Goal: Task Accomplishment & Management: Manage account settings

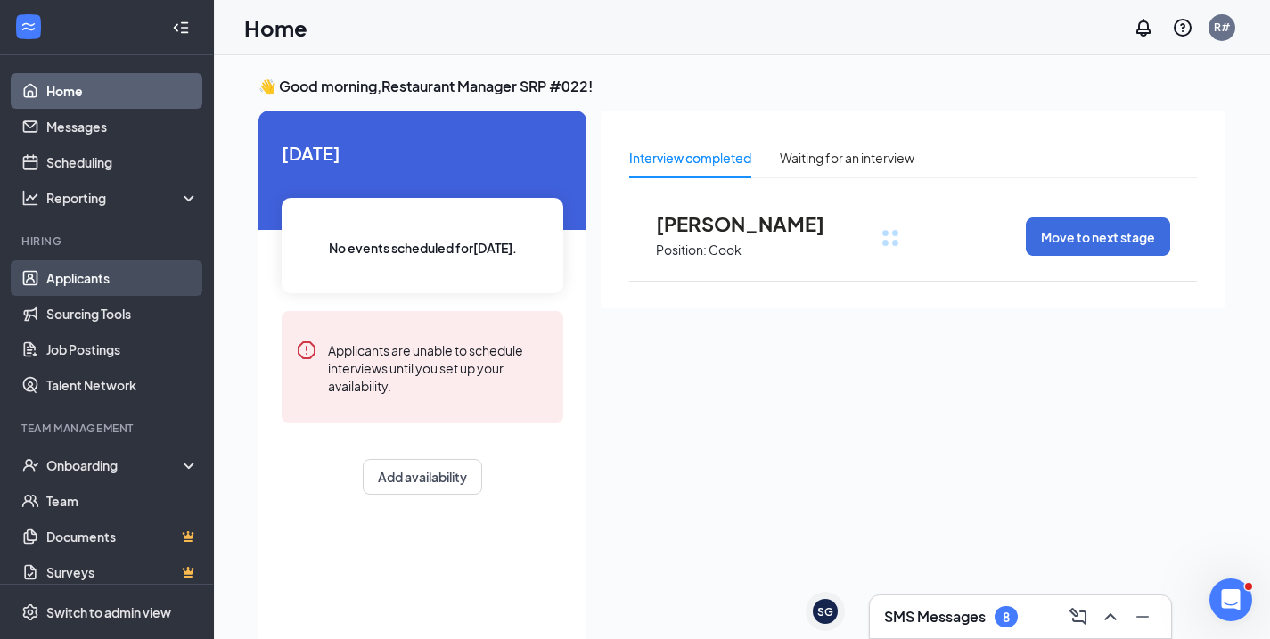
click at [111, 274] on link "Applicants" at bounding box center [122, 278] width 152 height 36
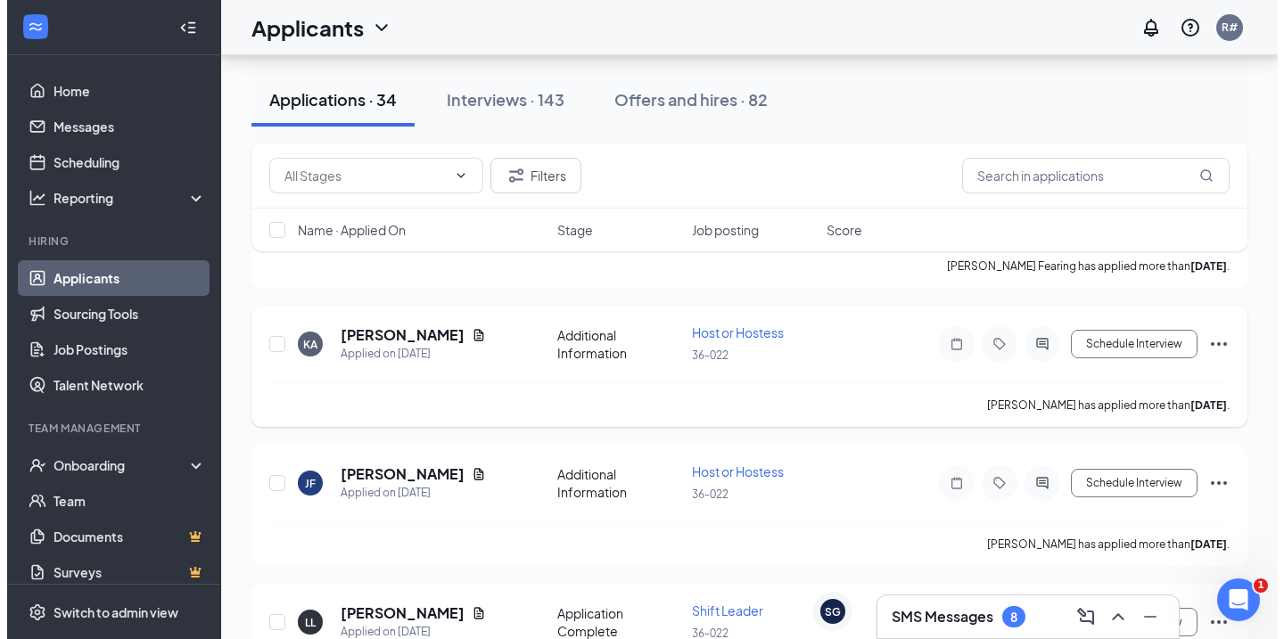
scroll to position [1605, 0]
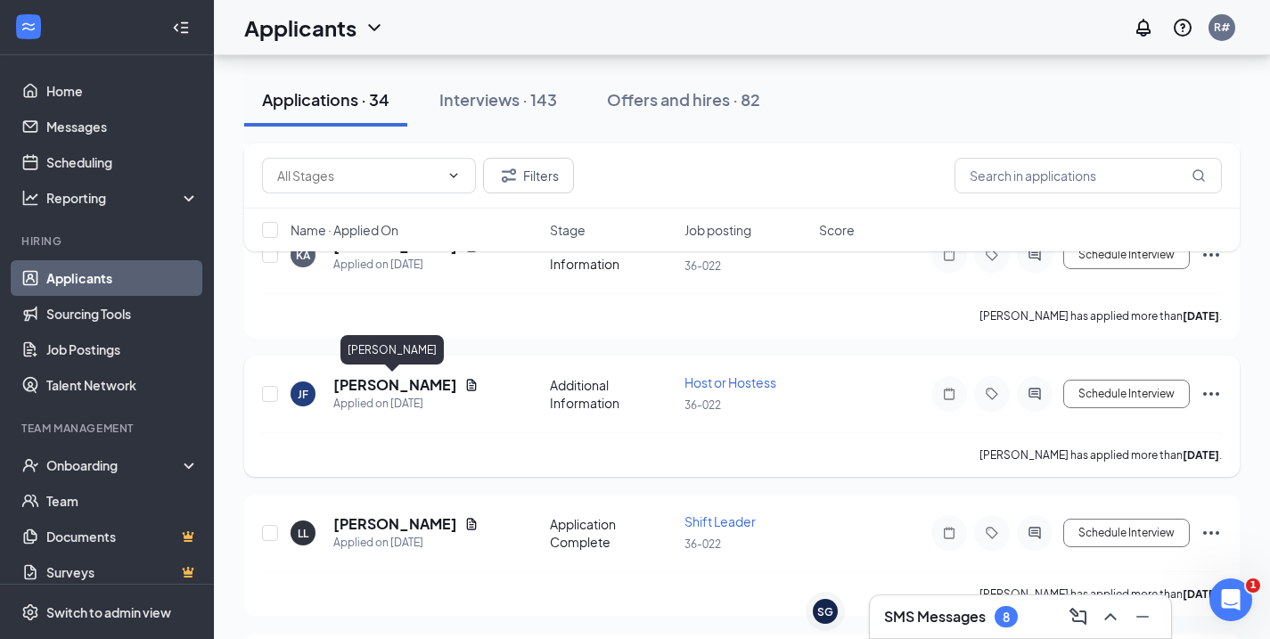
click at [392, 390] on h5 "Joselyne Flores" at bounding box center [395, 385] width 124 height 20
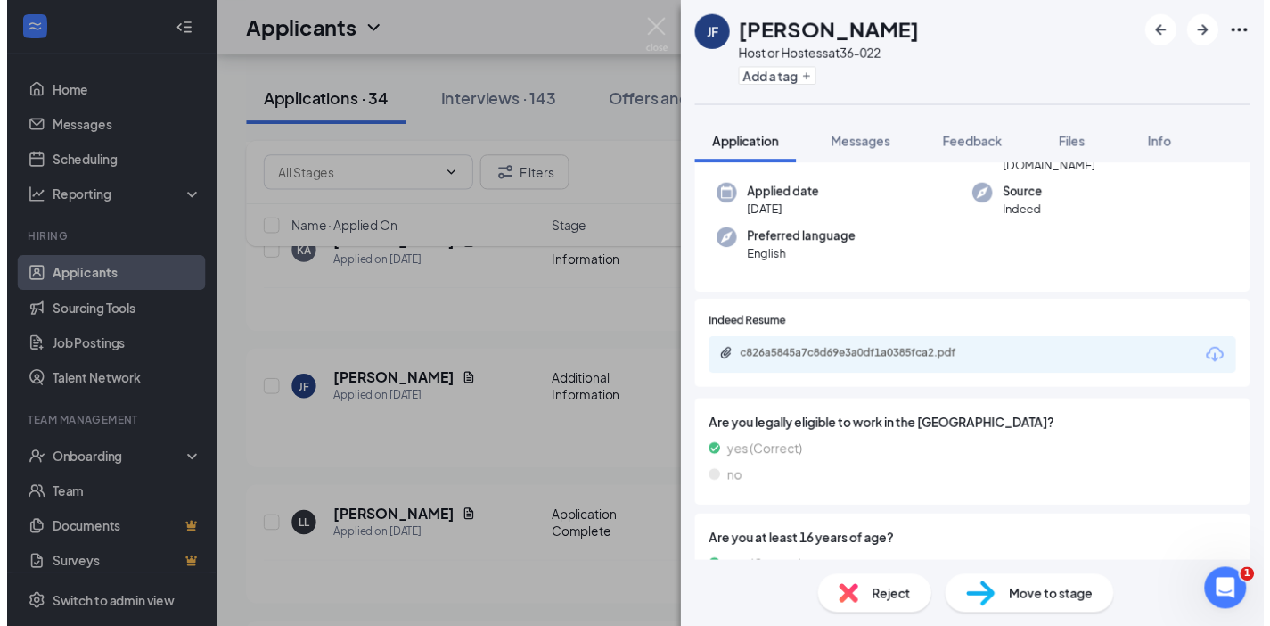
scroll to position [275, 0]
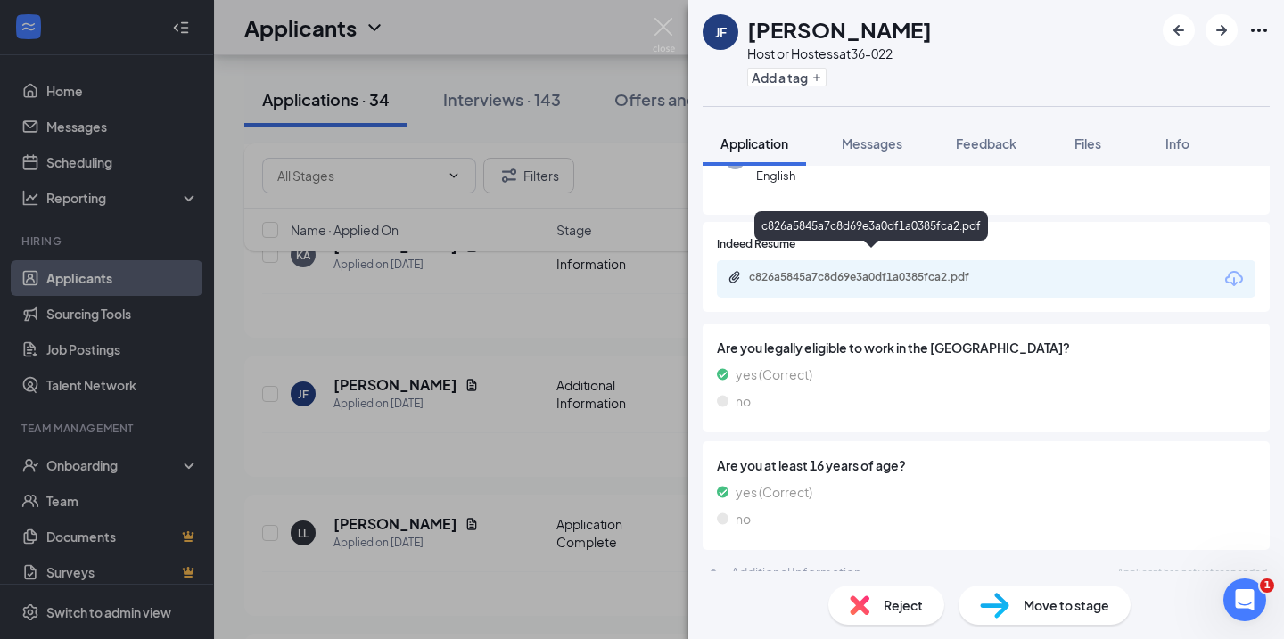
click at [861, 270] on div "c826a5845a7c8d69e3a0df1a0385fca2.pdf" at bounding box center [874, 277] width 250 height 14
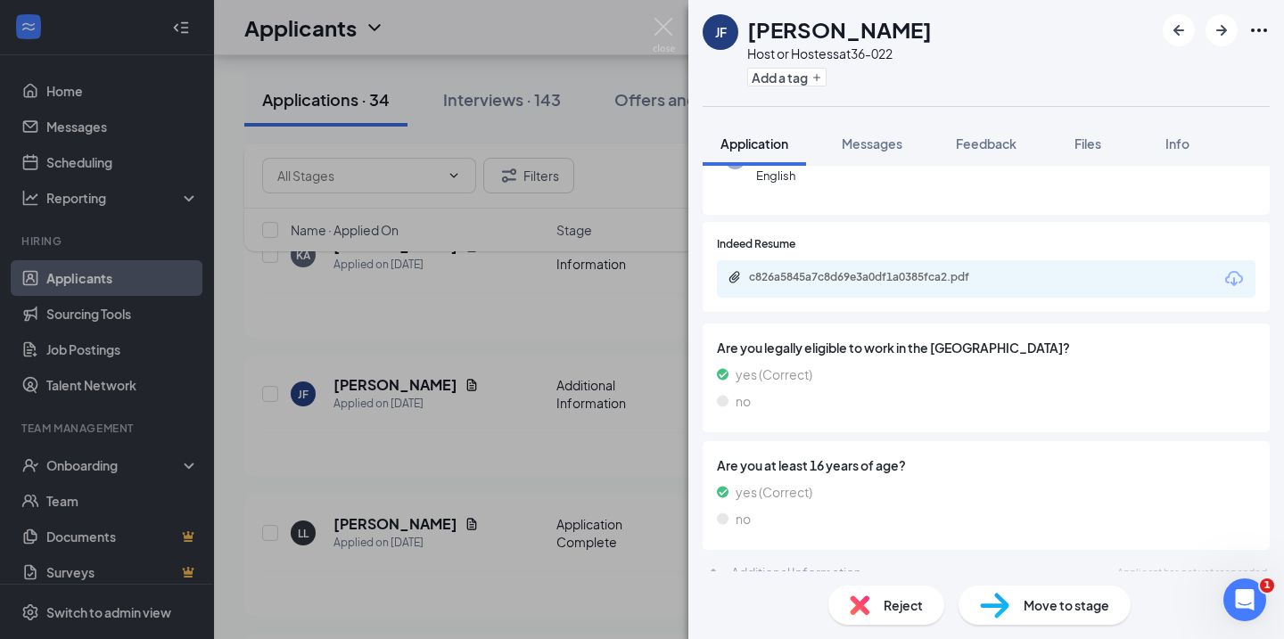
click at [522, 425] on div "JF Joselyne Flores Host or Hostess at 36-022 Add a tag Application Messages Fee…" at bounding box center [642, 319] width 1284 height 639
click at [596, 333] on div "Kaliyah Alexander has applied more than 18 days ago ." at bounding box center [749, 315] width 974 height 45
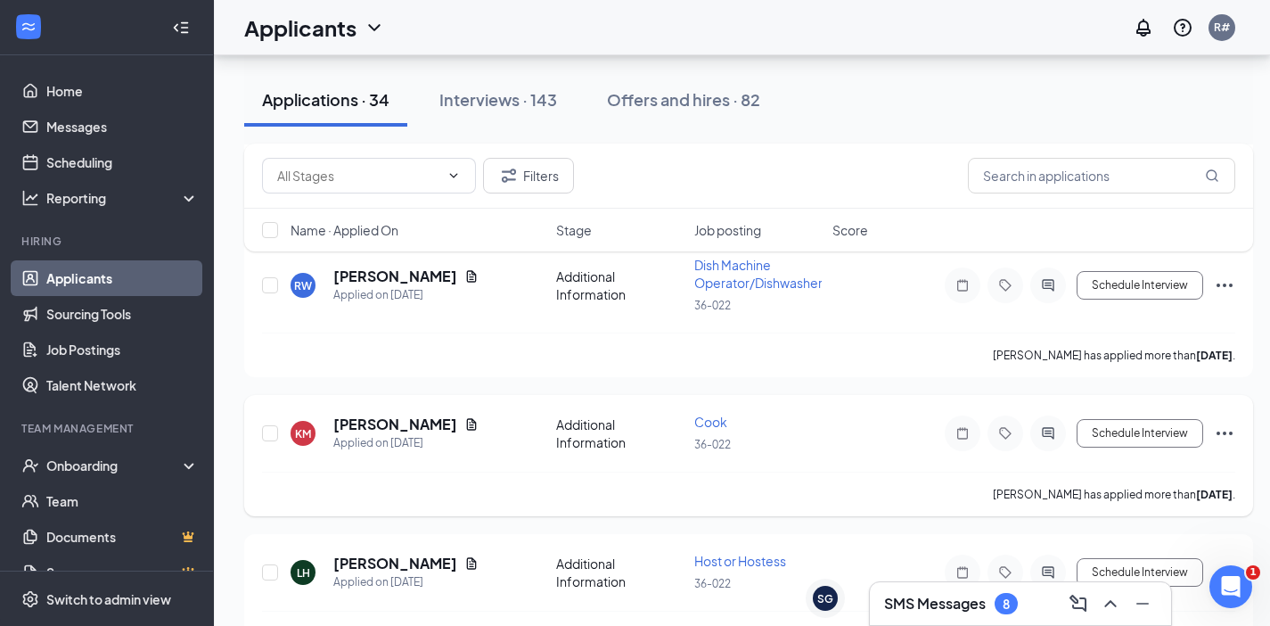
scroll to position [2318, 0]
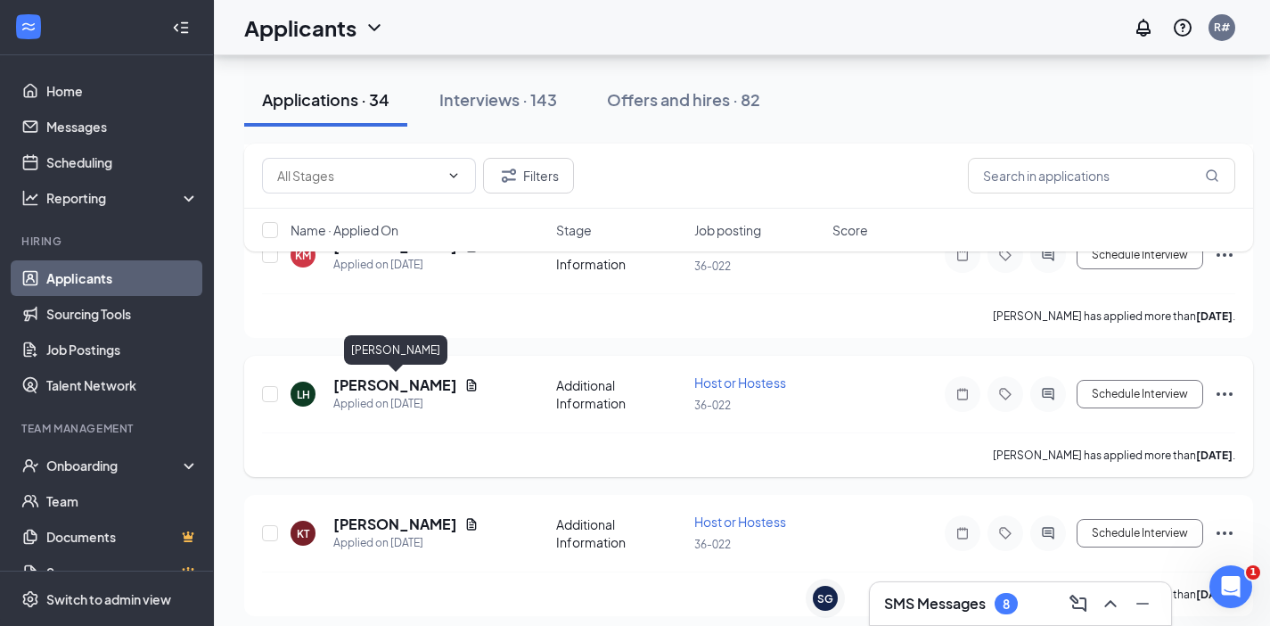
click at [440, 387] on h5 "Lissette Hernandez" at bounding box center [395, 385] width 124 height 20
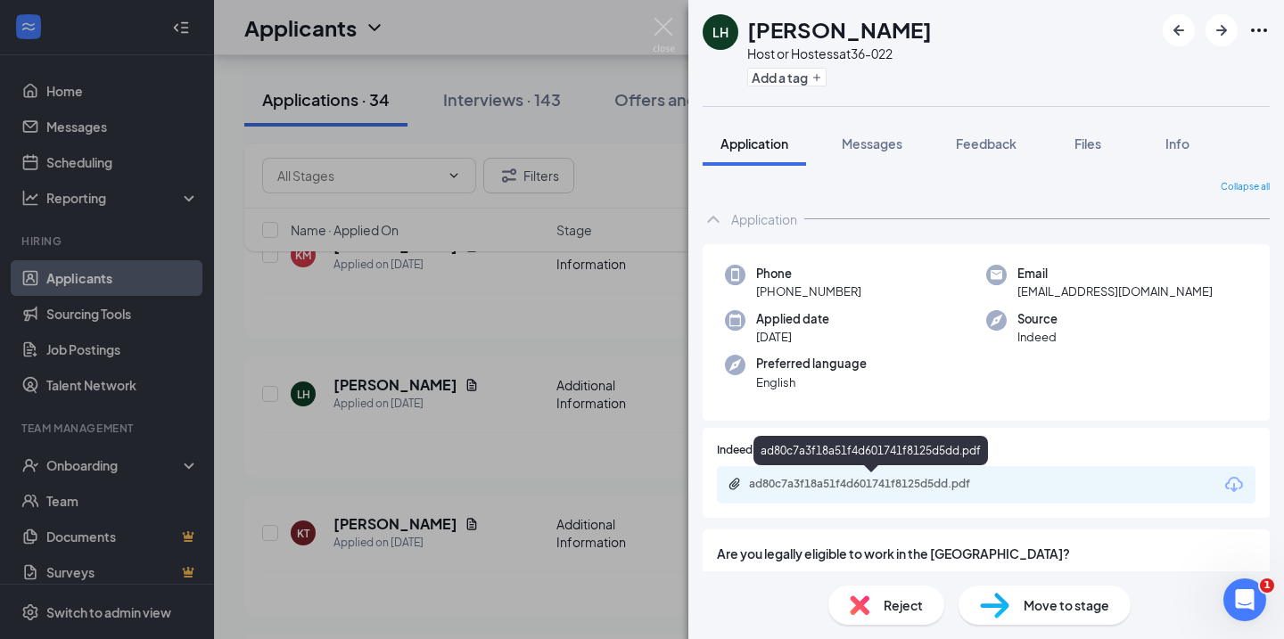
click at [841, 483] on div "ad80c7a3f18a51f4d601741f8125d5dd.pdf" at bounding box center [874, 484] width 250 height 14
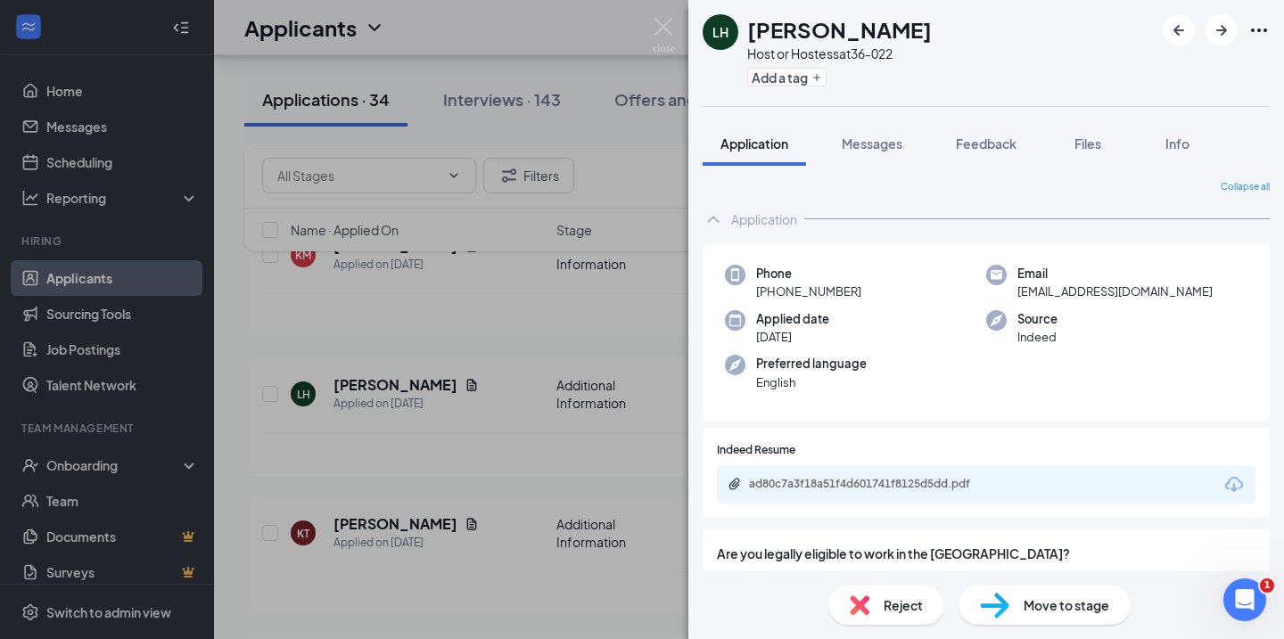
click at [509, 252] on div "LH Lissette Hernandez Host or Hostess at 36-022 Add a tag Application Messages …" at bounding box center [642, 319] width 1284 height 639
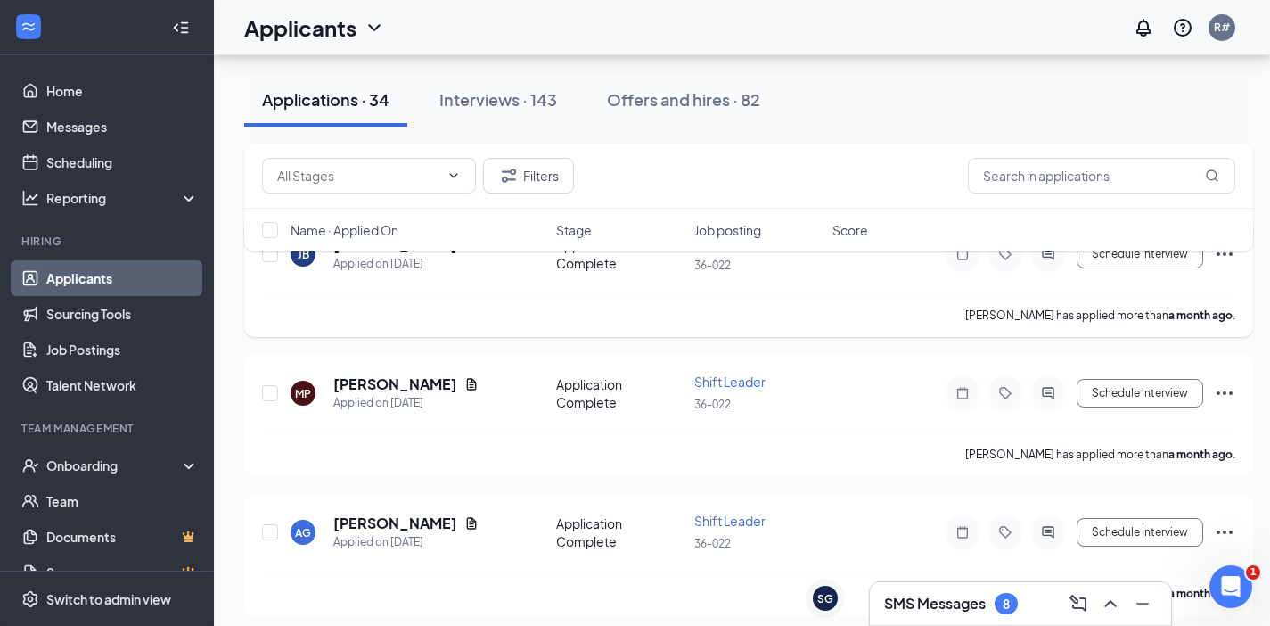
scroll to position [4369, 0]
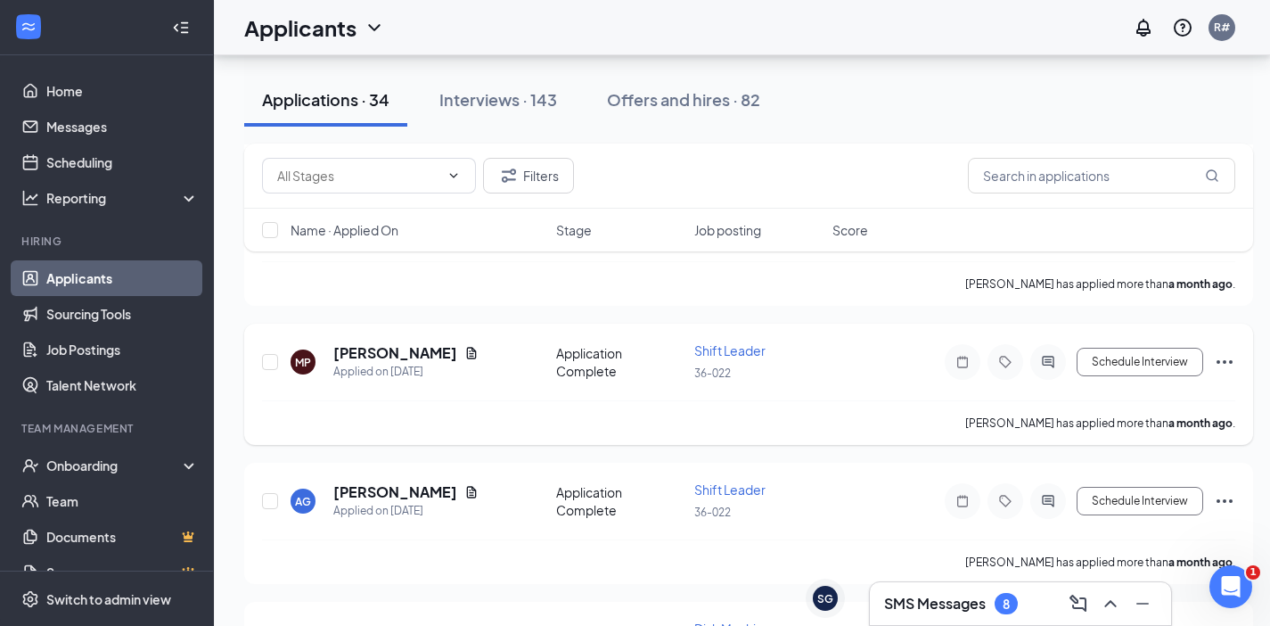
click at [1226, 362] on icon "Ellipses" at bounding box center [1225, 362] width 16 height 4
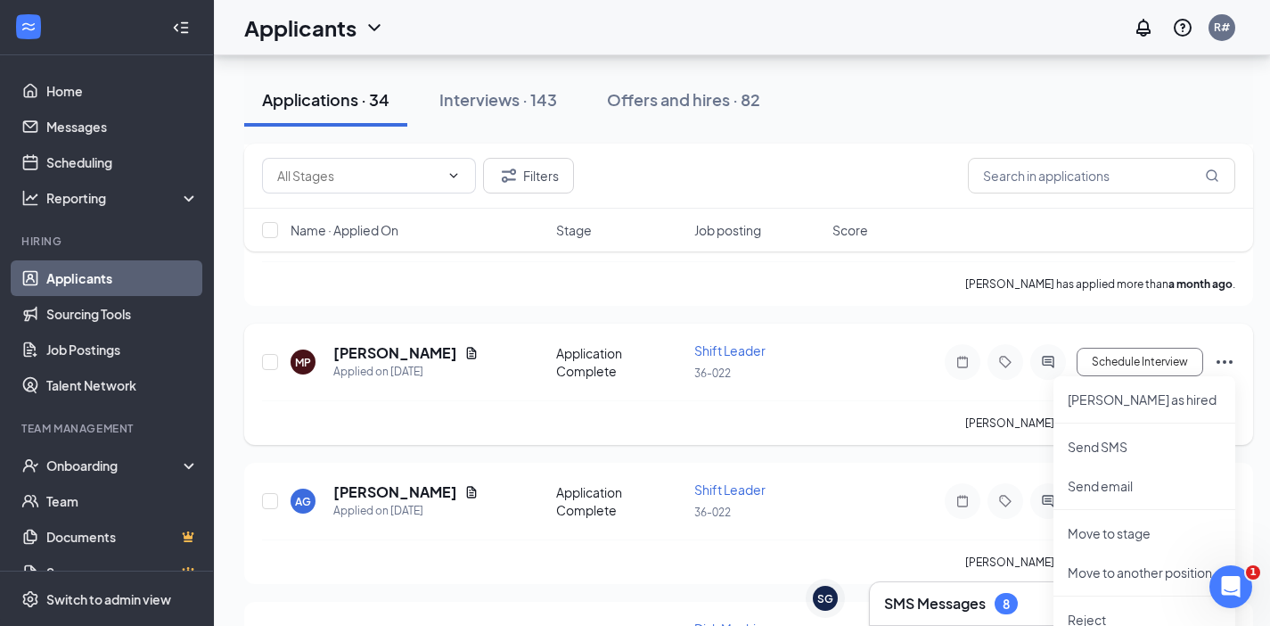
click at [813, 407] on div "Myesha Pugh has applied more than a month ago ." at bounding box center [749, 422] width 974 height 45
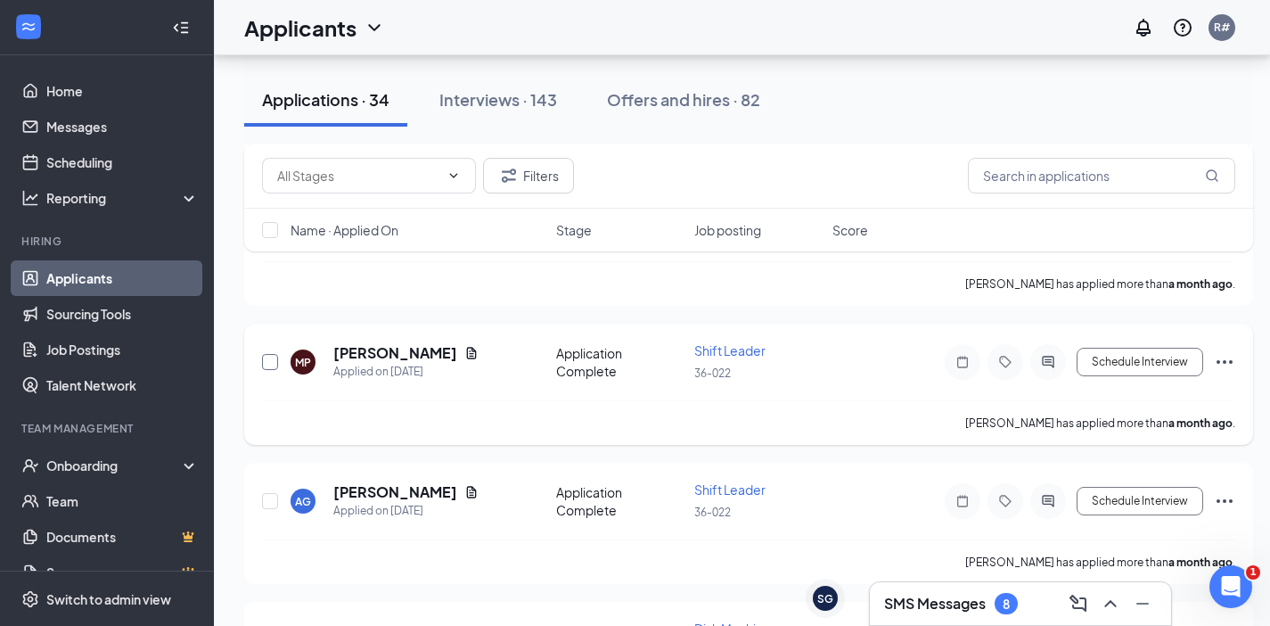
click at [272, 364] on input "checkbox" at bounding box center [270, 362] width 16 height 16
checkbox input "true"
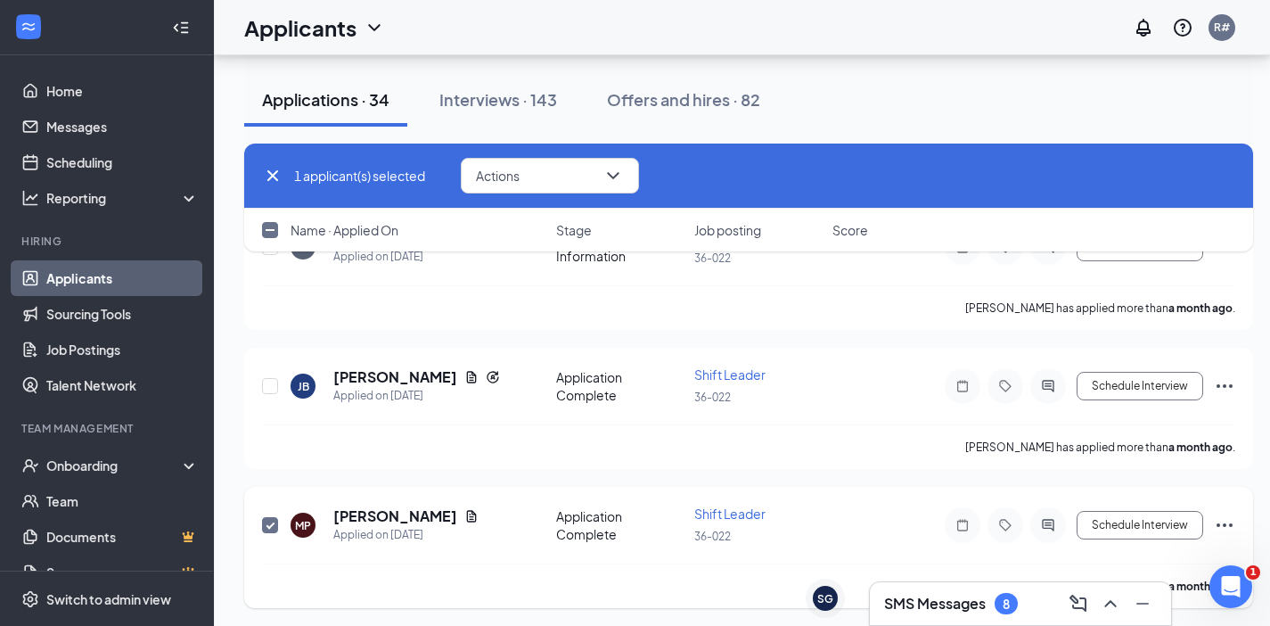
scroll to position [4190, 0]
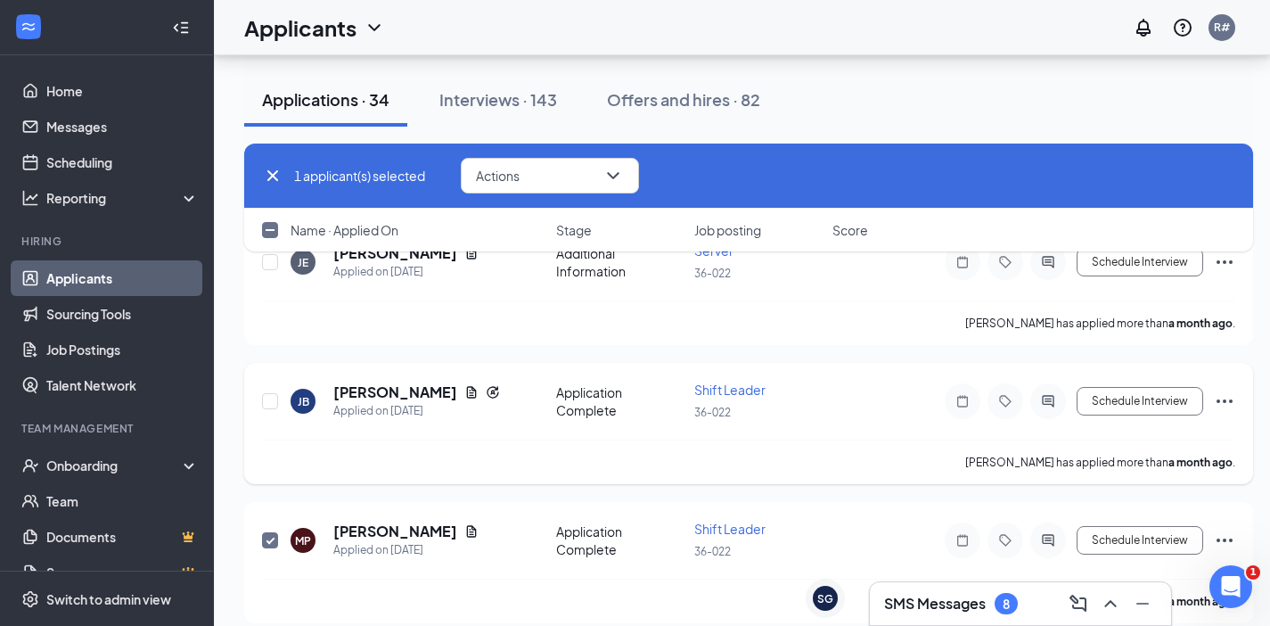
click at [251, 411] on div "JB Jennifer Burgrabe Applied on Aug 15 Application Complete Shift Leader 36-022…" at bounding box center [748, 423] width 1009 height 121
click at [270, 406] on input "checkbox" at bounding box center [270, 401] width 16 height 16
checkbox input "true"
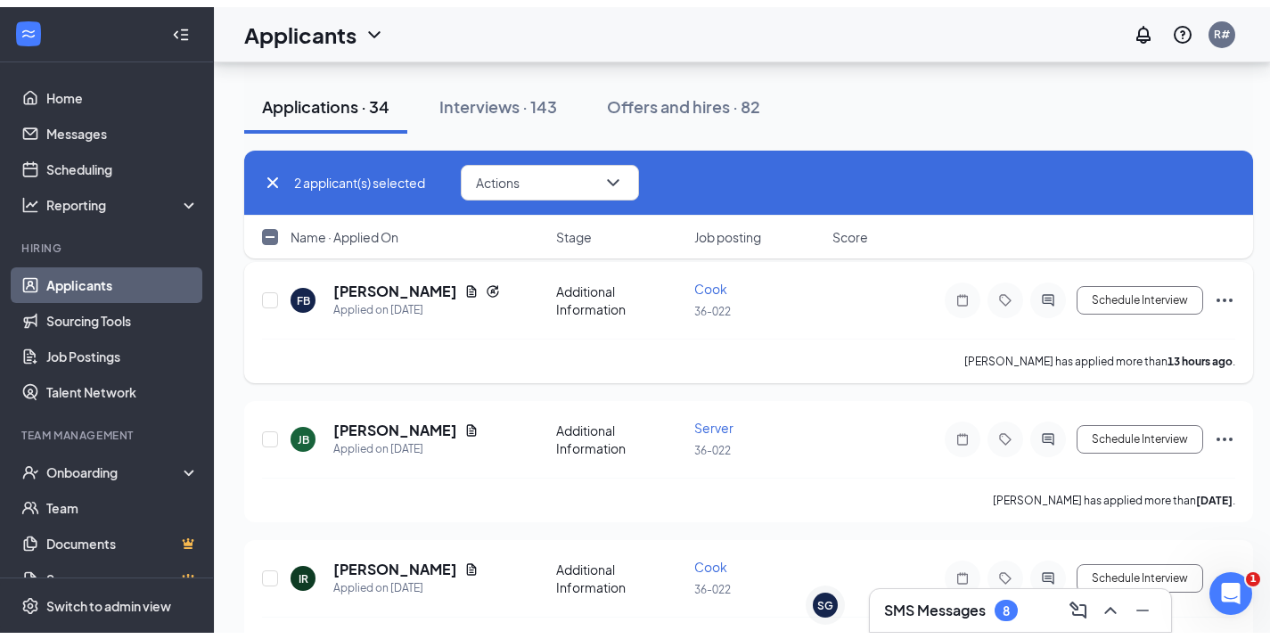
scroll to position [0, 0]
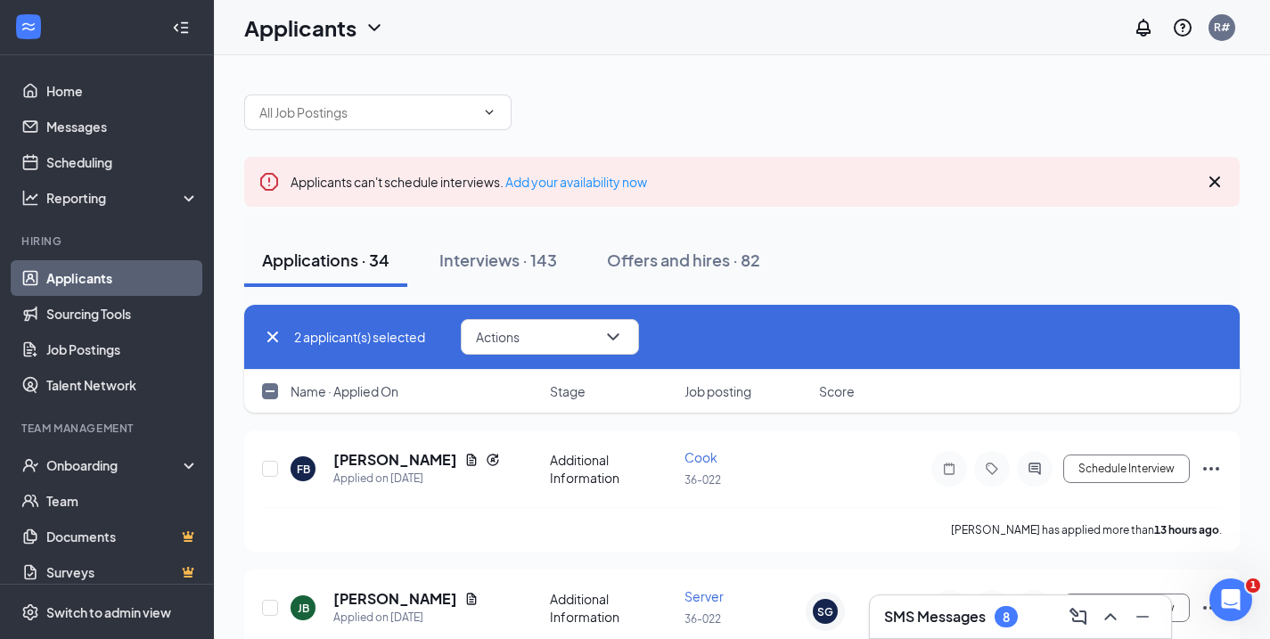
click at [903, 296] on div "Applications · 34 Interviews · 143 Offers and hires · 82" at bounding box center [742, 260] width 996 height 89
click at [537, 266] on div "Interviews · 143" at bounding box center [499, 260] width 118 height 22
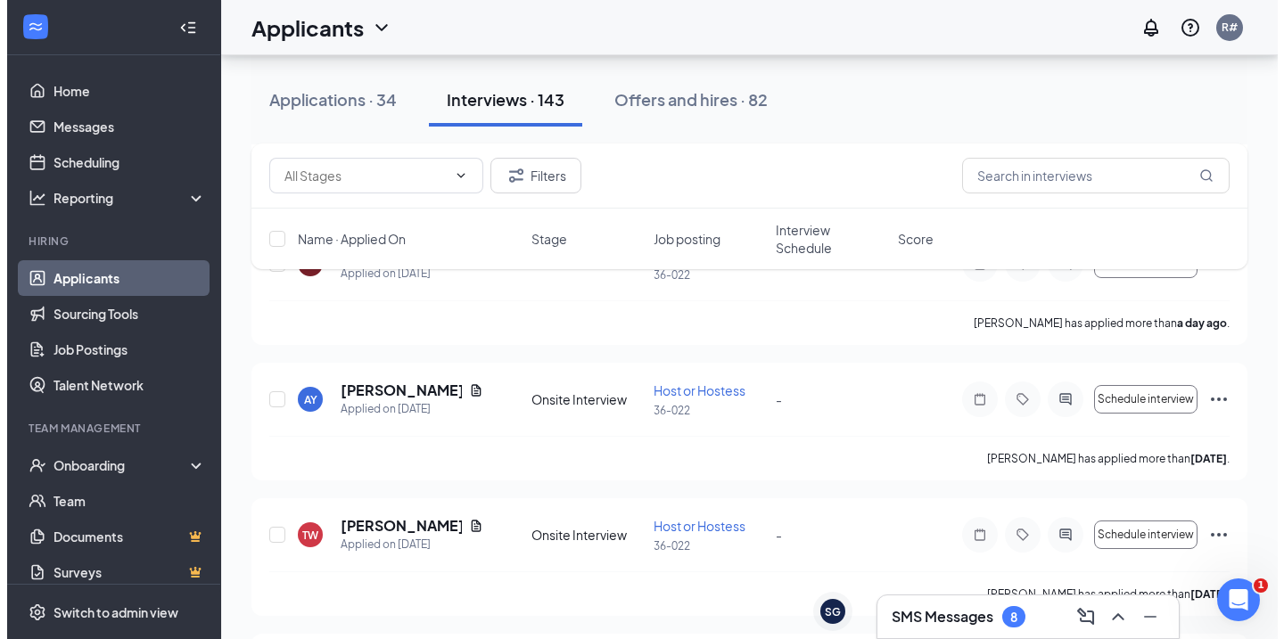
scroll to position [535, 0]
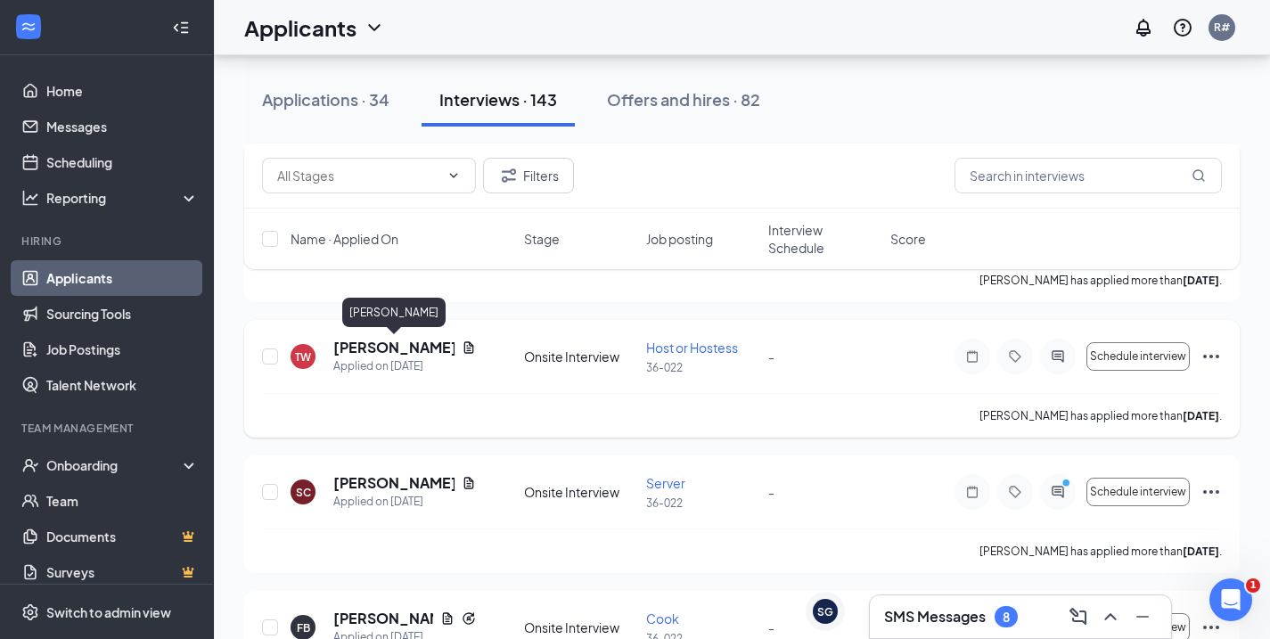
click at [388, 343] on h5 "[PERSON_NAME]" at bounding box center [393, 348] width 121 height 20
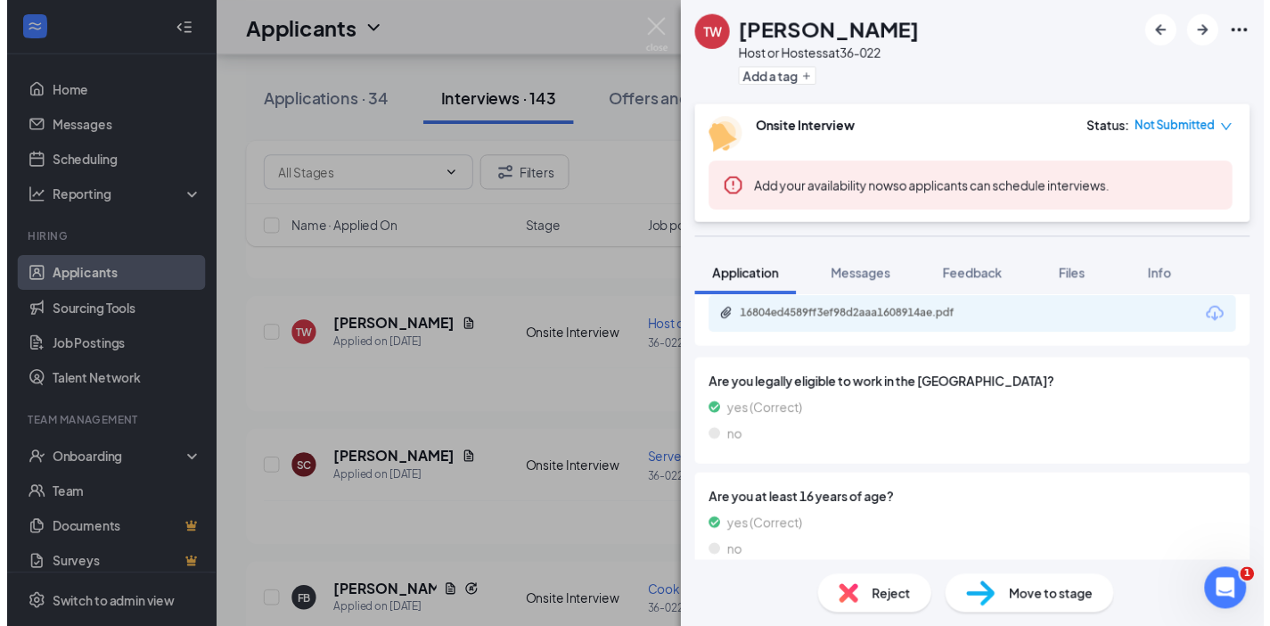
scroll to position [267, 0]
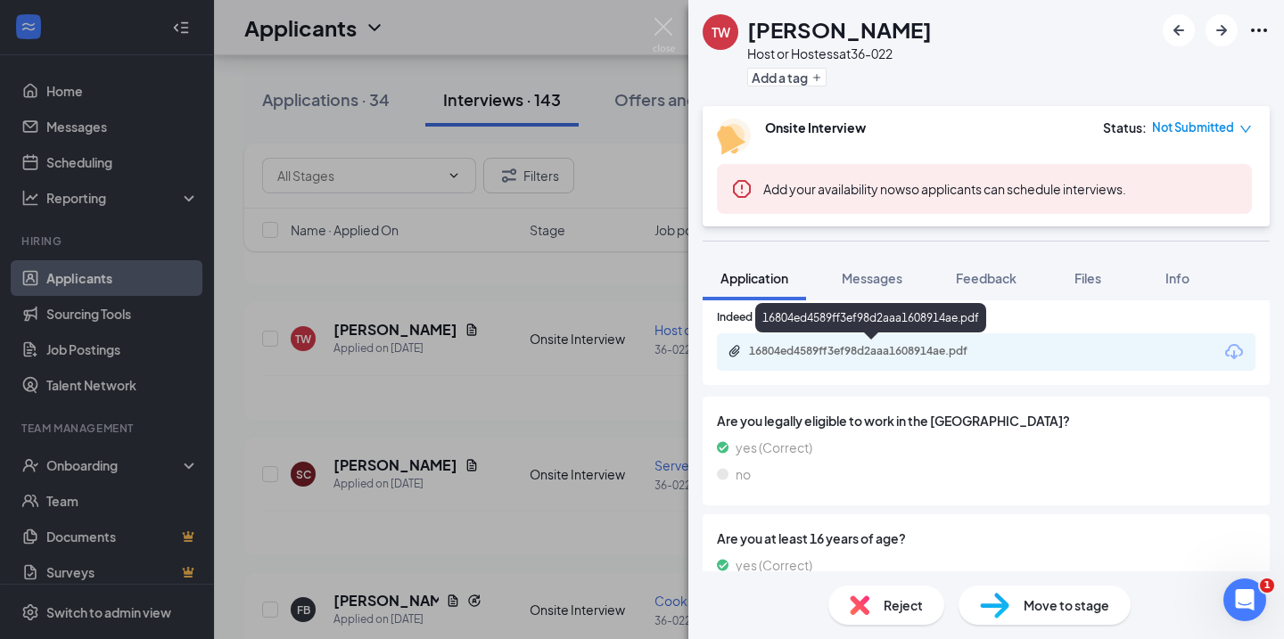
click at [835, 355] on div "16804ed4589ff3ef98d2aaa1608914ae.pdf" at bounding box center [874, 351] width 250 height 14
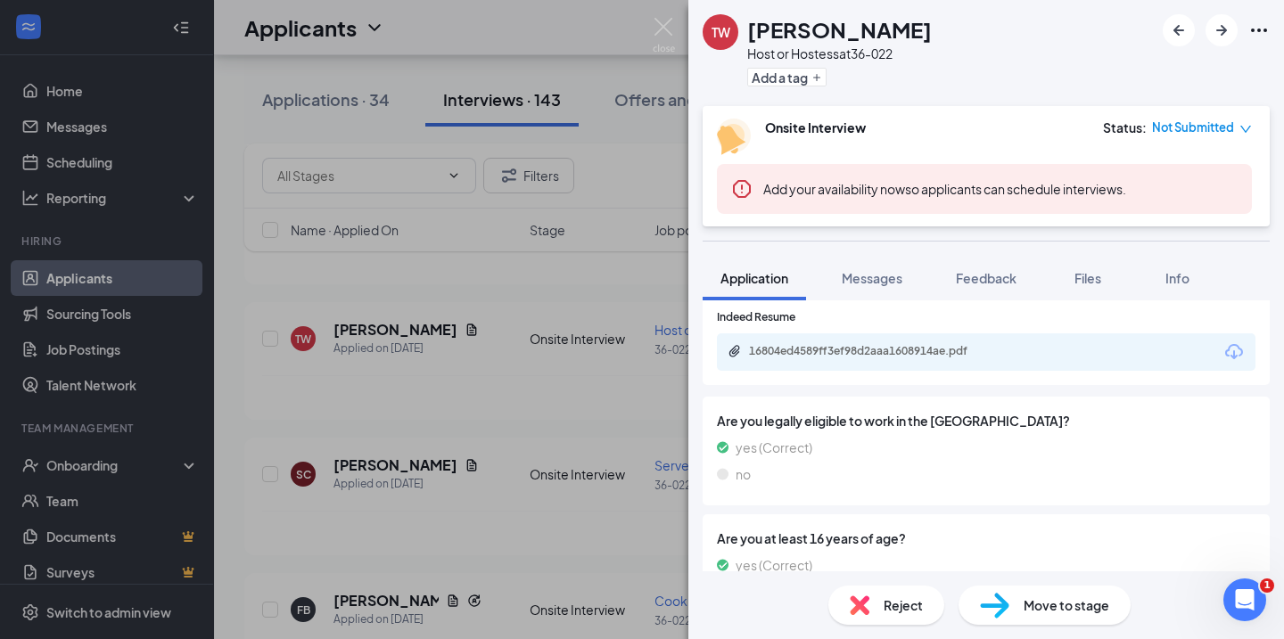
click at [417, 415] on div "TW TANNICE WETZEL Host or Hostess at 36-022 Add a tag Onsite Interview Status :…" at bounding box center [642, 319] width 1284 height 639
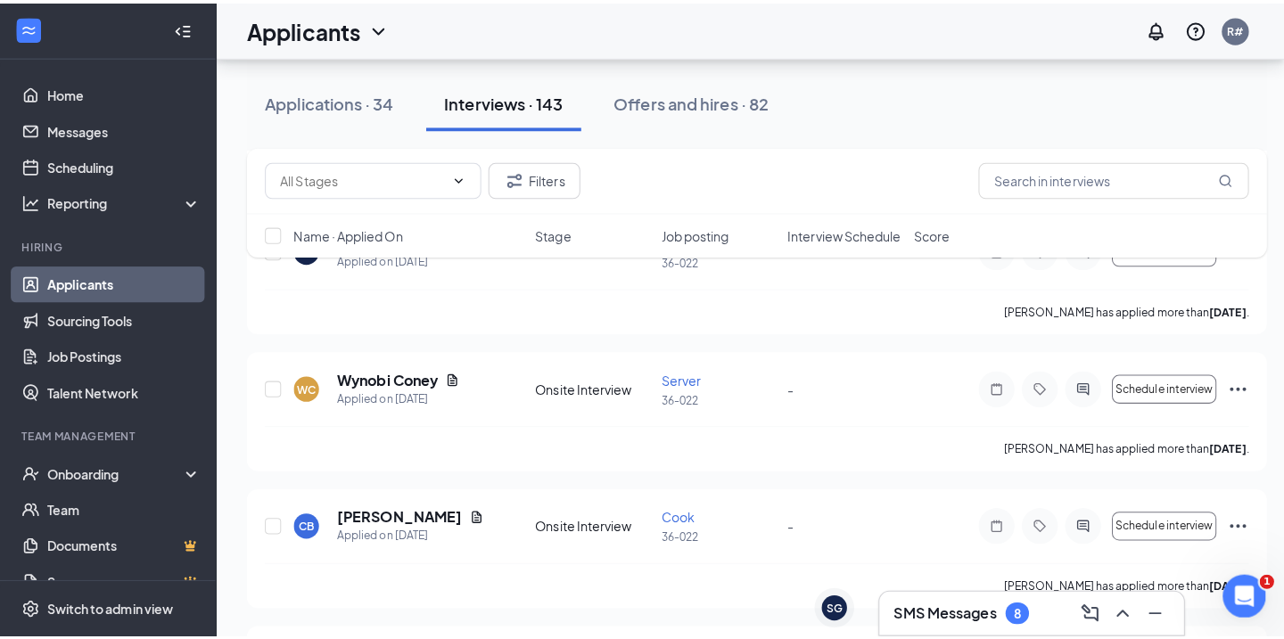
scroll to position [3834, 0]
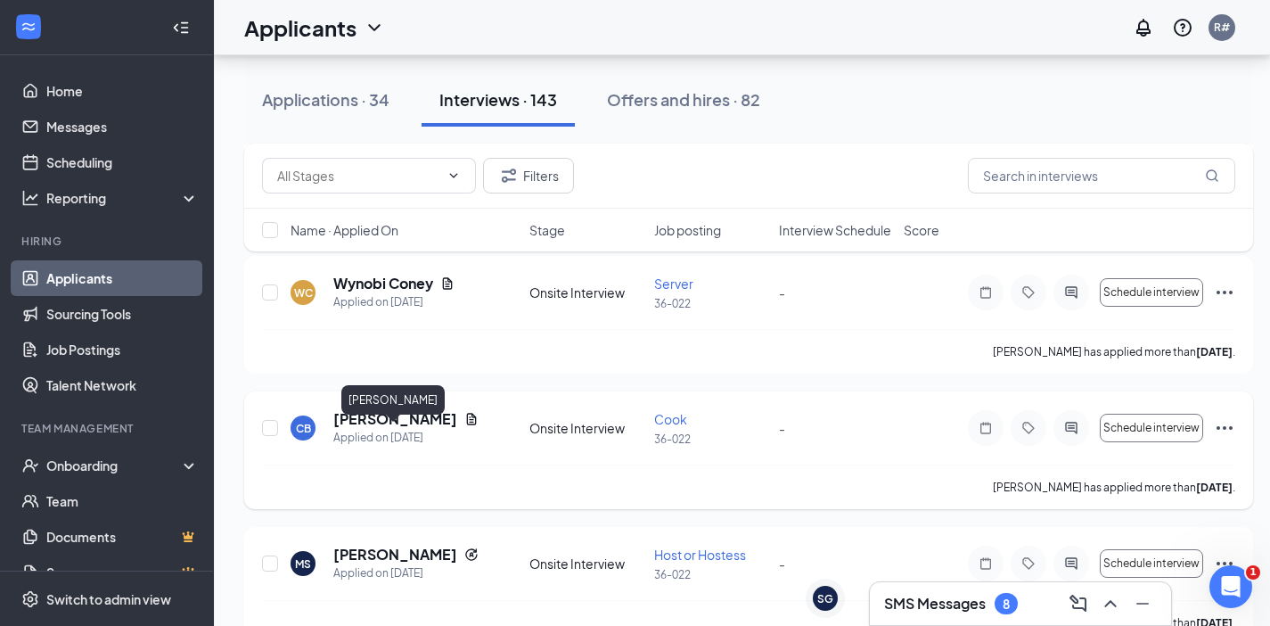
click at [388, 429] on h5 "[PERSON_NAME]" at bounding box center [395, 419] width 124 height 20
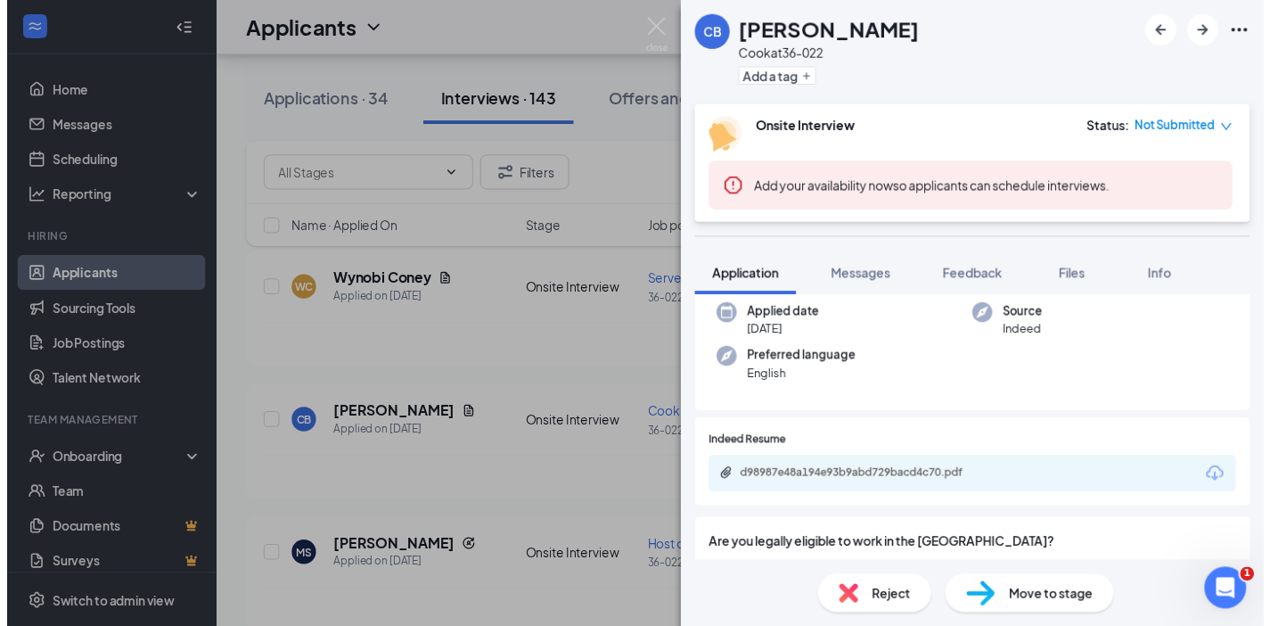
scroll to position [178, 0]
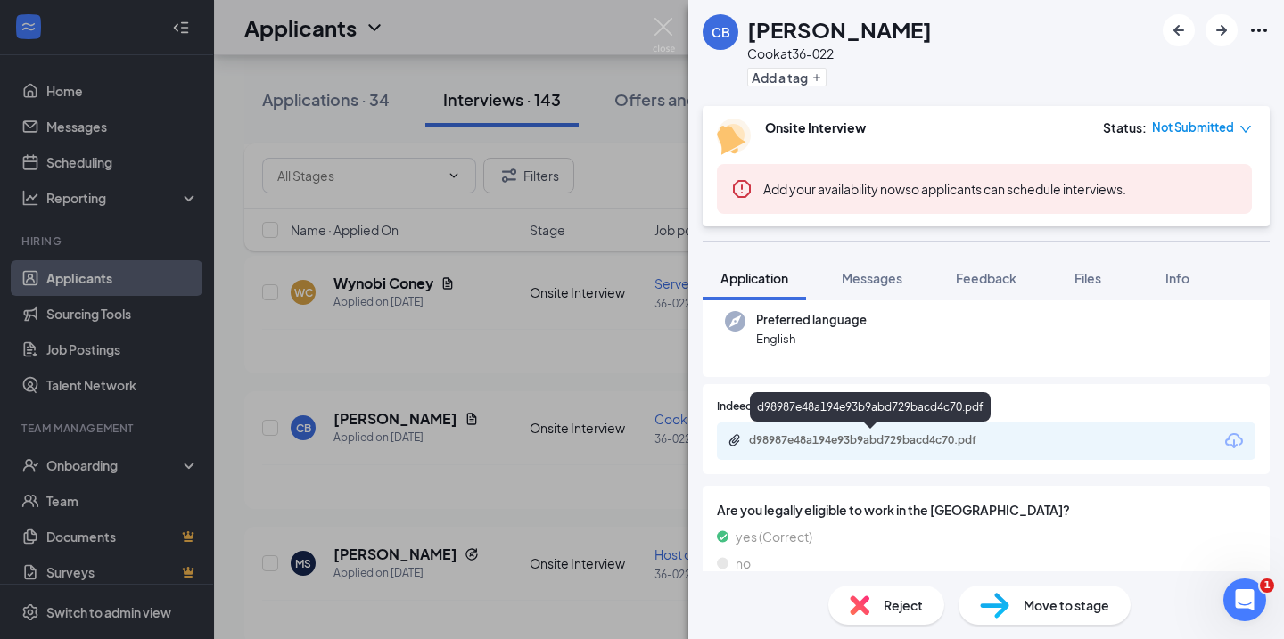
click at [833, 440] on div "d98987e48a194e93b9abd729bacd4c70.pdf" at bounding box center [874, 440] width 250 height 14
click at [428, 448] on div "CB Chandon Booker Cook at 36-022 Add a tag Onsite Interview Status : Not Submit…" at bounding box center [642, 319] width 1284 height 639
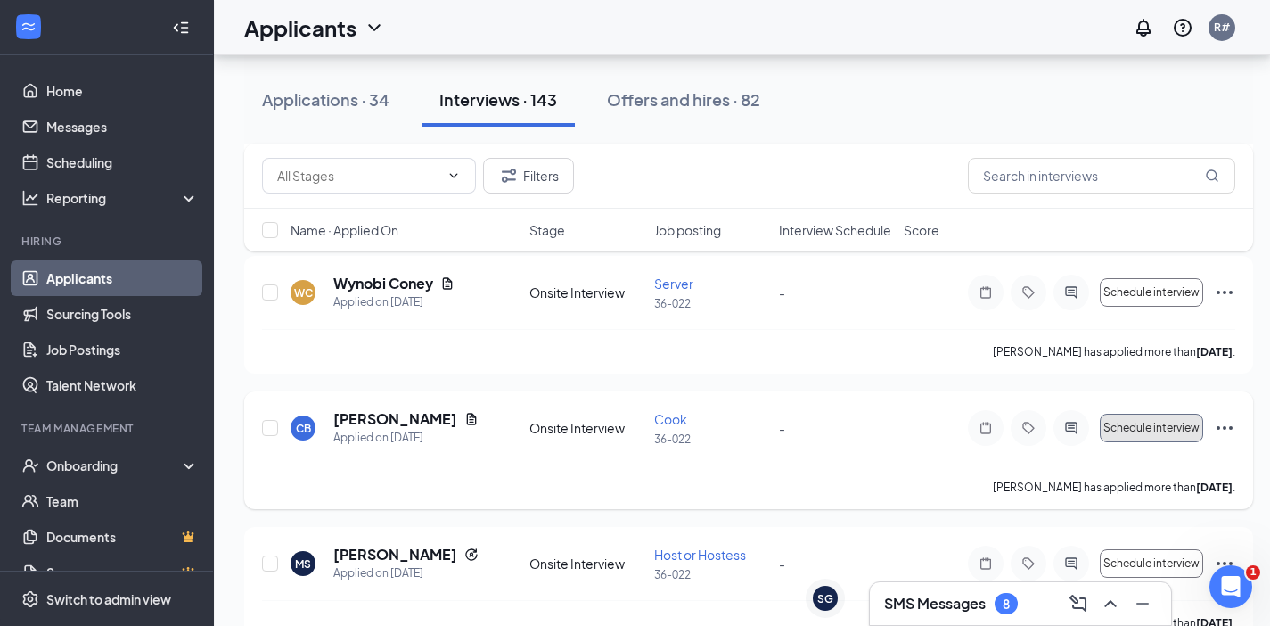
click at [1160, 442] on button "Schedule interview" at bounding box center [1151, 428] width 103 height 29
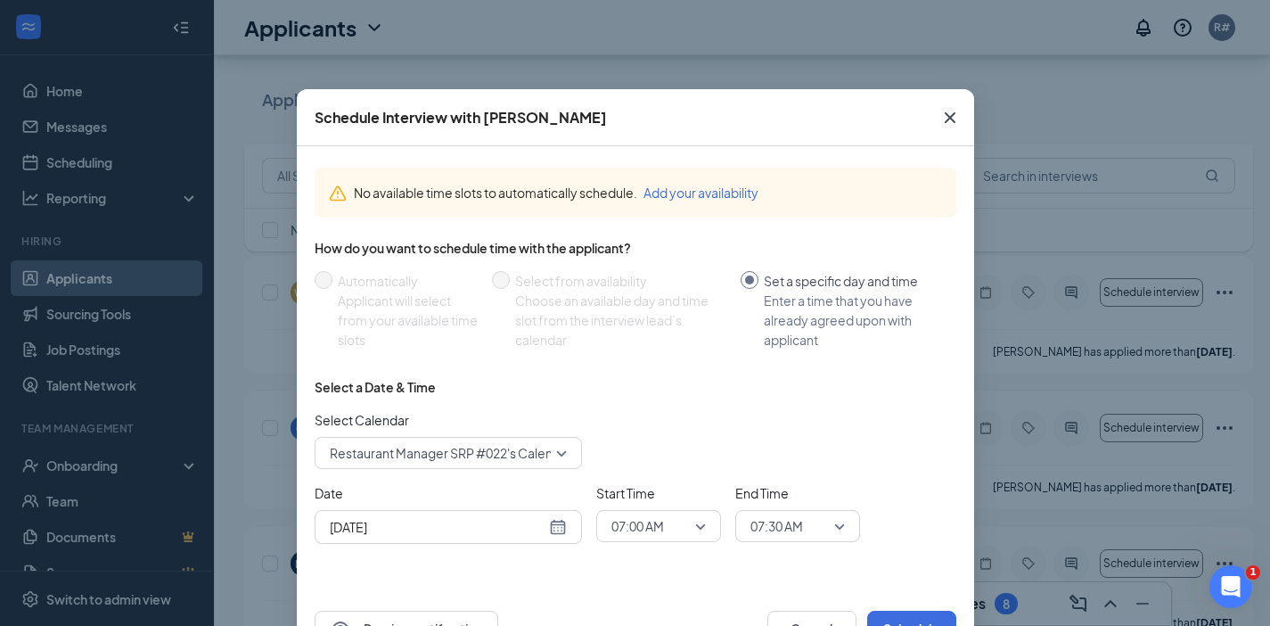
click at [553, 527] on div "[DATE]" at bounding box center [448, 527] width 237 height 20
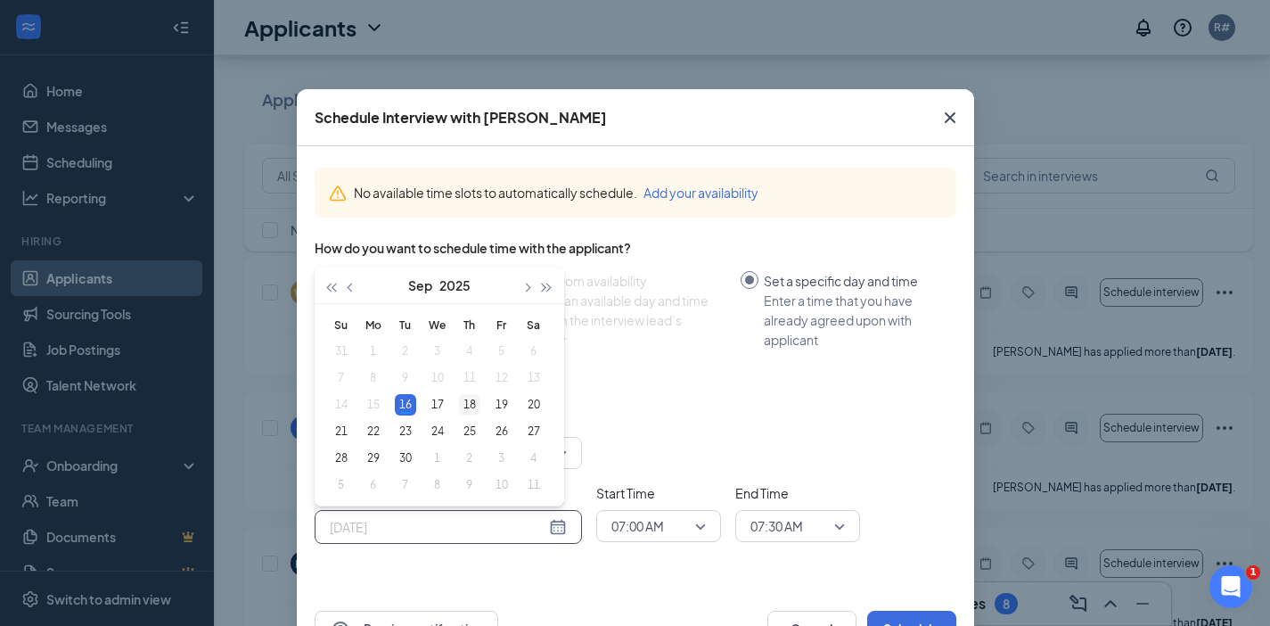
type input "[DATE]"
click at [462, 403] on div "18" at bounding box center [469, 404] width 21 height 21
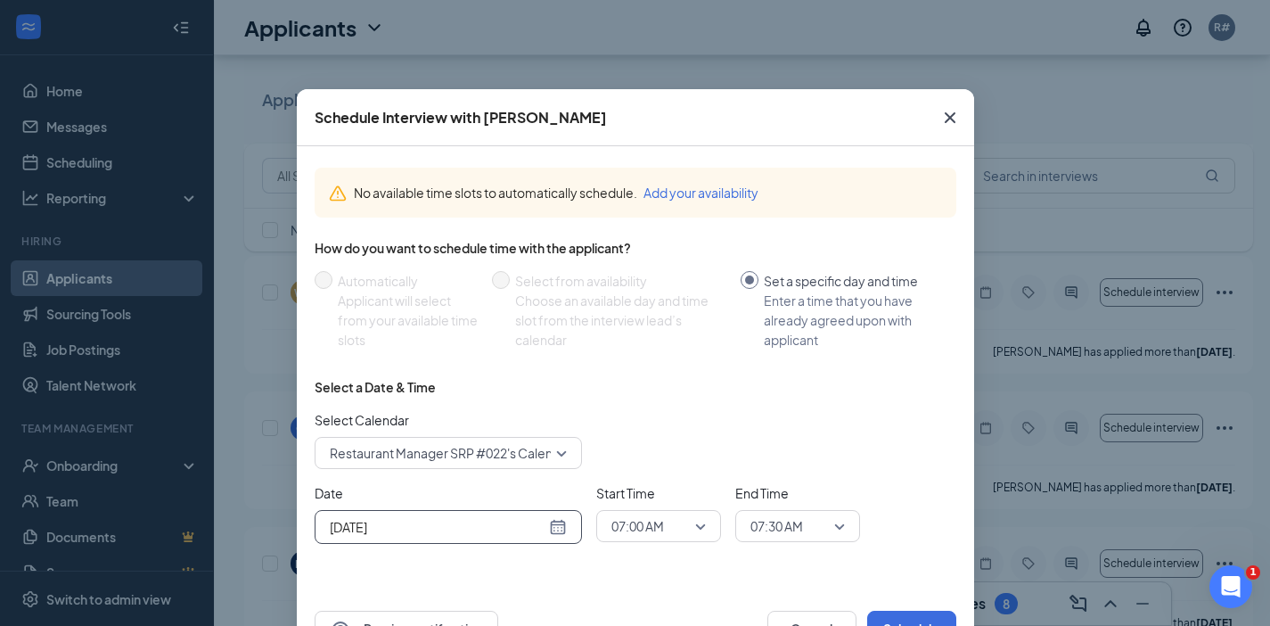
click at [627, 526] on span "07:00 AM" at bounding box center [638, 526] width 53 height 27
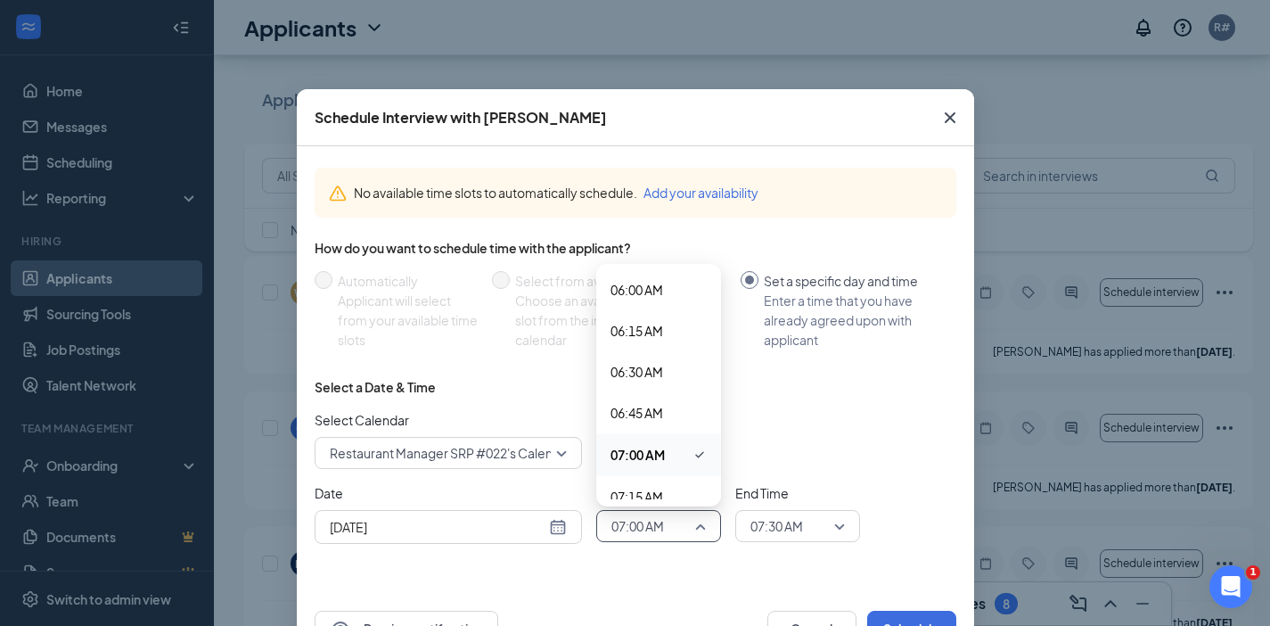
scroll to position [999, 0]
click at [700, 492] on div "07:15 AM" at bounding box center [658, 484] width 125 height 41
click at [706, 490] on span "Start Time" at bounding box center [658, 493] width 125 height 20
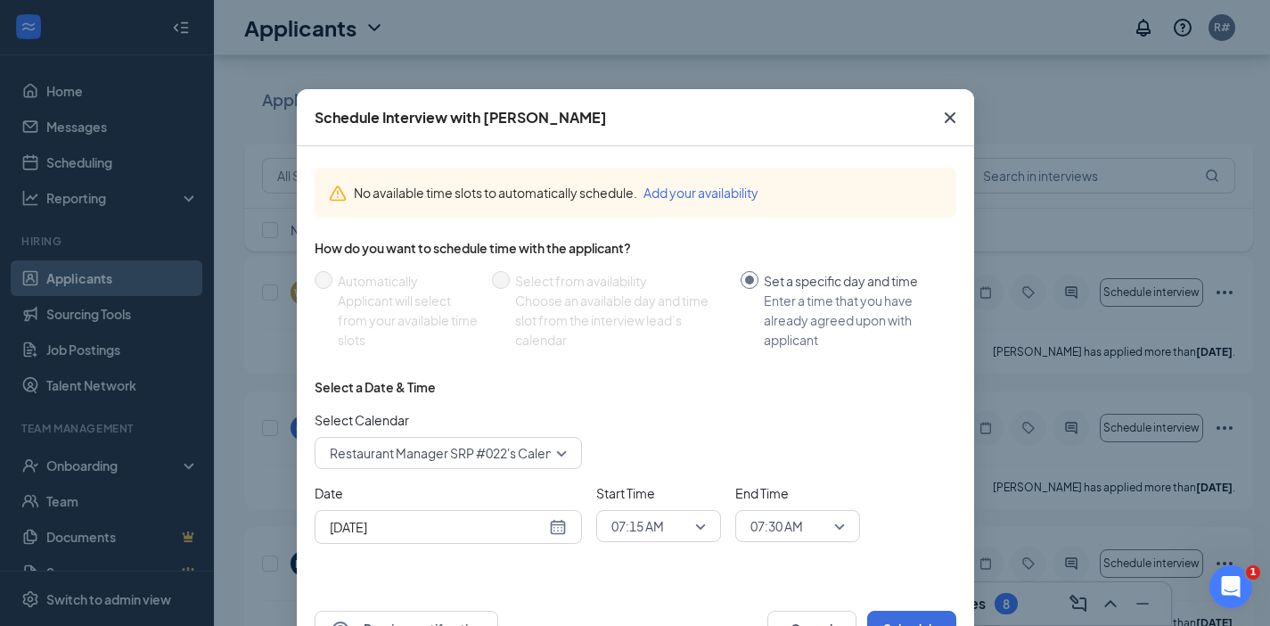
click at [687, 523] on span "07:15 AM" at bounding box center [659, 526] width 95 height 27
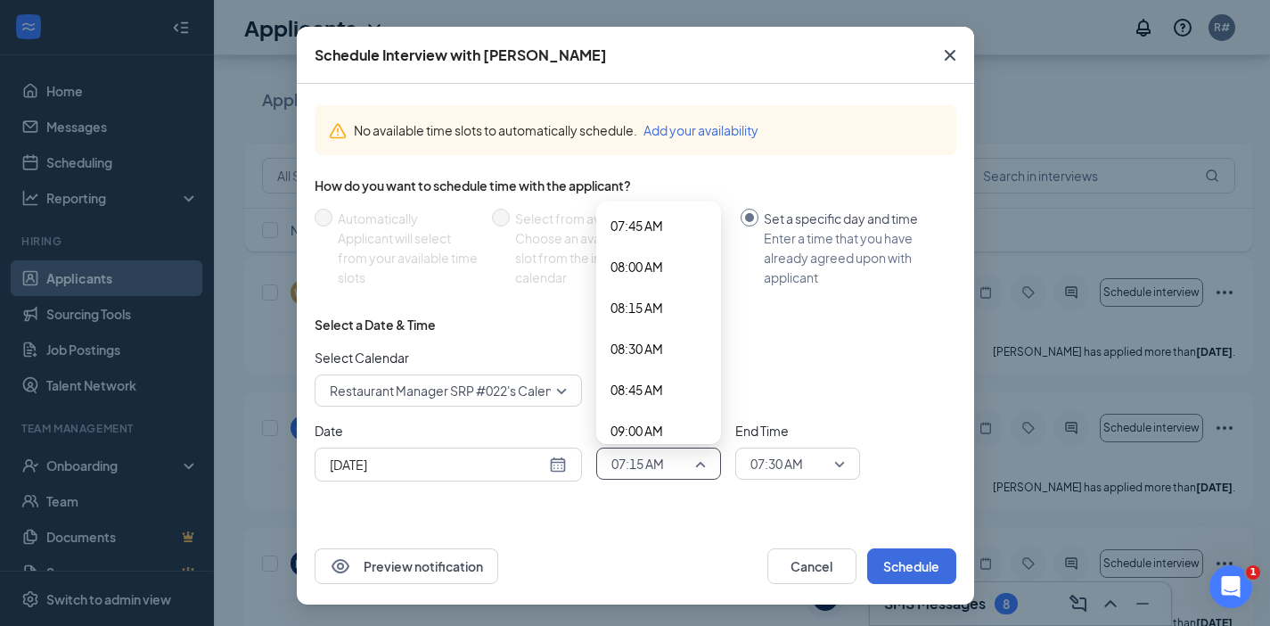
scroll to position [1289, 0]
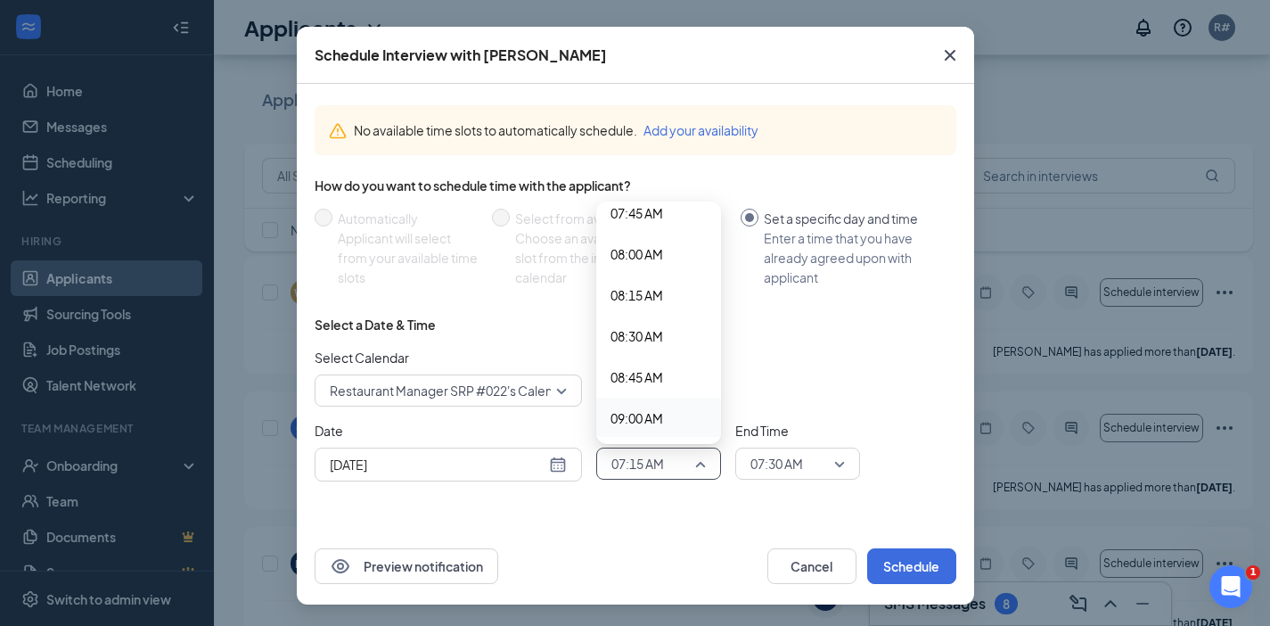
click at [653, 424] on span "09:00 AM" at bounding box center [637, 418] width 53 height 20
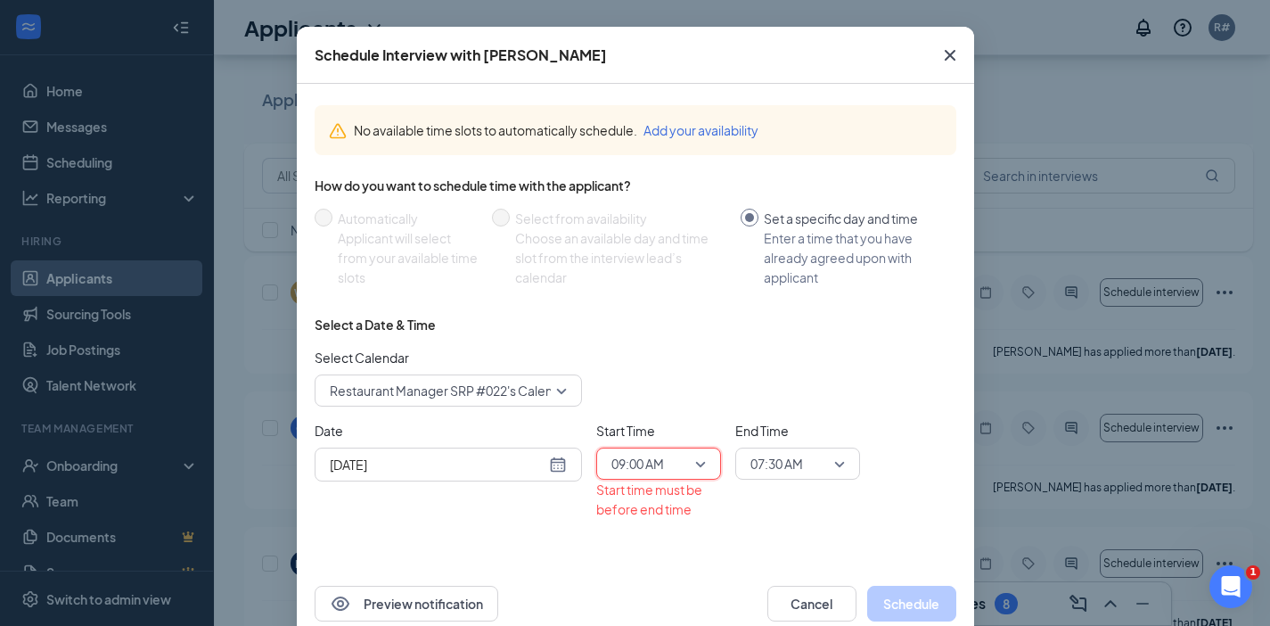
click at [828, 463] on span "07:30 AM" at bounding box center [798, 463] width 95 height 27
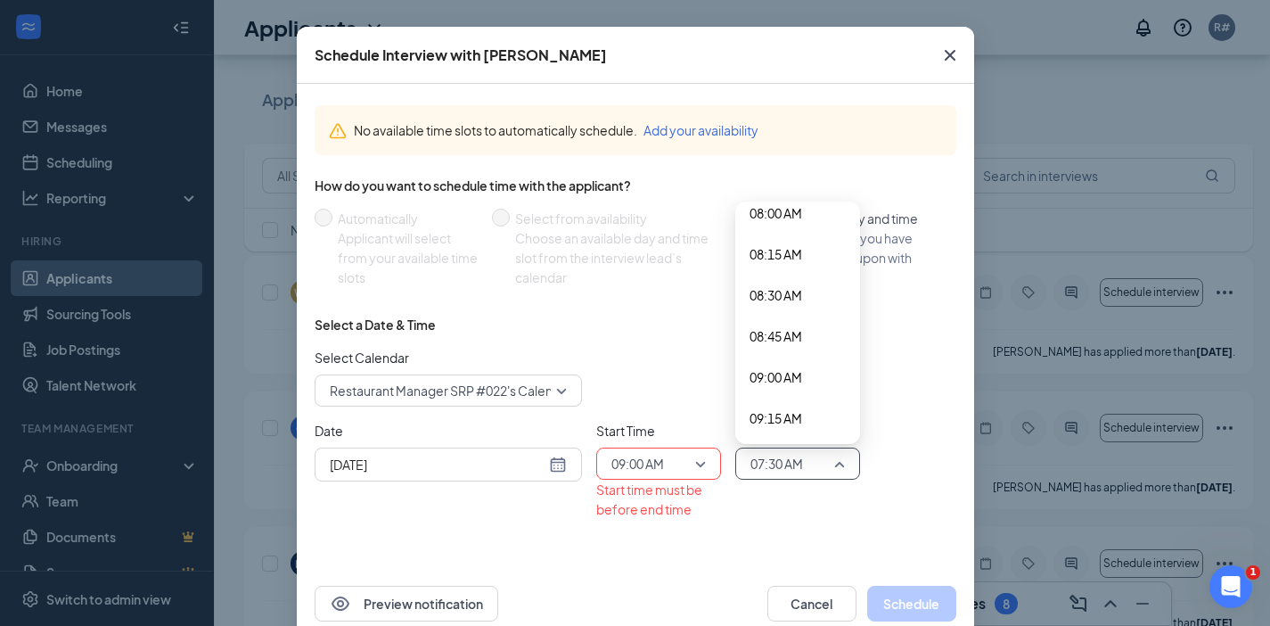
scroll to position [1366, 0]
click at [807, 425] on span "09:30 AM" at bounding box center [798, 424] width 96 height 20
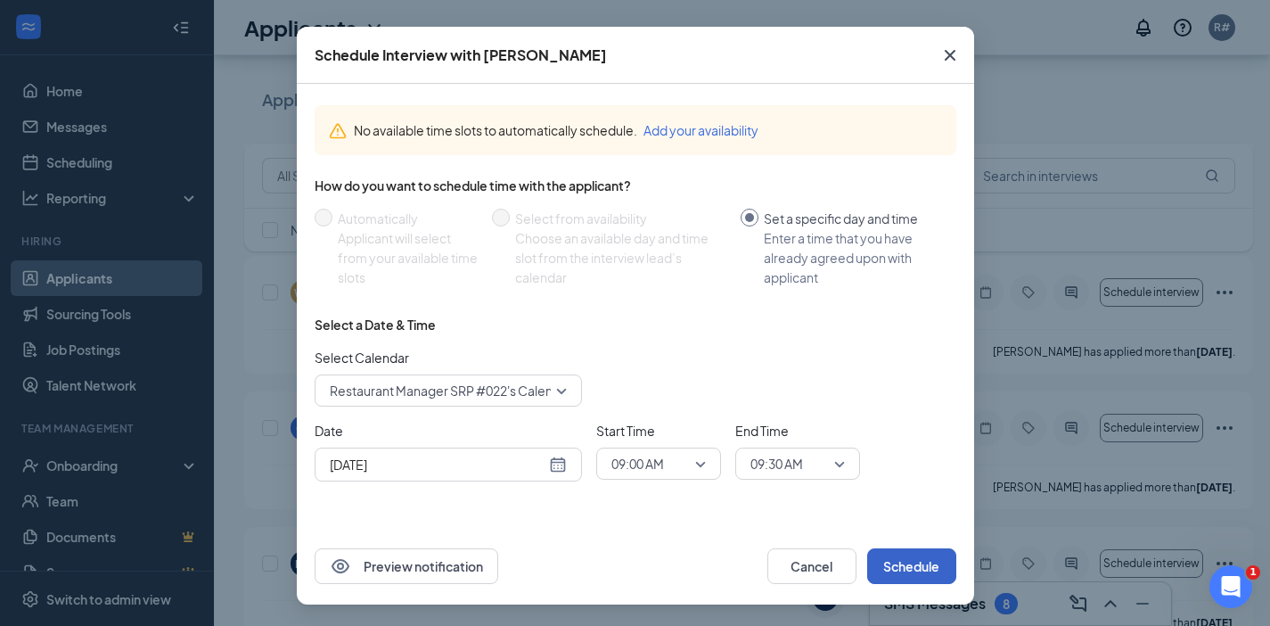
click at [898, 569] on button "Schedule" at bounding box center [912, 566] width 89 height 36
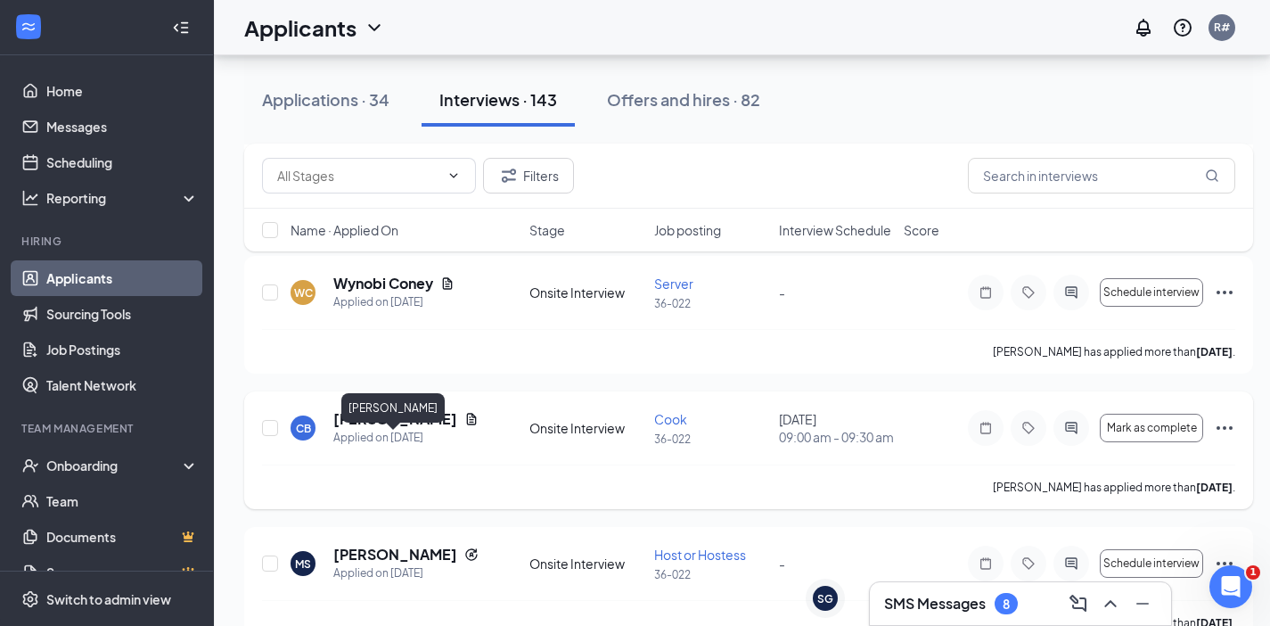
click at [383, 429] on h5 "[PERSON_NAME]" at bounding box center [395, 419] width 124 height 20
click at [382, 450] on div "CB Chandon Booker Cook at 36-022 Add a tag Onsite Interview Status : Not Submit…" at bounding box center [635, 313] width 1270 height 626
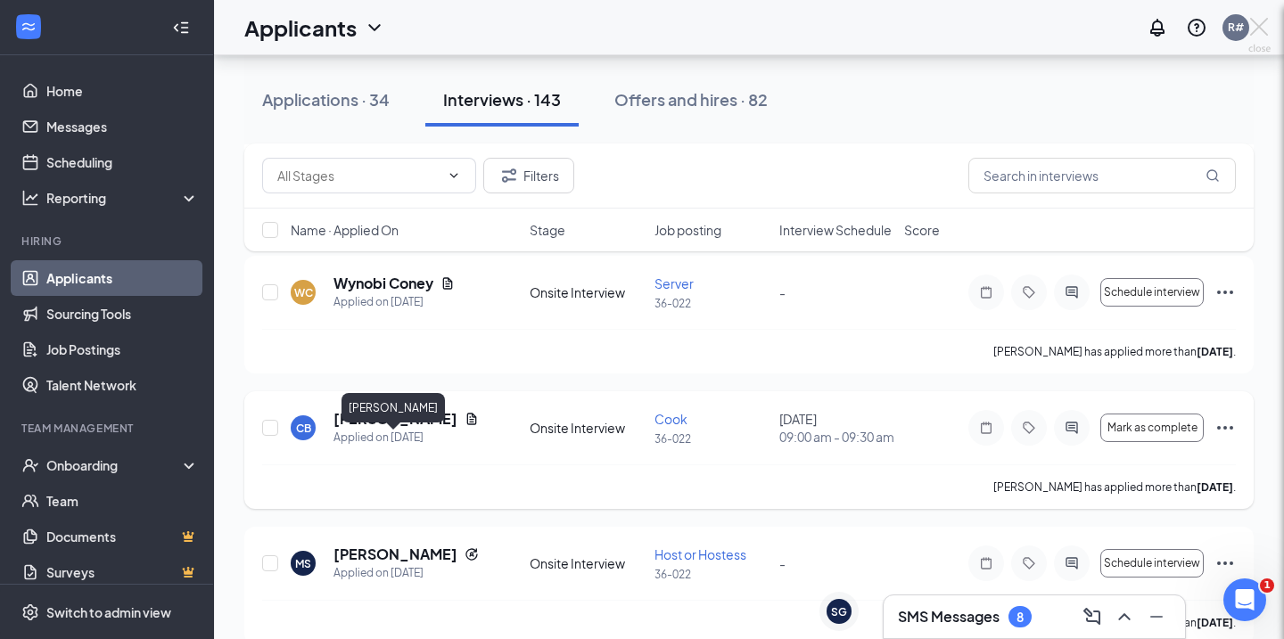
click at [382, 429] on h5 "[PERSON_NAME]" at bounding box center [395, 419] width 124 height 20
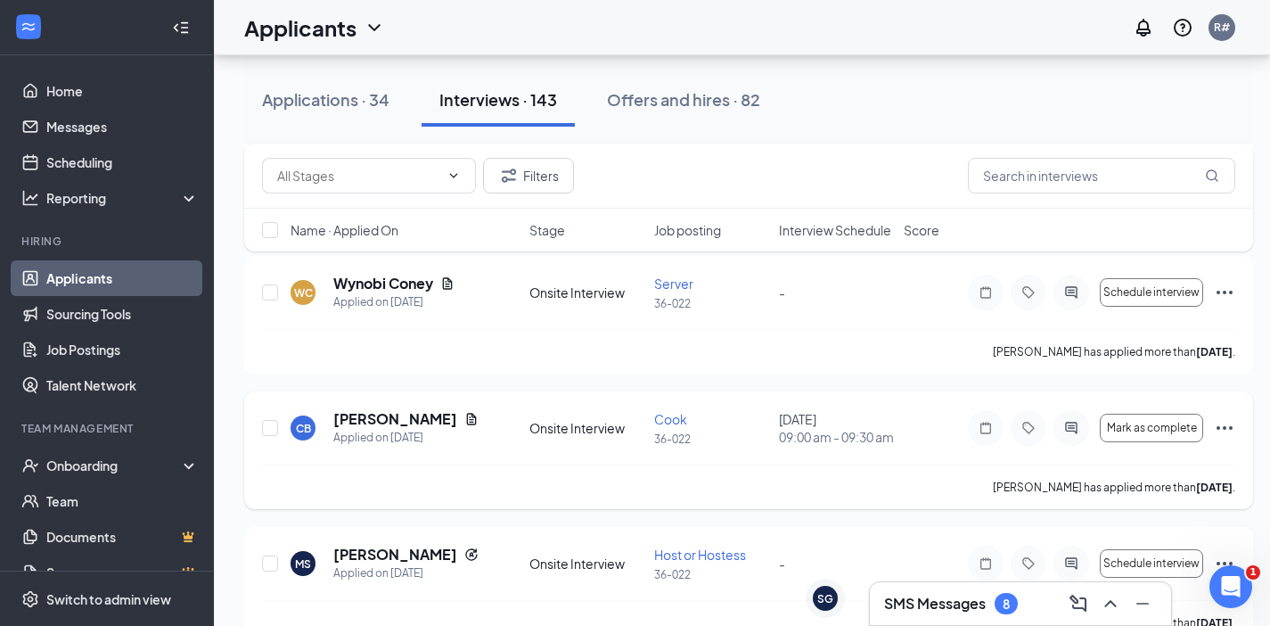
click at [420, 429] on h5 "[PERSON_NAME]" at bounding box center [395, 419] width 124 height 20
click at [419, 429] on h5 "[PERSON_NAME]" at bounding box center [395, 419] width 124 height 20
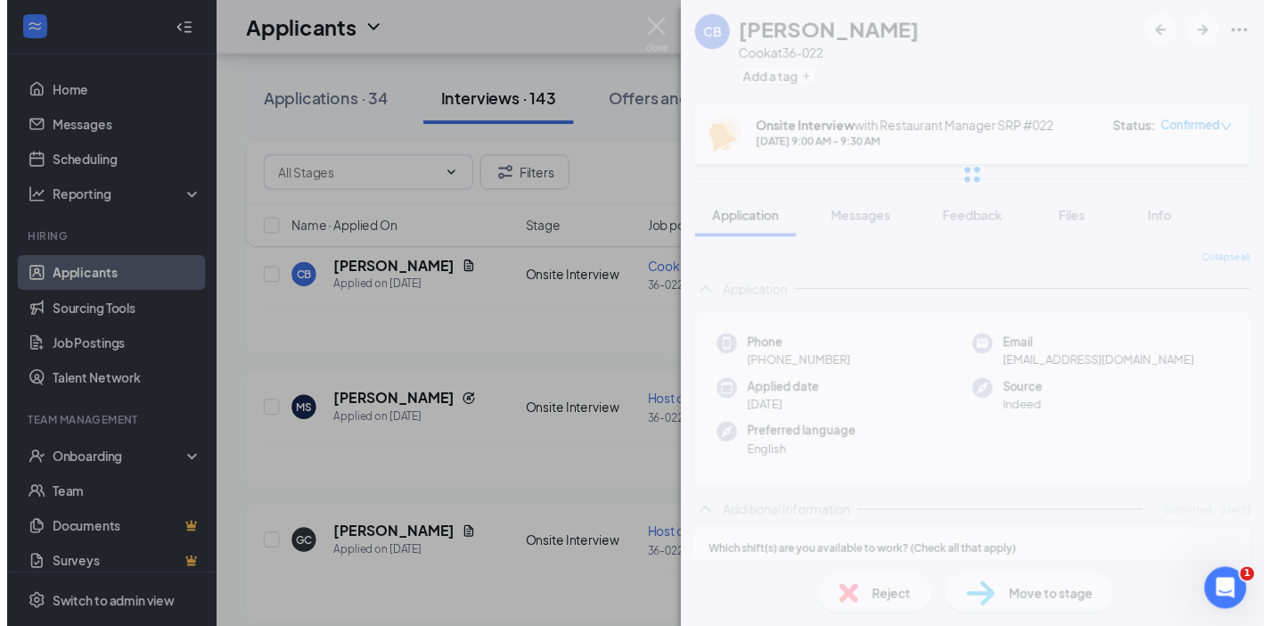
scroll to position [4012, 0]
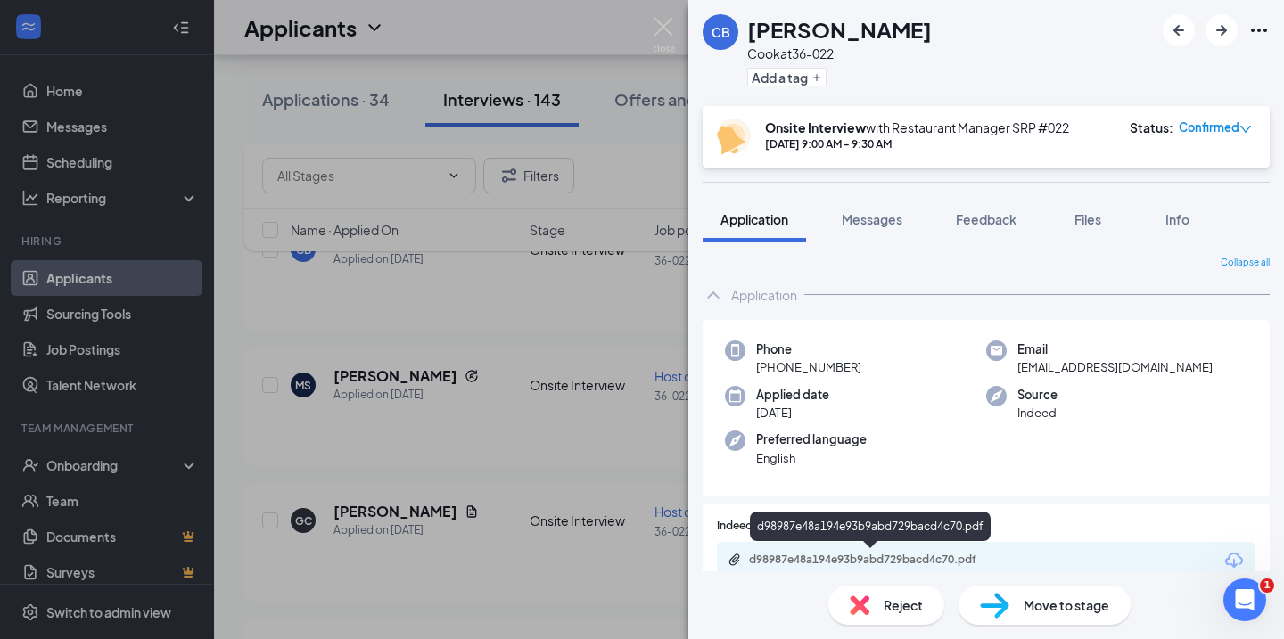
click at [878, 561] on div "d98987e48a194e93b9abd729bacd4c70.pdf" at bounding box center [874, 560] width 250 height 14
click at [379, 158] on div "CB Chandon Booker Cook at 36-022 Add a tag Onsite Interview with Restaurant Man…" at bounding box center [642, 319] width 1284 height 639
click at [484, 331] on div "Chandon Booker has applied more than 9 days ago ." at bounding box center [749, 308] width 974 height 45
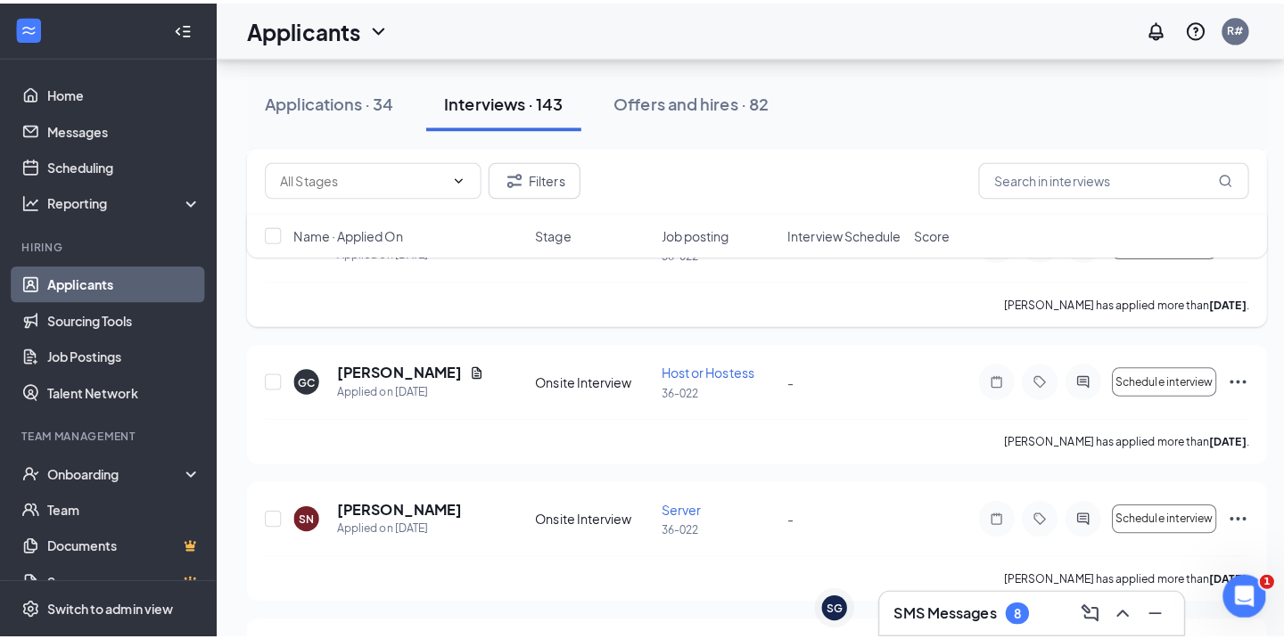
scroll to position [4190, 0]
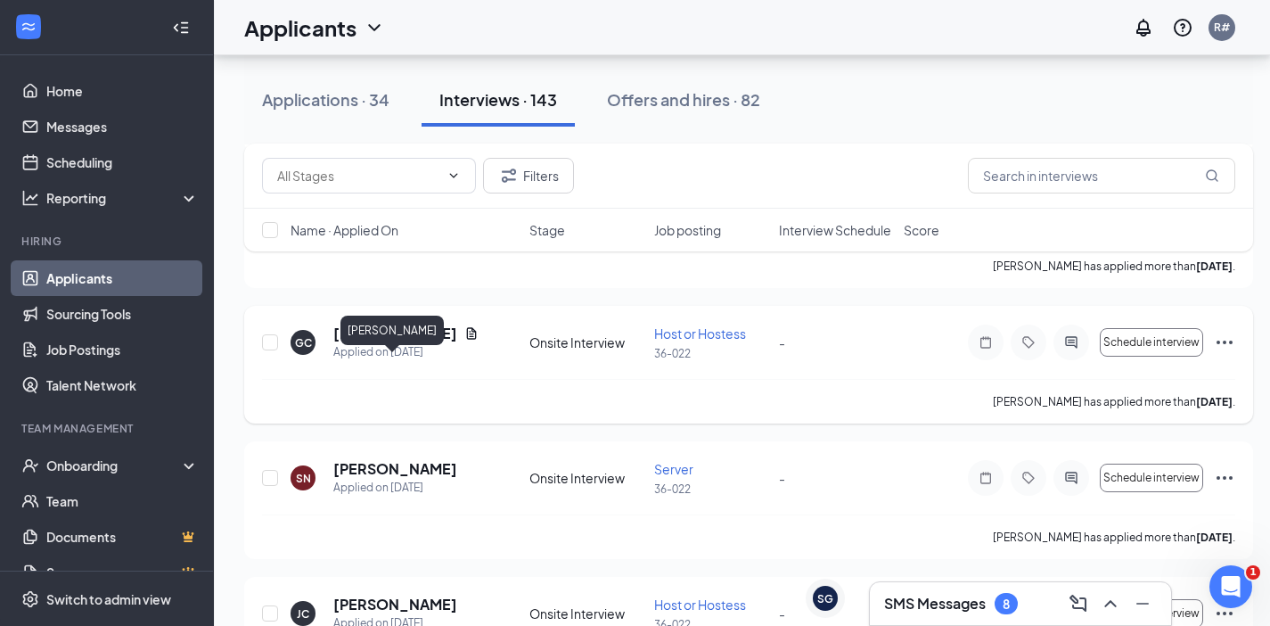
click at [387, 343] on h5 "[PERSON_NAME]" at bounding box center [395, 334] width 124 height 20
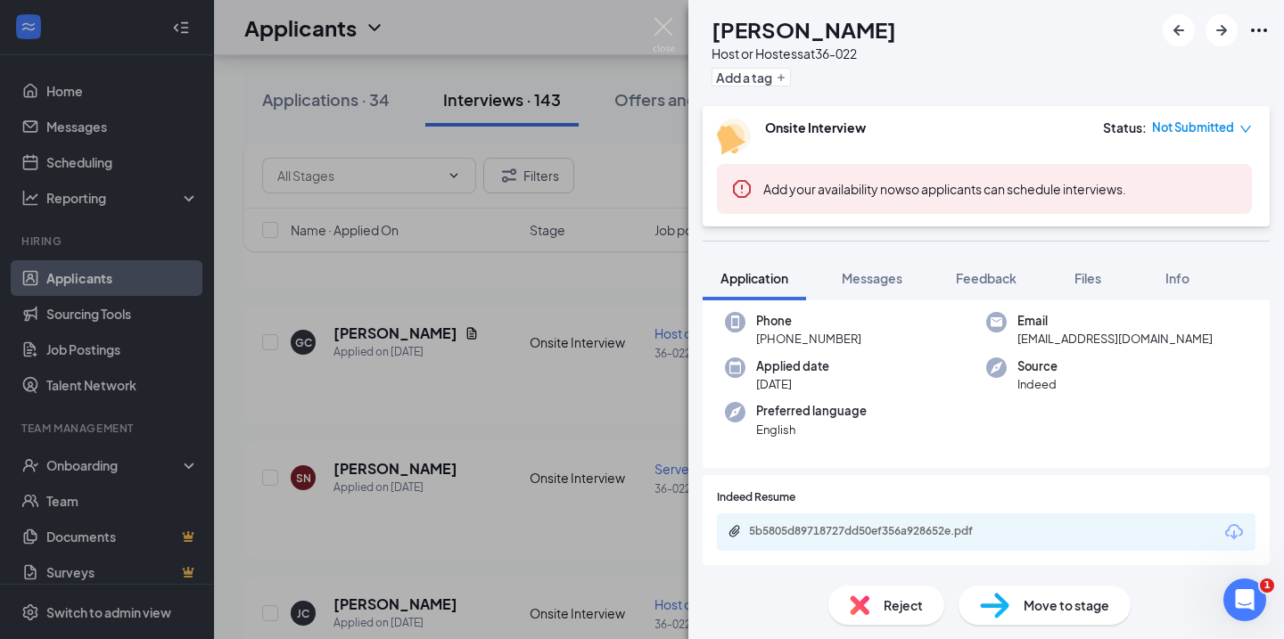
scroll to position [178, 0]
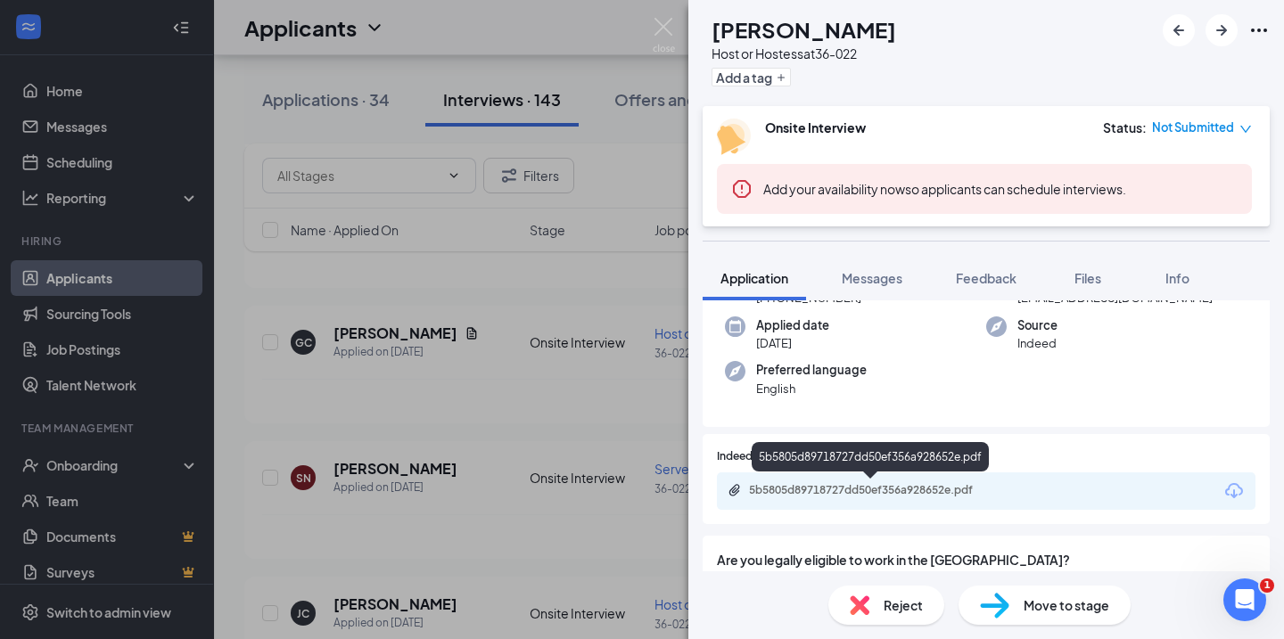
click at [916, 490] on div "5b5805d89718727dd50ef356a928652e.pdf" at bounding box center [874, 490] width 250 height 14
click at [479, 275] on div "GC Geneva Carrillo Host or Hostess at 36-022 Add a tag Onsite Interview Status …" at bounding box center [642, 319] width 1284 height 639
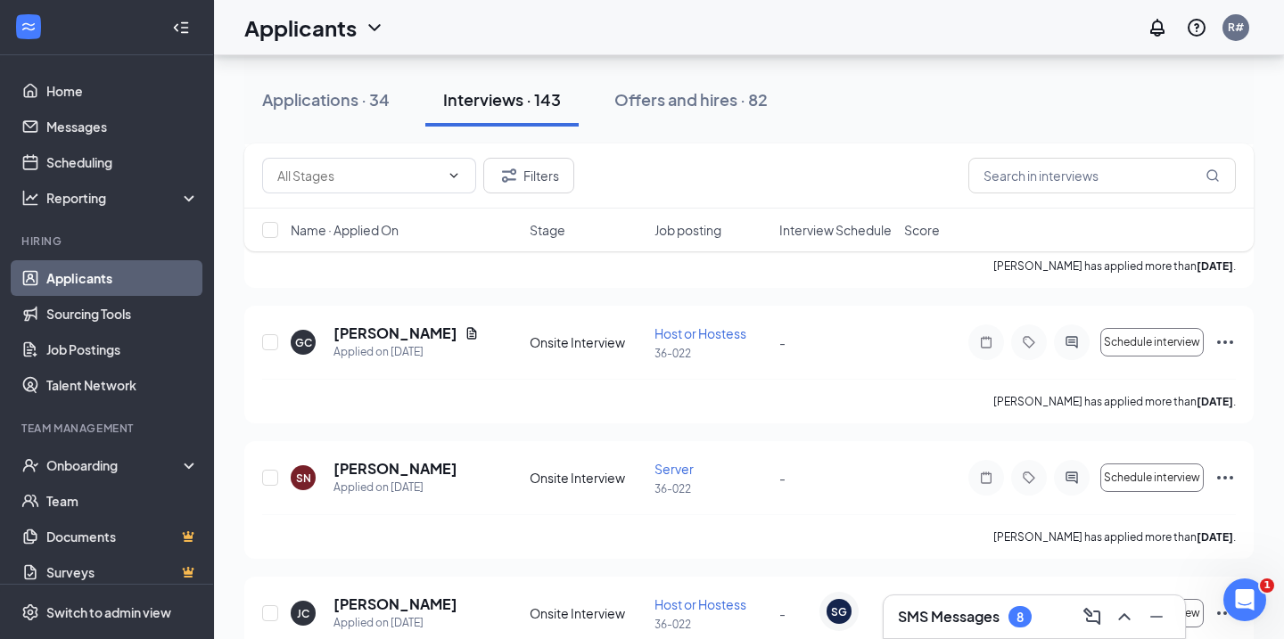
click at [449, 423] on div "Geneva Carrillo has applied more than 11 days ago ." at bounding box center [749, 401] width 974 height 45
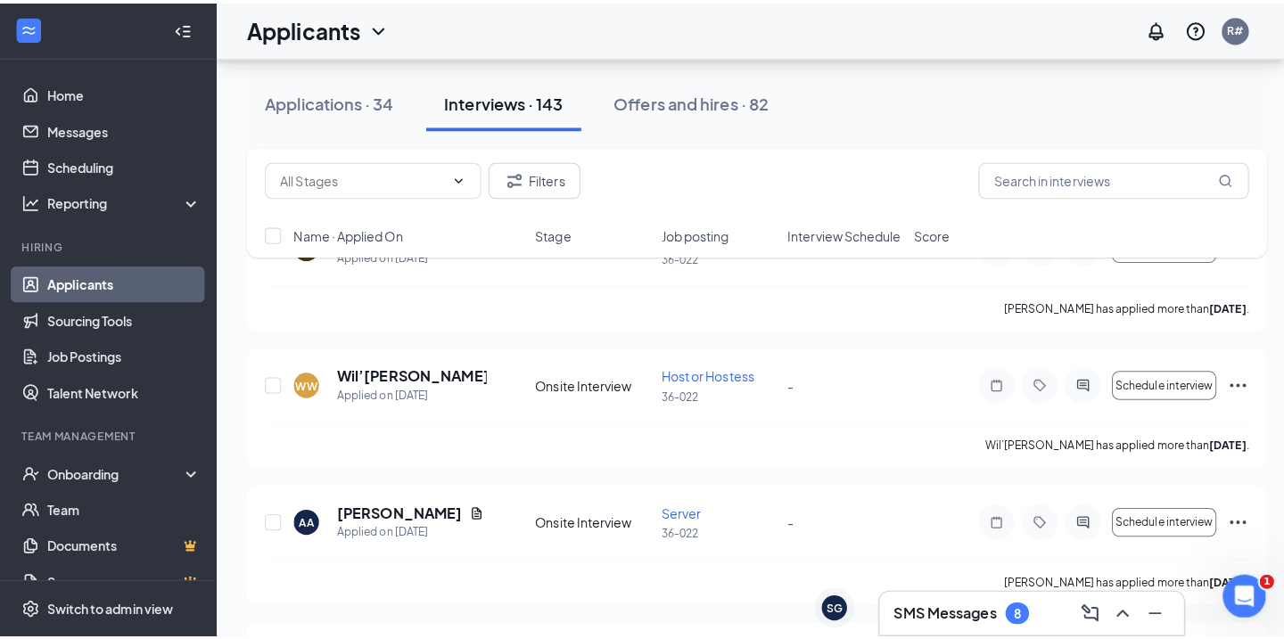
scroll to position [3388, 0]
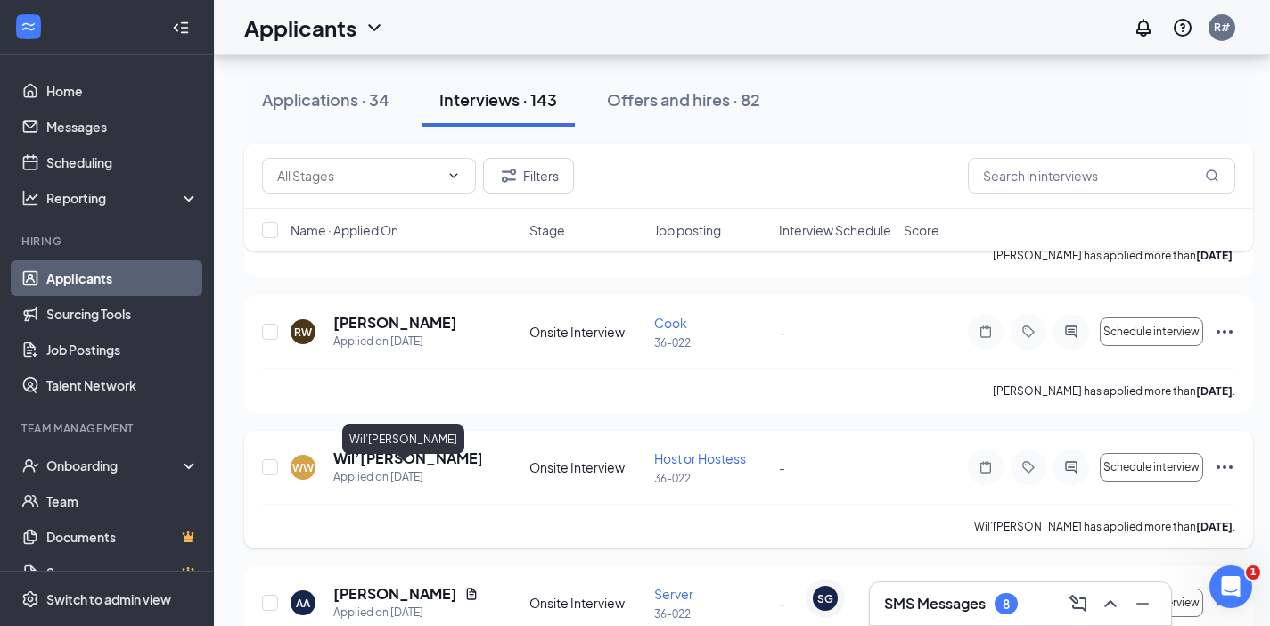
click at [400, 468] on h5 "Wil’[PERSON_NAME]" at bounding box center [407, 458] width 148 height 20
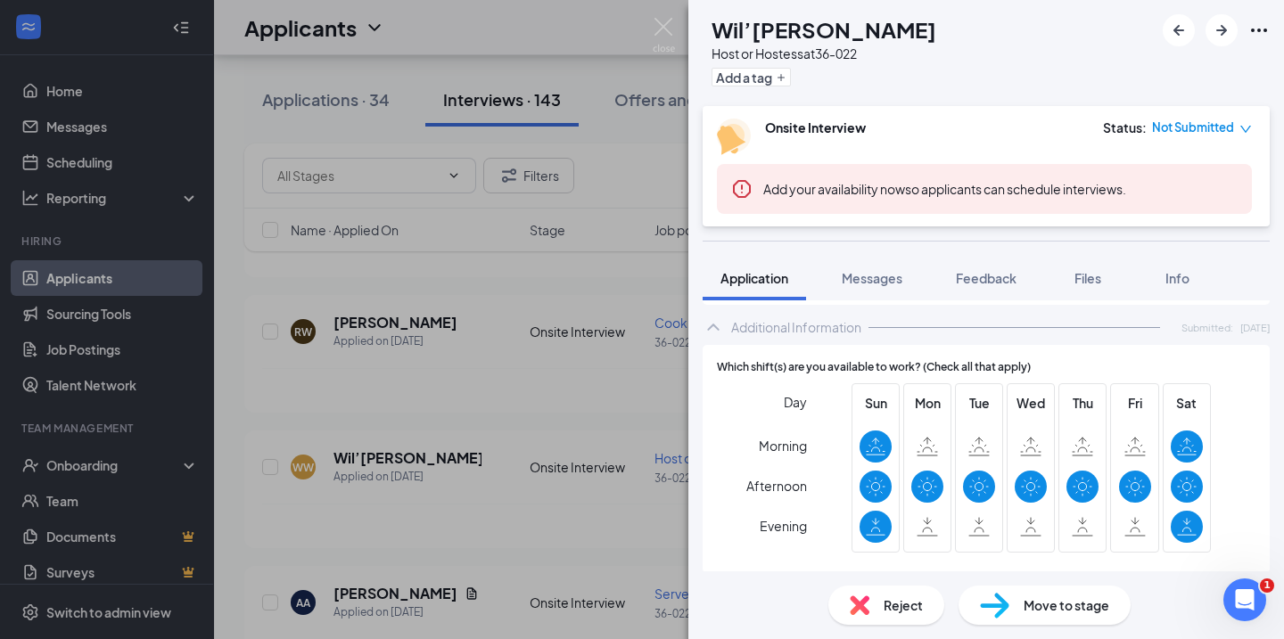
scroll to position [535, 0]
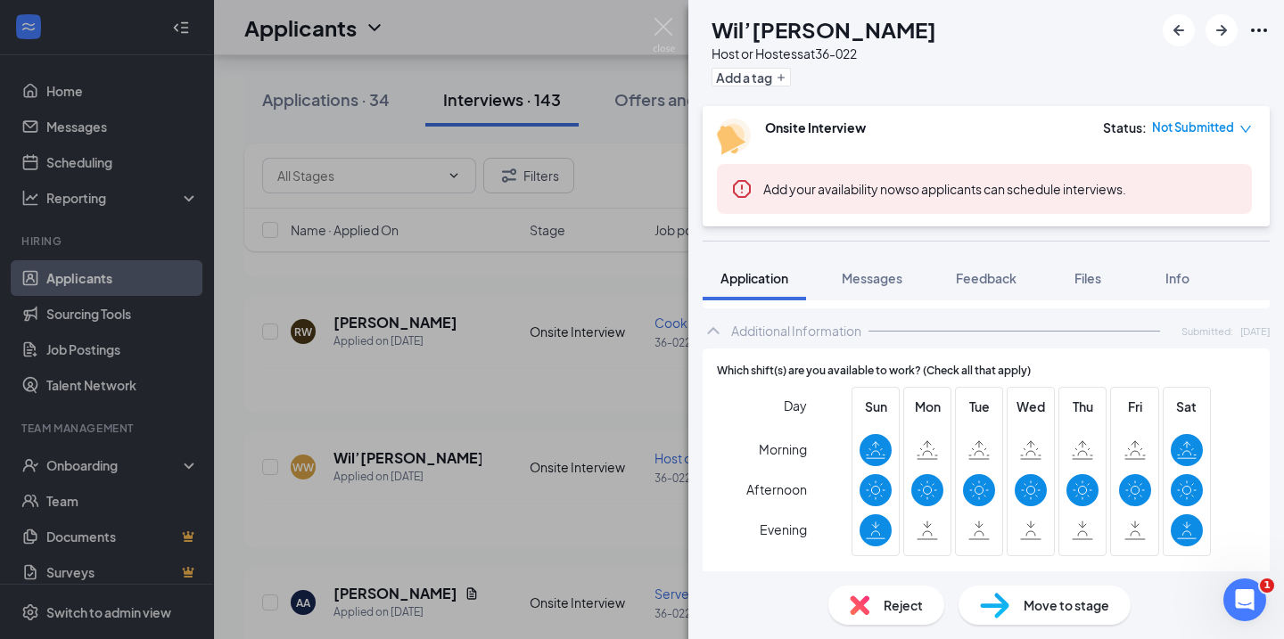
click at [409, 416] on div "WW Wil’nya Williams Host or Hostess at 36-022 Add a tag Onsite Interview Status…" at bounding box center [642, 319] width 1284 height 639
click at [426, 413] on div "Romario White has applied more than 7 days ago ." at bounding box center [749, 390] width 974 height 45
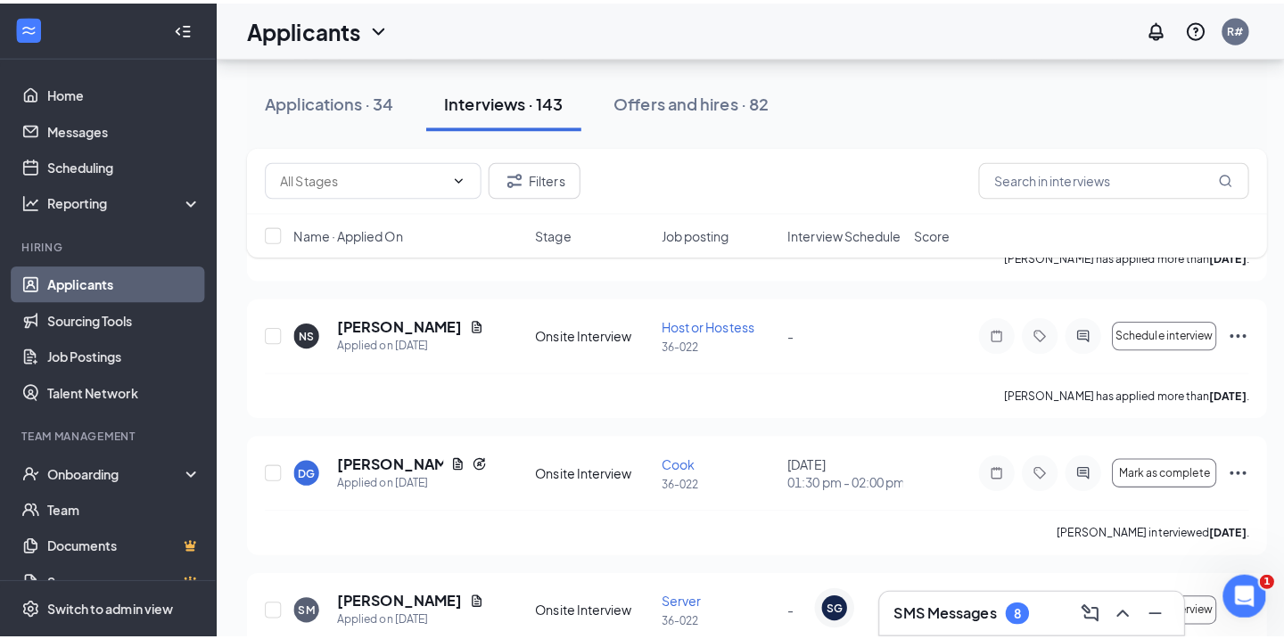
scroll to position [2942, 0]
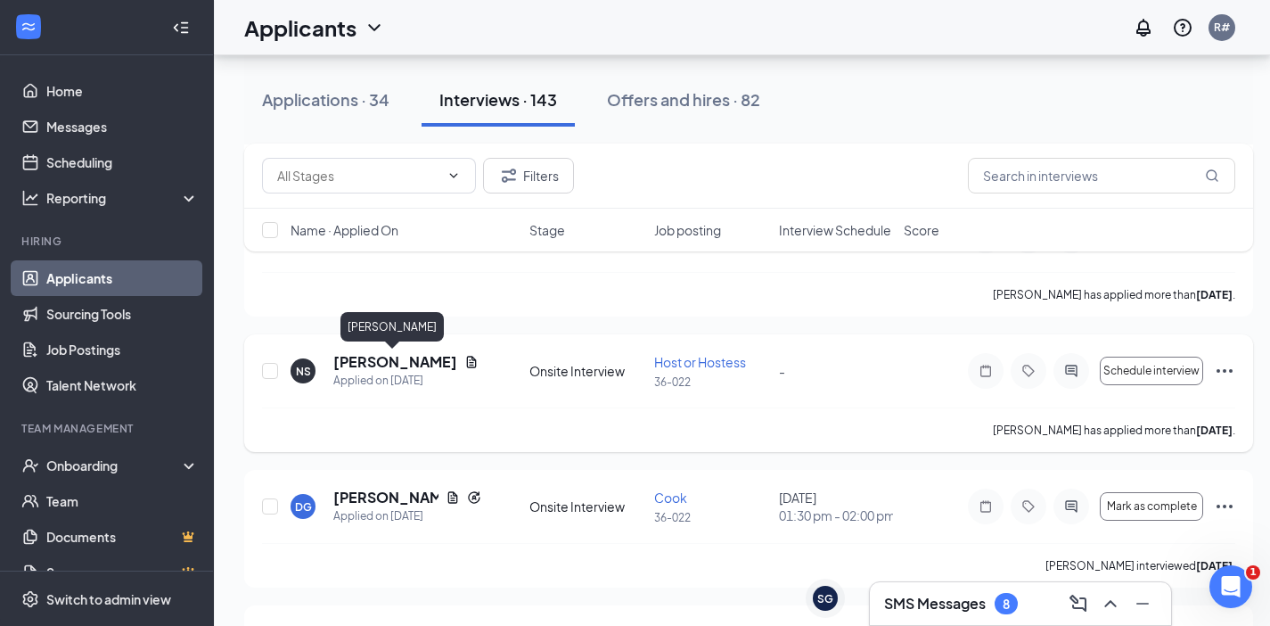
click at [371, 363] on h5 "[PERSON_NAME]" at bounding box center [395, 362] width 124 height 20
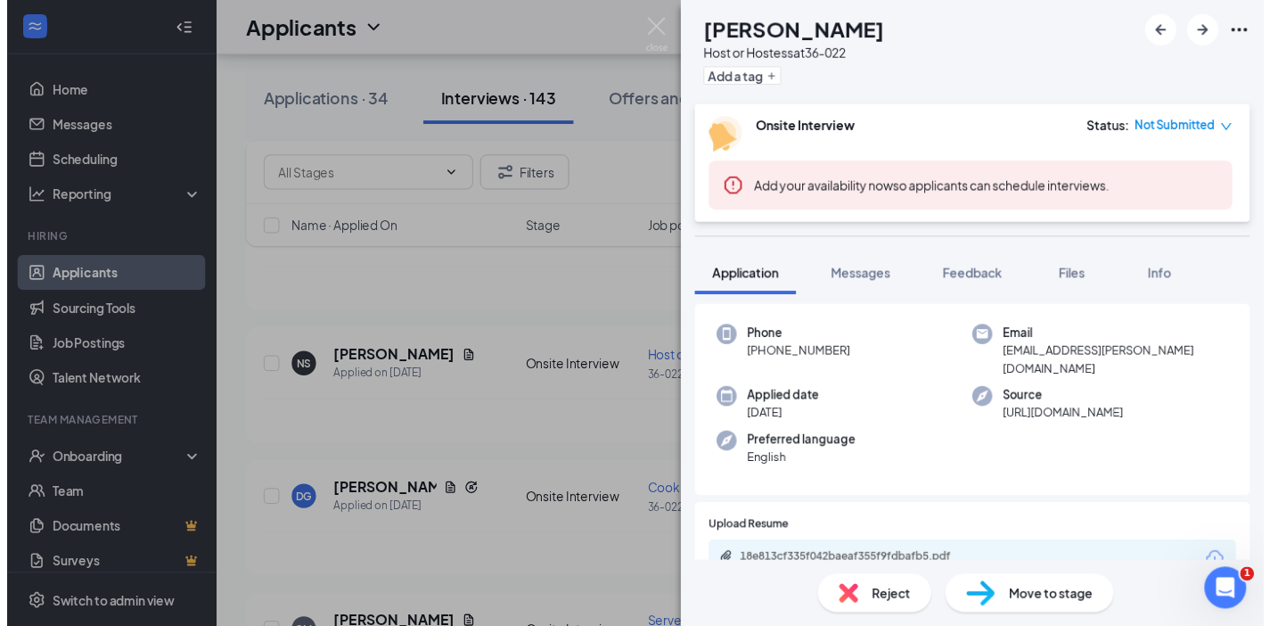
scroll to position [89, 0]
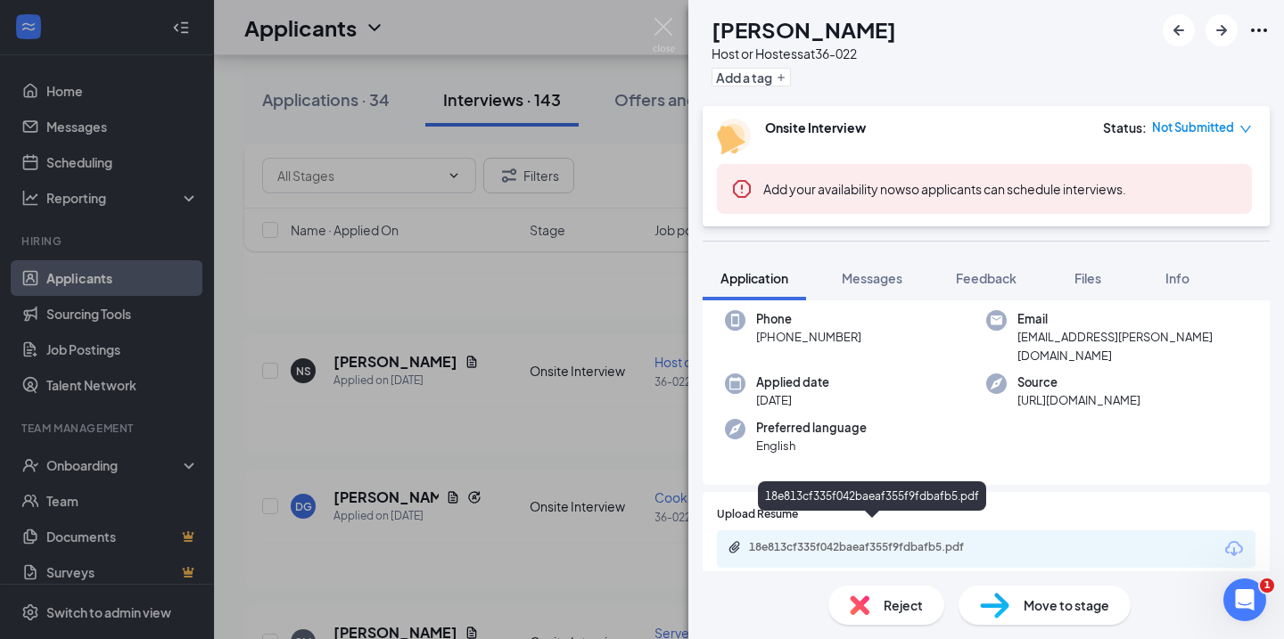
click at [827, 540] on div "18e813cf335f042baeaf355f9fdbafb5.pdf" at bounding box center [874, 547] width 250 height 14
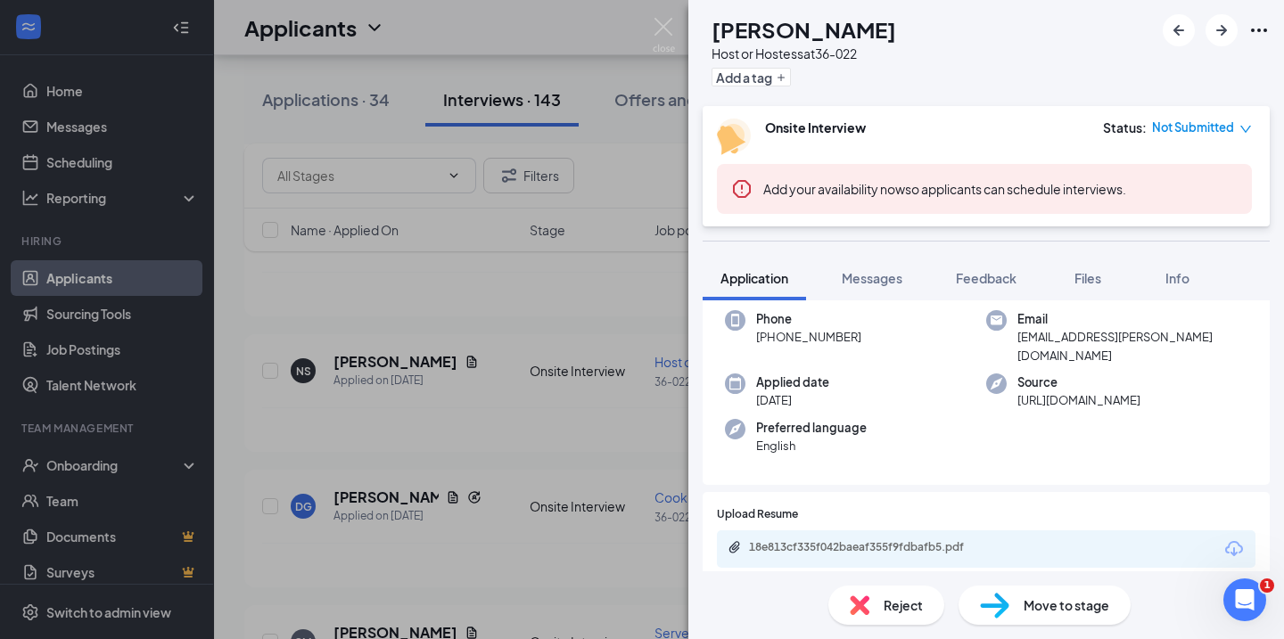
click at [575, 232] on div "NS Nyah Sweeting Host or Hostess at 36-022 Add a tag Onsite Interview Status : …" at bounding box center [642, 319] width 1284 height 639
click at [482, 450] on div "Nyah Sweeting has applied more than 6 days ago ." at bounding box center [749, 429] width 974 height 45
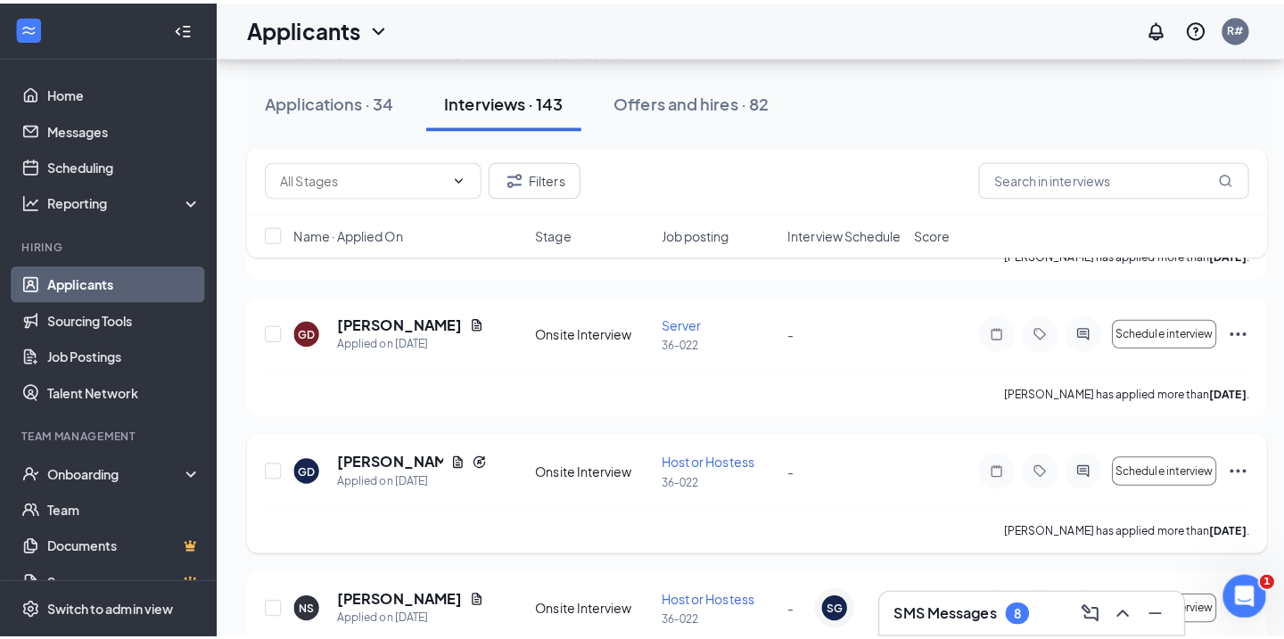
scroll to position [2675, 0]
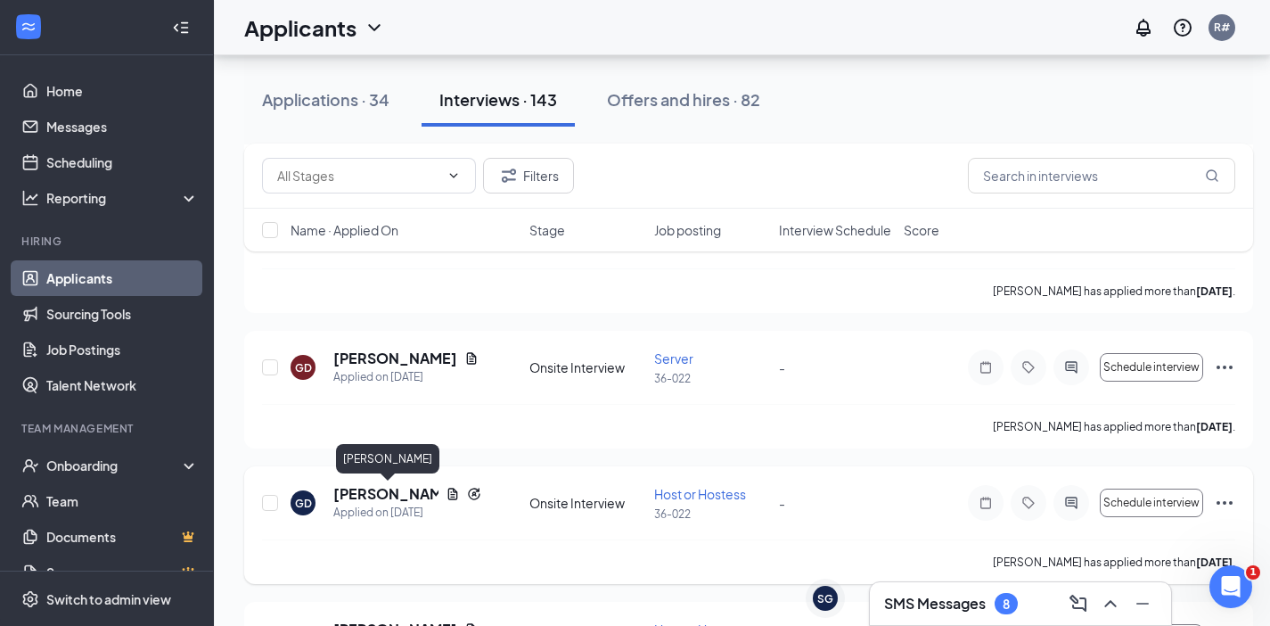
click at [392, 497] on h5 "[PERSON_NAME]" at bounding box center [385, 494] width 105 height 20
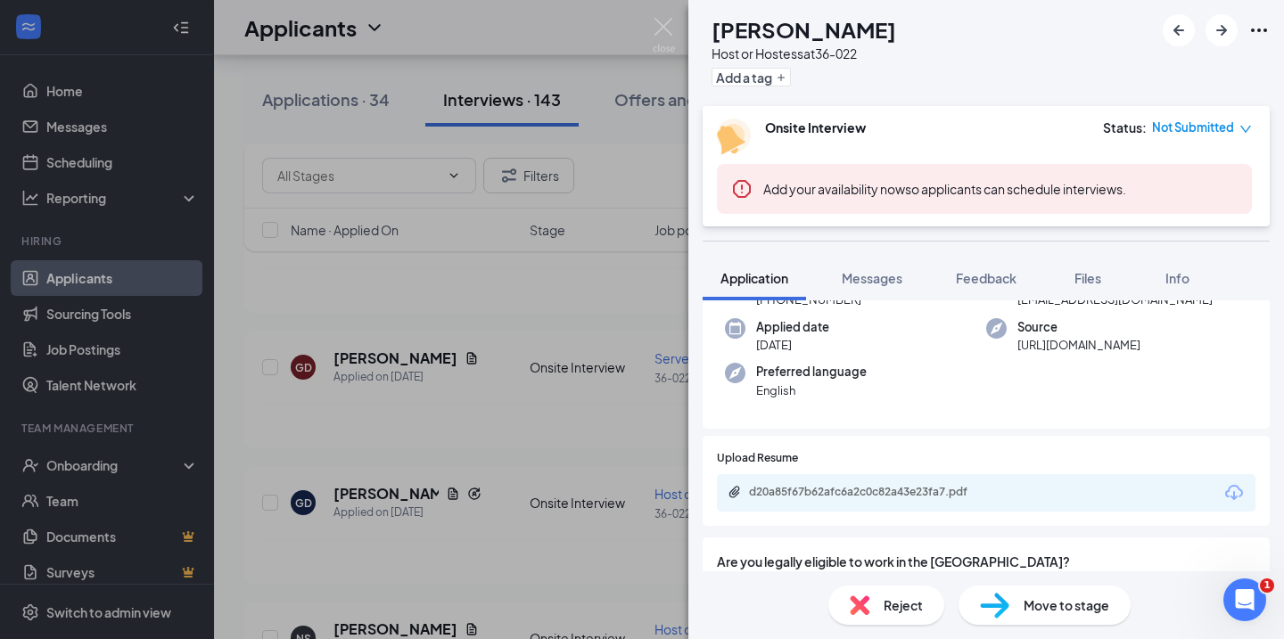
scroll to position [178, 0]
click at [826, 489] on div "d20a85f67b62afc6a2c0c82a43e23fa7.pdf" at bounding box center [874, 490] width 250 height 14
click at [494, 290] on div "GD Guan Desir Host or Hostess at 36-022 Add a tag Onsite Interview Status : Not…" at bounding box center [642, 319] width 1284 height 639
click at [480, 426] on div "Guan Desir has applied more than 6 days ago ." at bounding box center [749, 426] width 974 height 45
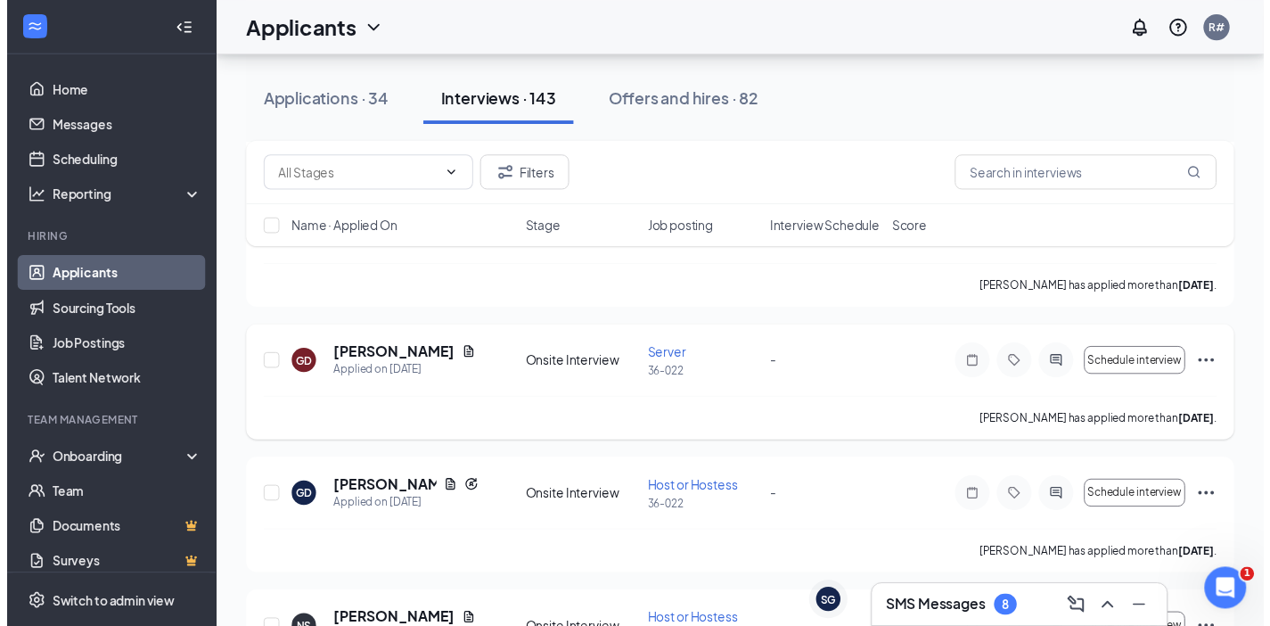
scroll to position [2496, 0]
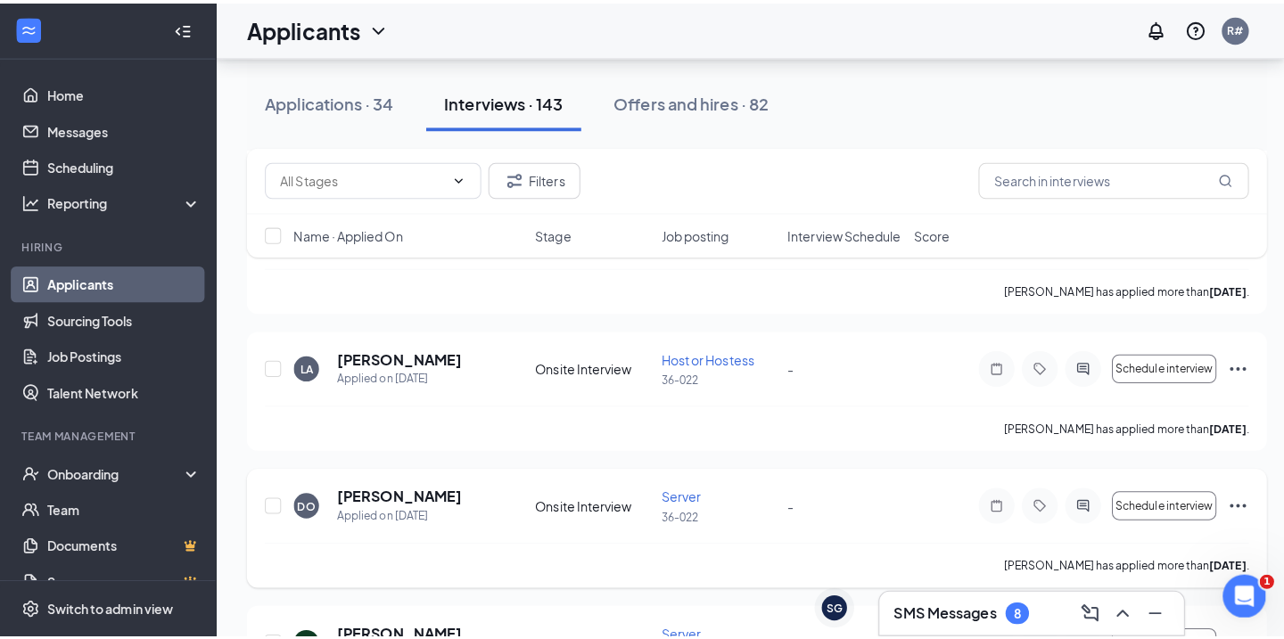
scroll to position [1961, 0]
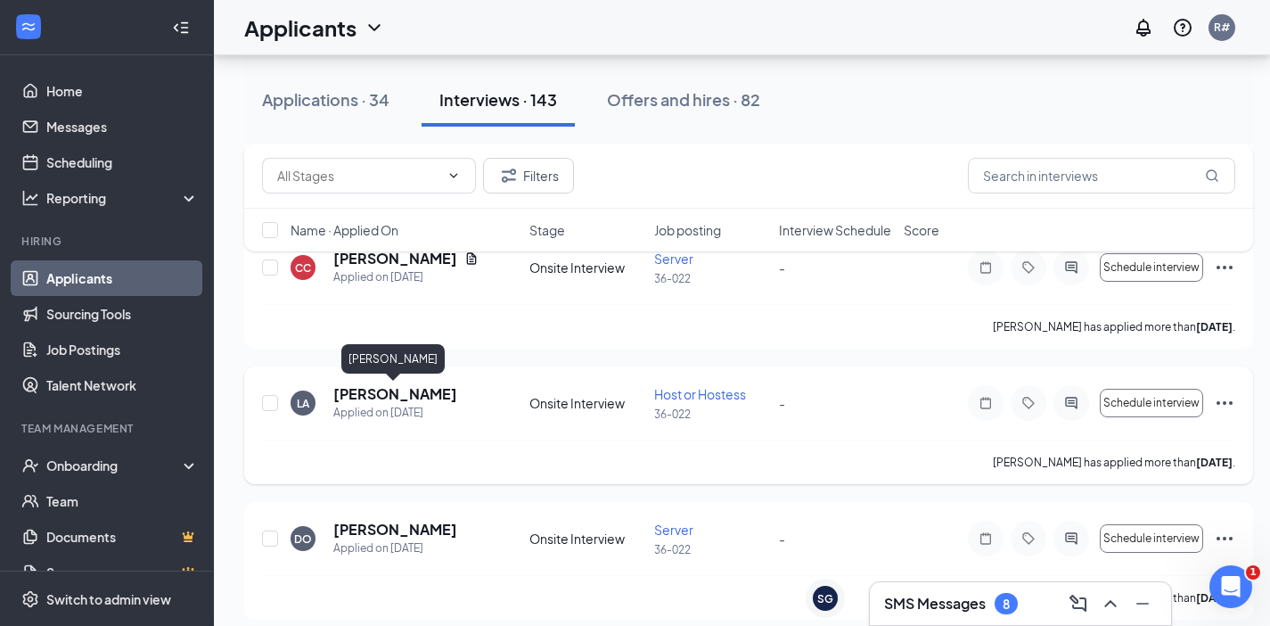
click at [417, 399] on h5 "[PERSON_NAME]" at bounding box center [395, 394] width 124 height 20
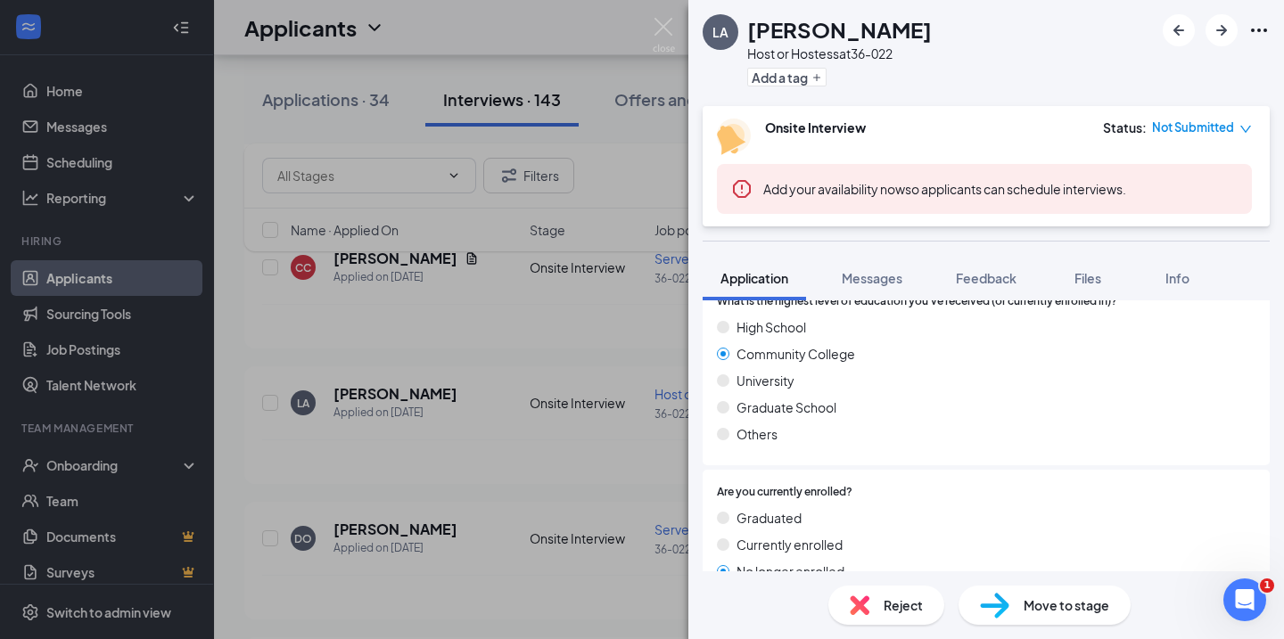
scroll to position [1159, 0]
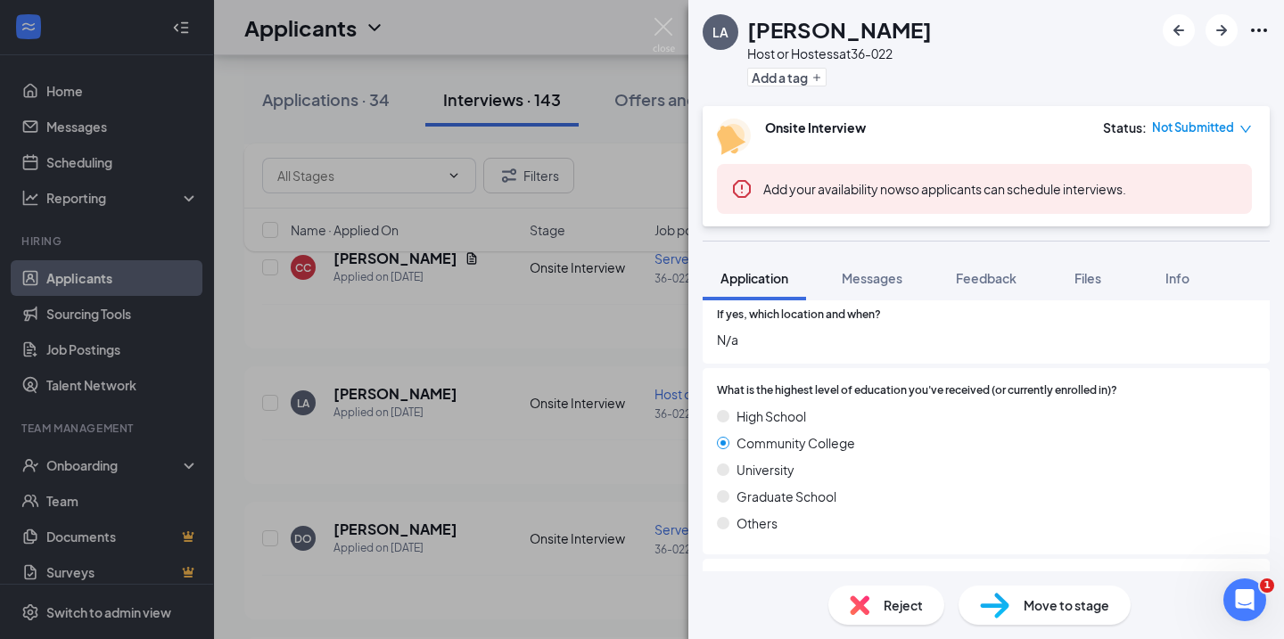
click at [543, 358] on div "LA [PERSON_NAME] Host or Hostess at 36-022 Add a tag Onsite Interview Status : …" at bounding box center [642, 319] width 1284 height 639
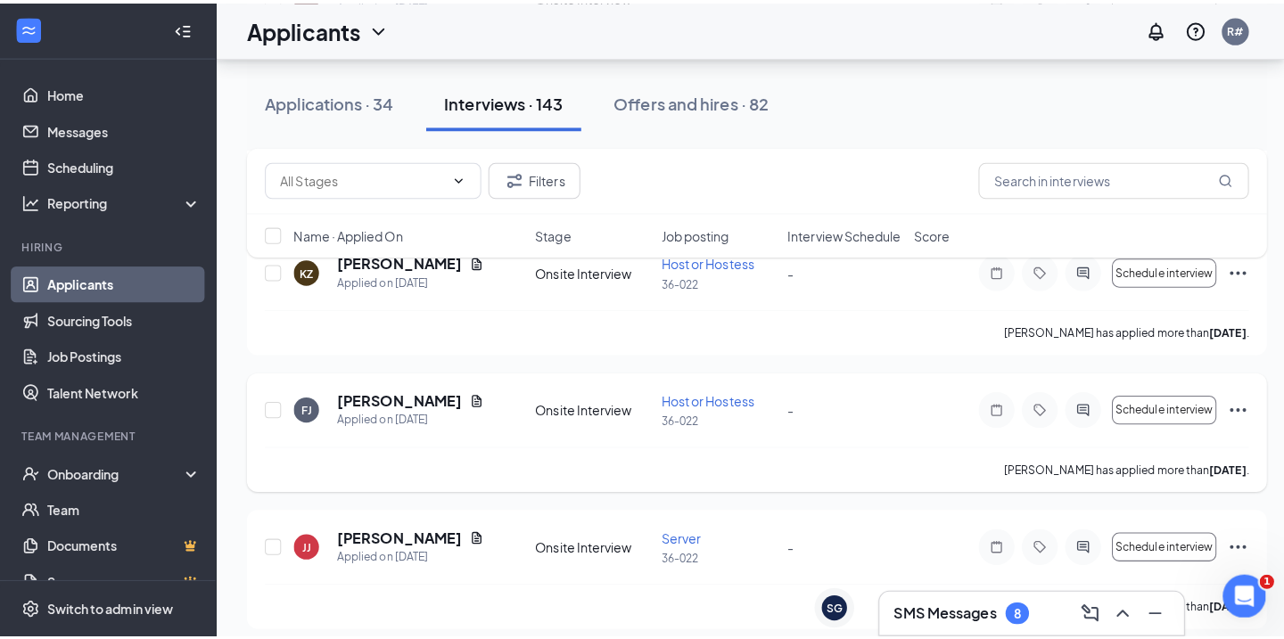
scroll to position [1516, 0]
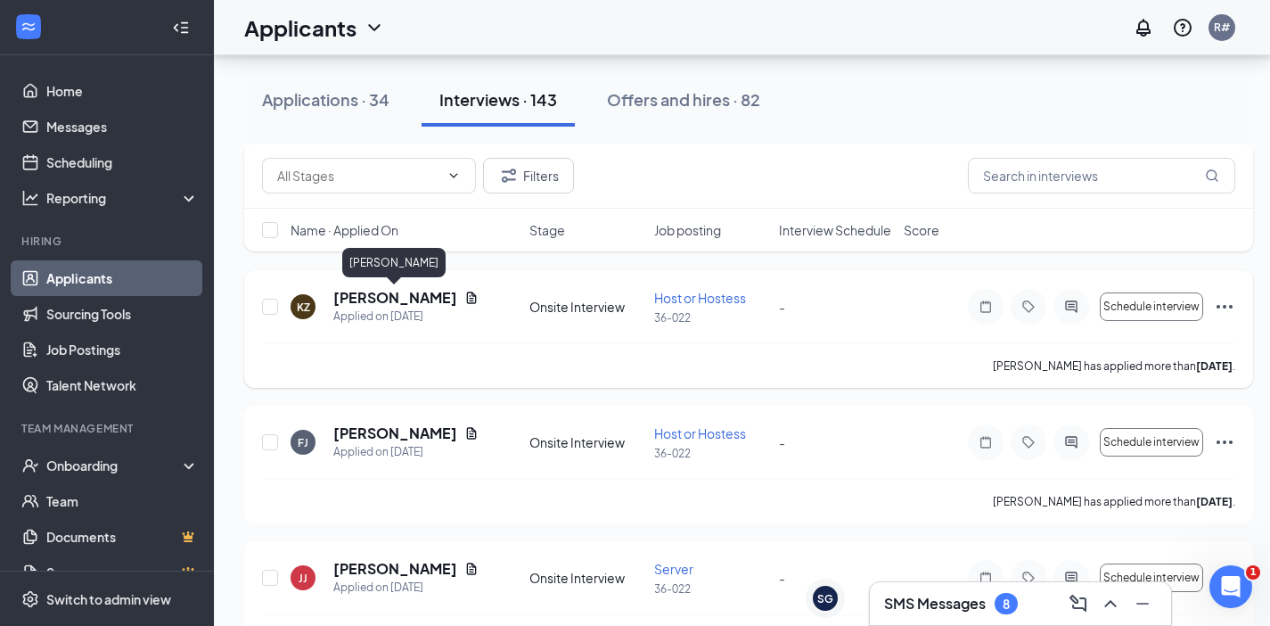
click at [350, 294] on h5 "[PERSON_NAME]" at bounding box center [395, 298] width 124 height 20
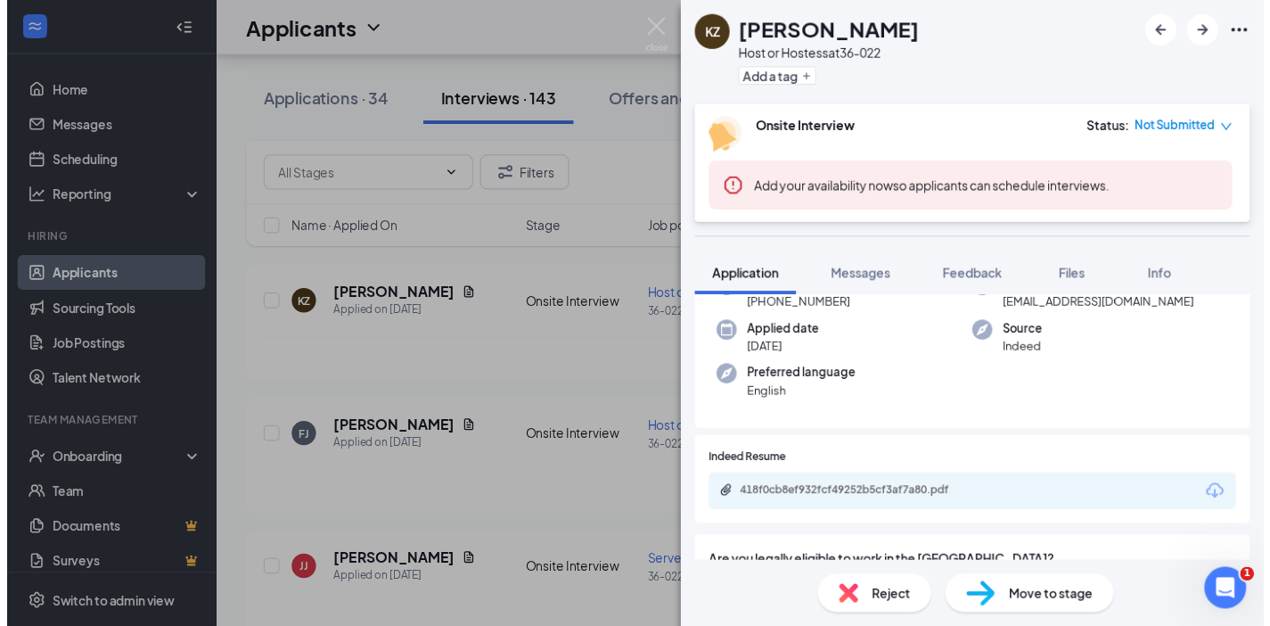
scroll to position [178, 0]
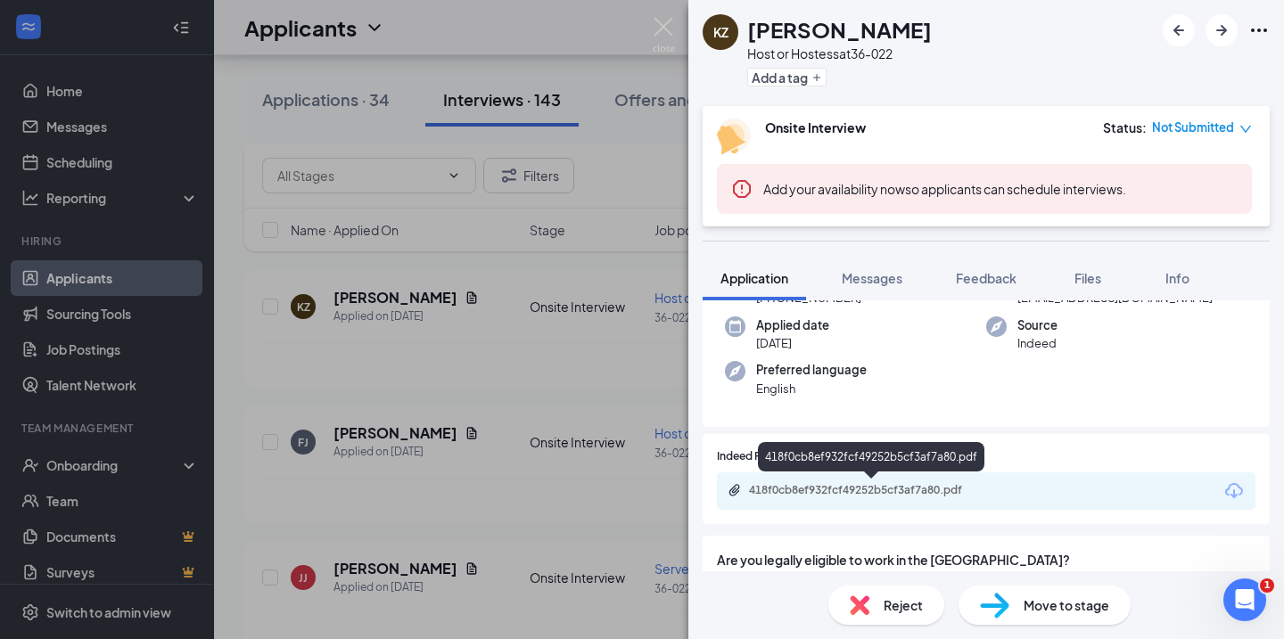
click at [836, 490] on div "418f0cb8ef932fcf49252b5cf3af7a80.pdf" at bounding box center [874, 490] width 250 height 14
click at [580, 353] on div "KZ [PERSON_NAME] Host or Hostess at 36-022 Add a tag Onsite Interview Status : …" at bounding box center [642, 319] width 1284 height 639
click at [549, 393] on div "KZ [PERSON_NAME] Host or Hostess at 36-022 Add a tag Onsite Interview Status : …" at bounding box center [642, 319] width 1284 height 639
click at [547, 393] on div "KZ [PERSON_NAME] Host or Hostess at 36-022 Add a tag Onsite Interview Status : …" at bounding box center [642, 319] width 1284 height 639
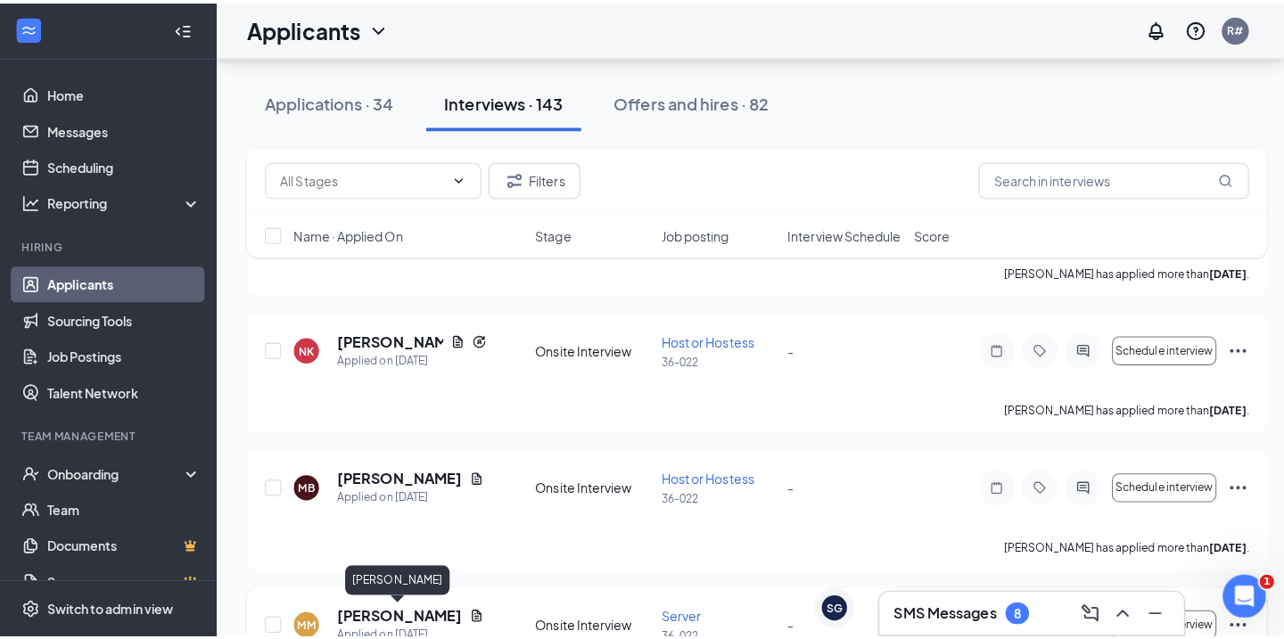
scroll to position [1070, 0]
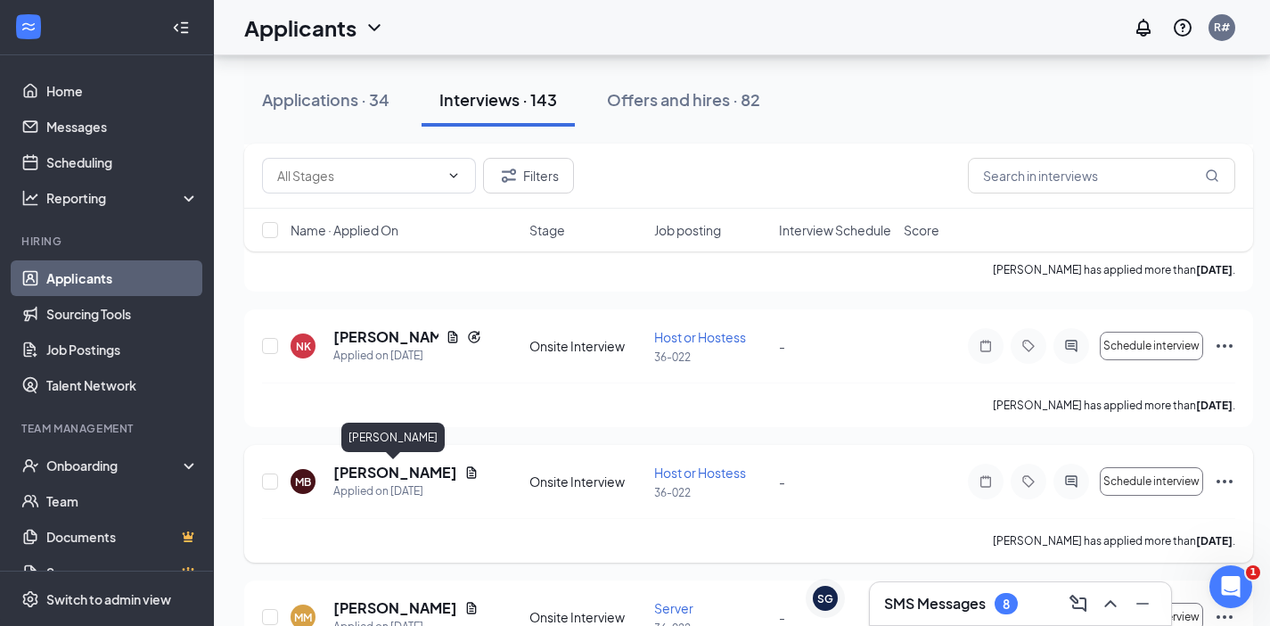
click at [414, 473] on h5 "[PERSON_NAME]" at bounding box center [395, 473] width 124 height 20
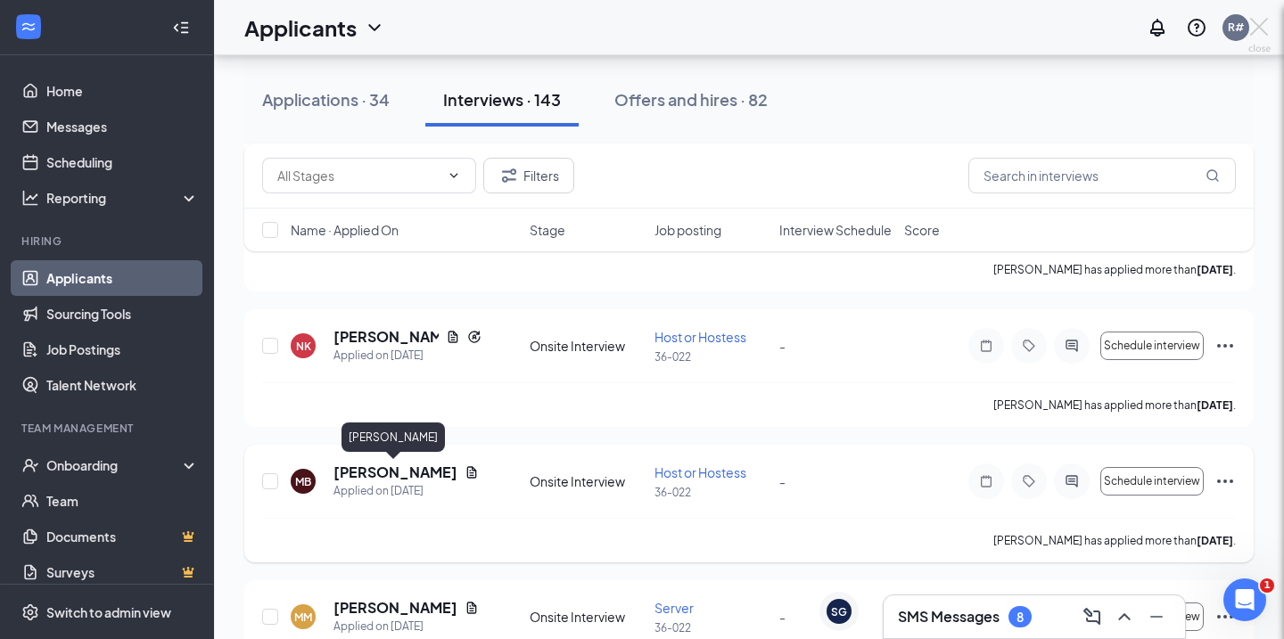
click at [414, 473] on div at bounding box center [642, 319] width 1284 height 639
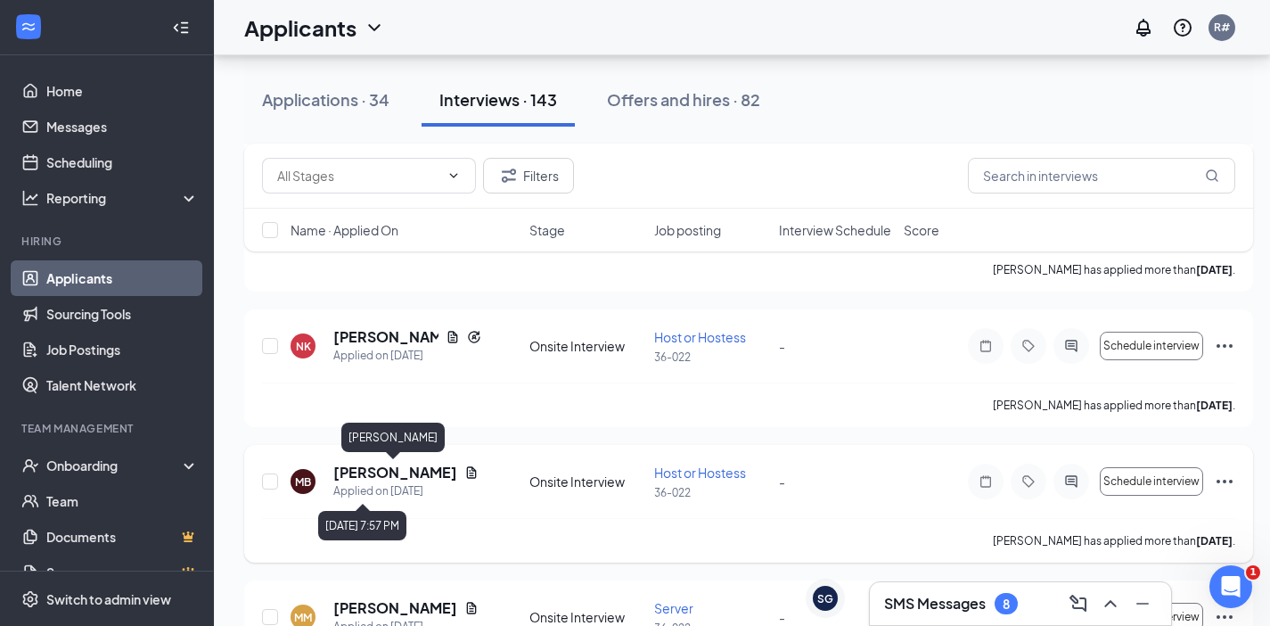
click at [426, 483] on div "Applied on [DATE]" at bounding box center [405, 491] width 145 height 18
click at [424, 471] on h5 "[PERSON_NAME]" at bounding box center [395, 473] width 124 height 20
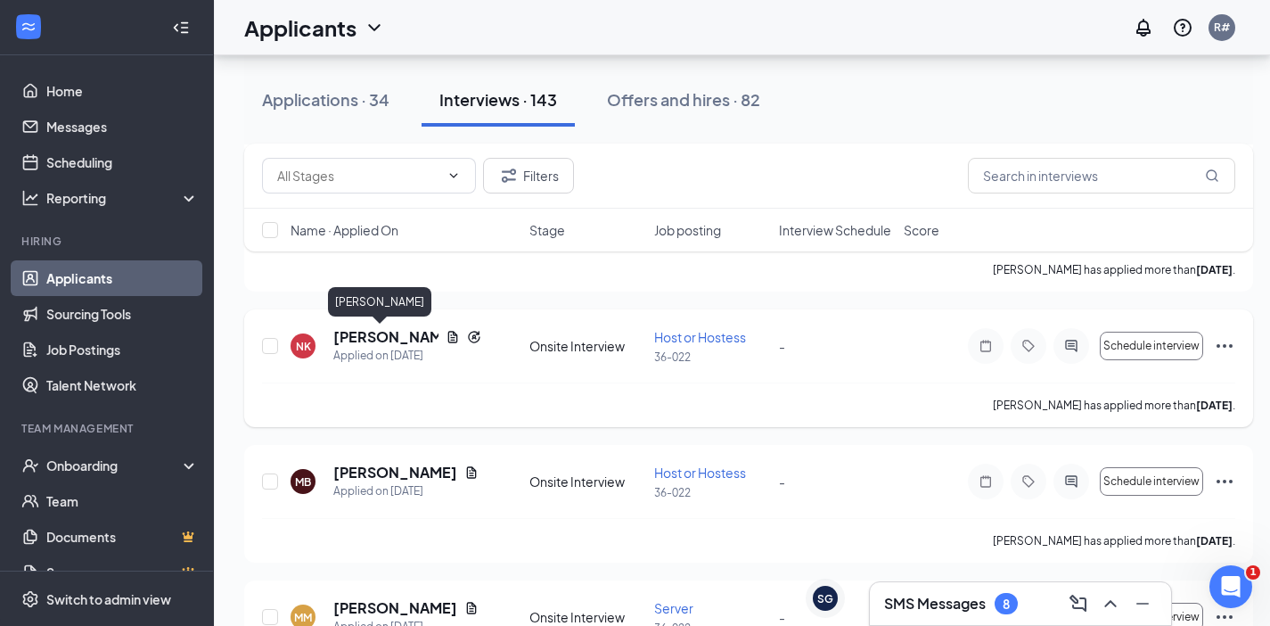
click at [350, 333] on h5 "[PERSON_NAME]" at bounding box center [385, 337] width 105 height 20
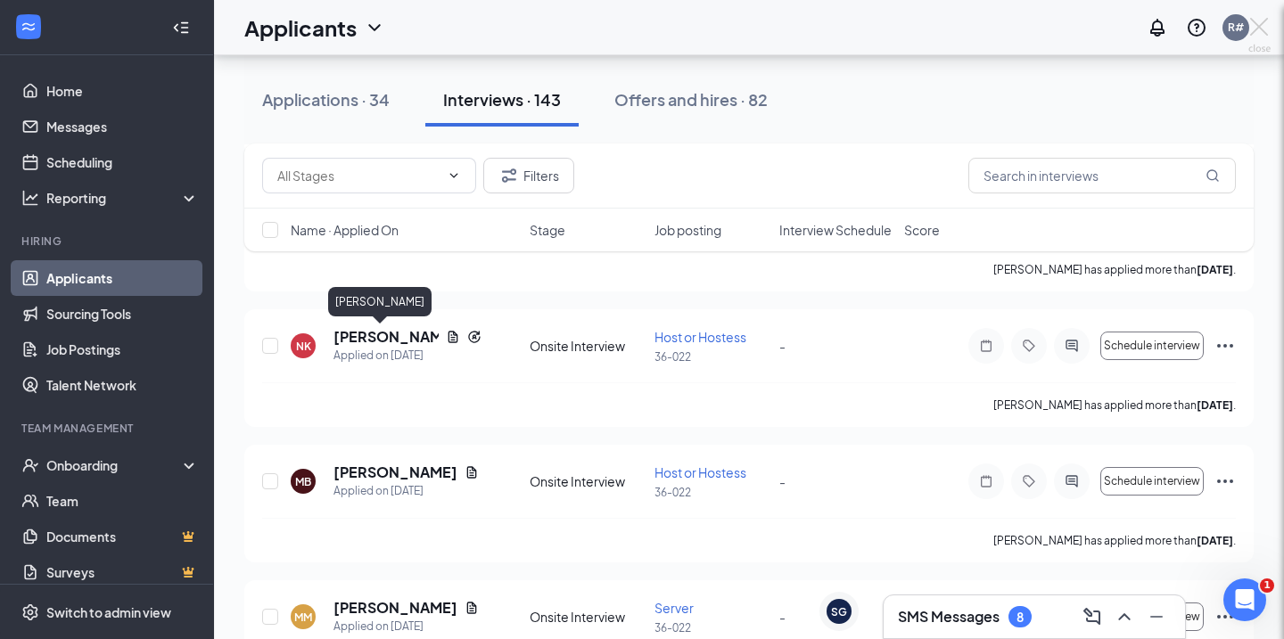
click at [366, 358] on div "NK [PERSON_NAME] Host or Hostess at 36-022 Add a tag Onsite Interview Status : …" at bounding box center [642, 319] width 1284 height 639
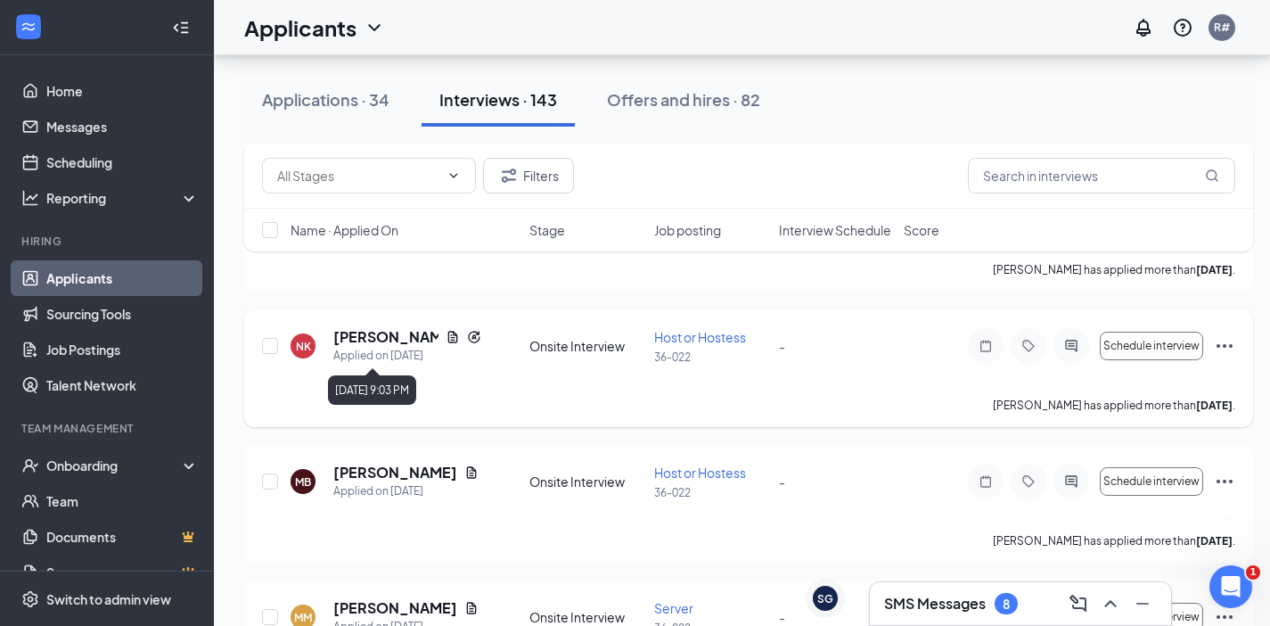
click at [368, 358] on div "Applied on [DATE]" at bounding box center [407, 356] width 148 height 18
click at [360, 335] on h5 "[PERSON_NAME]" at bounding box center [385, 337] width 105 height 20
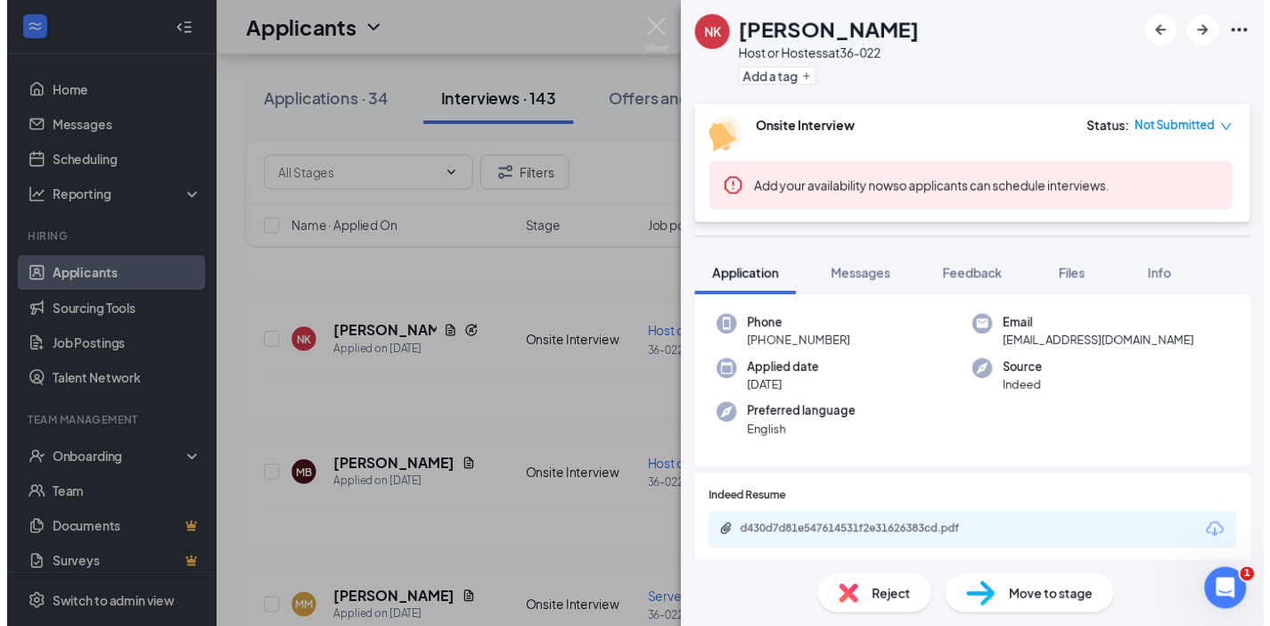
scroll to position [178, 0]
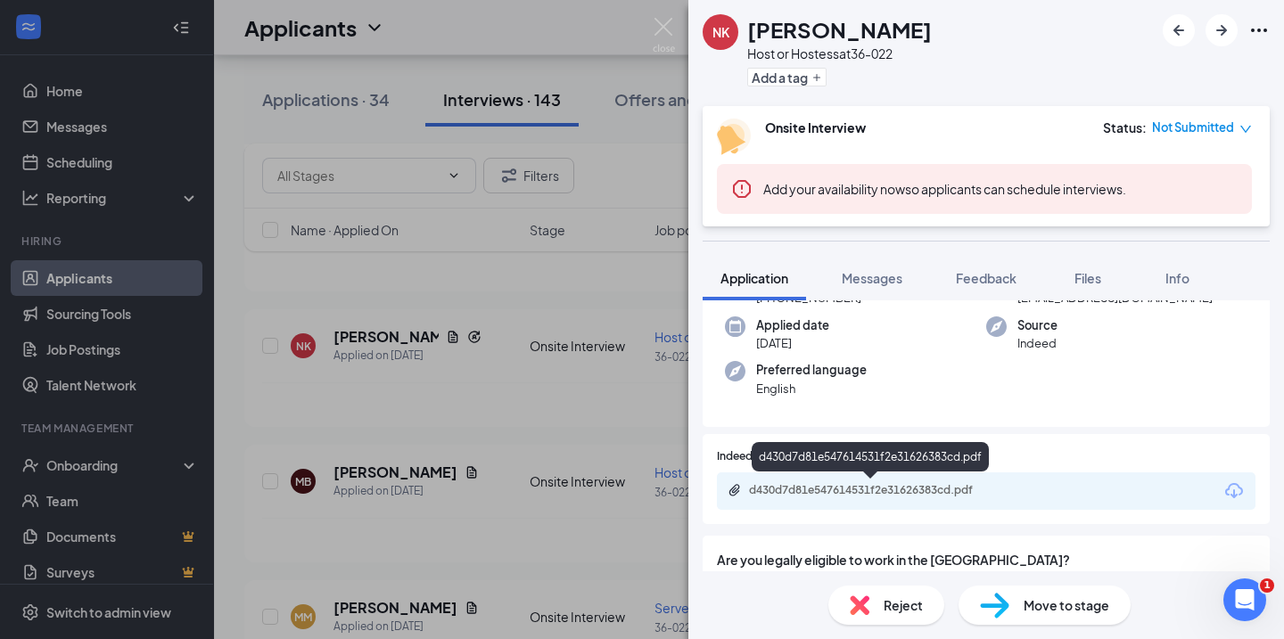
click at [883, 489] on div "d430d7d81e547614531f2e31626383cd.pdf" at bounding box center [874, 490] width 250 height 14
click at [365, 350] on div "NK [PERSON_NAME] Host or Hostess at 36-022 Add a tag Onsite Interview Status : …" at bounding box center [642, 319] width 1284 height 639
click at [365, 349] on div "Applied on [DATE]" at bounding box center [407, 356] width 148 height 18
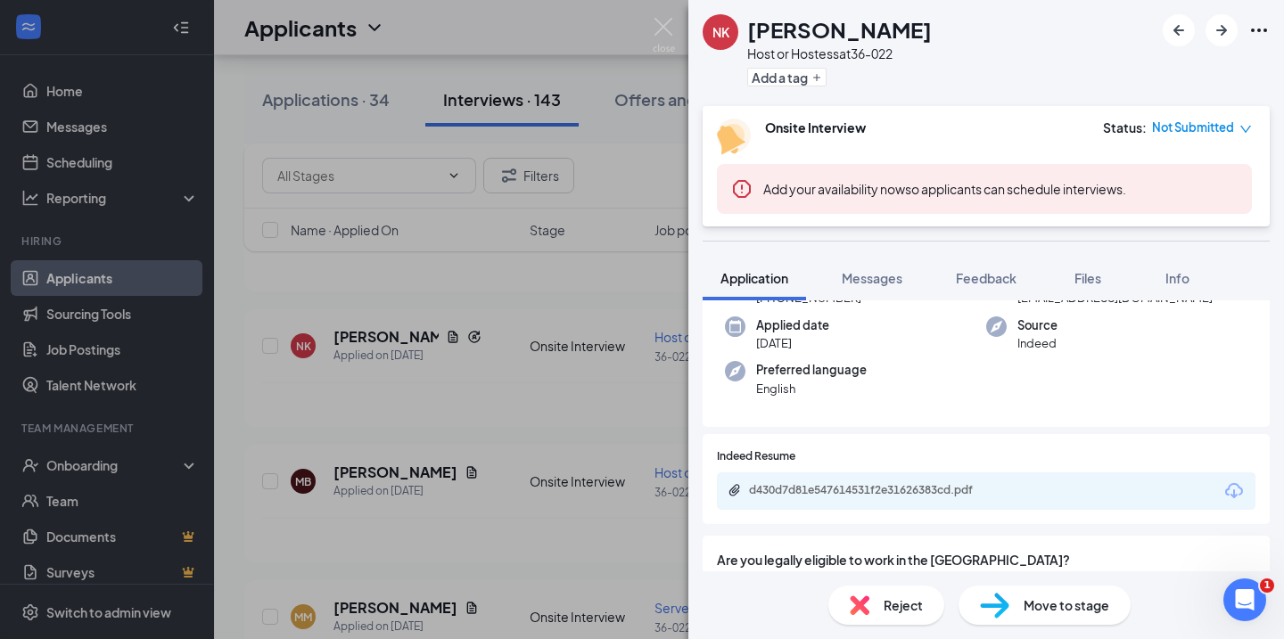
click at [365, 349] on div "Applied on [DATE]" at bounding box center [407, 356] width 148 height 18
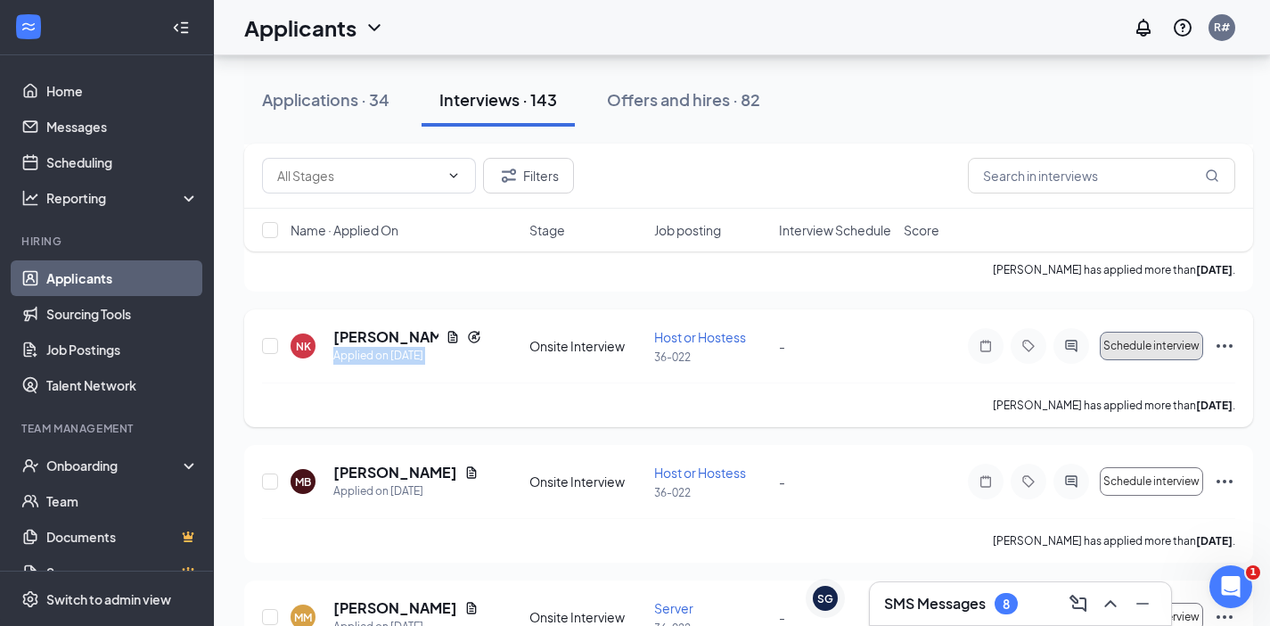
click at [1147, 350] on span "Schedule interview" at bounding box center [1152, 346] width 96 height 12
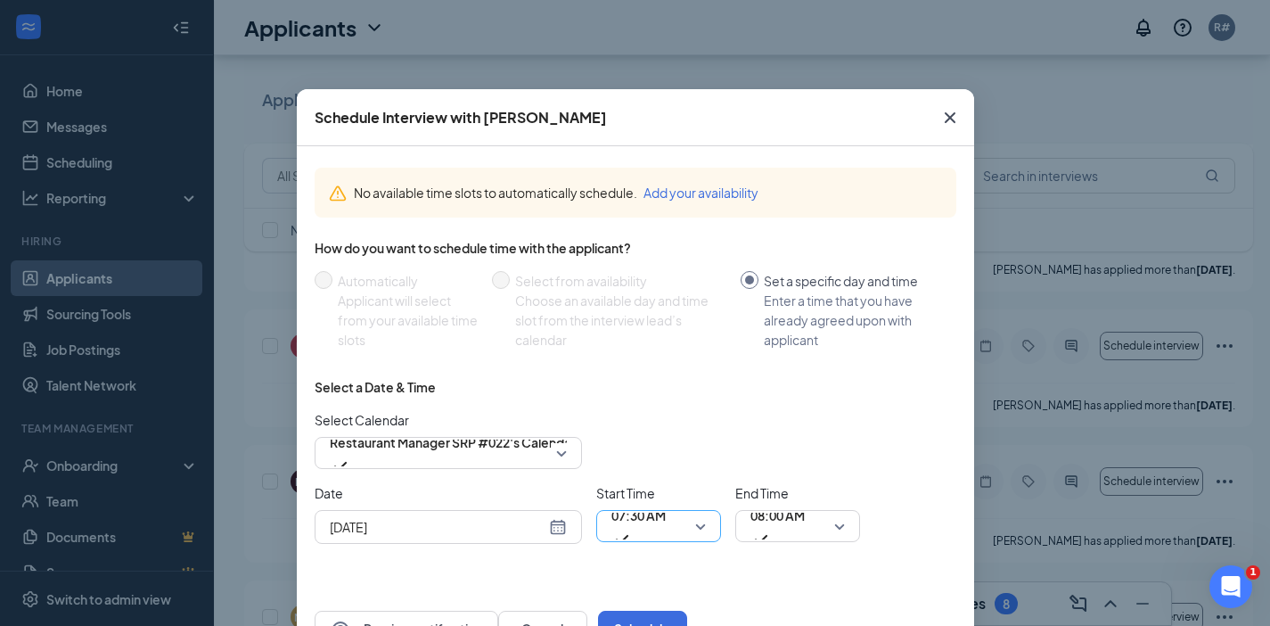
click at [688, 529] on span "07:30 AM" at bounding box center [659, 526] width 95 height 27
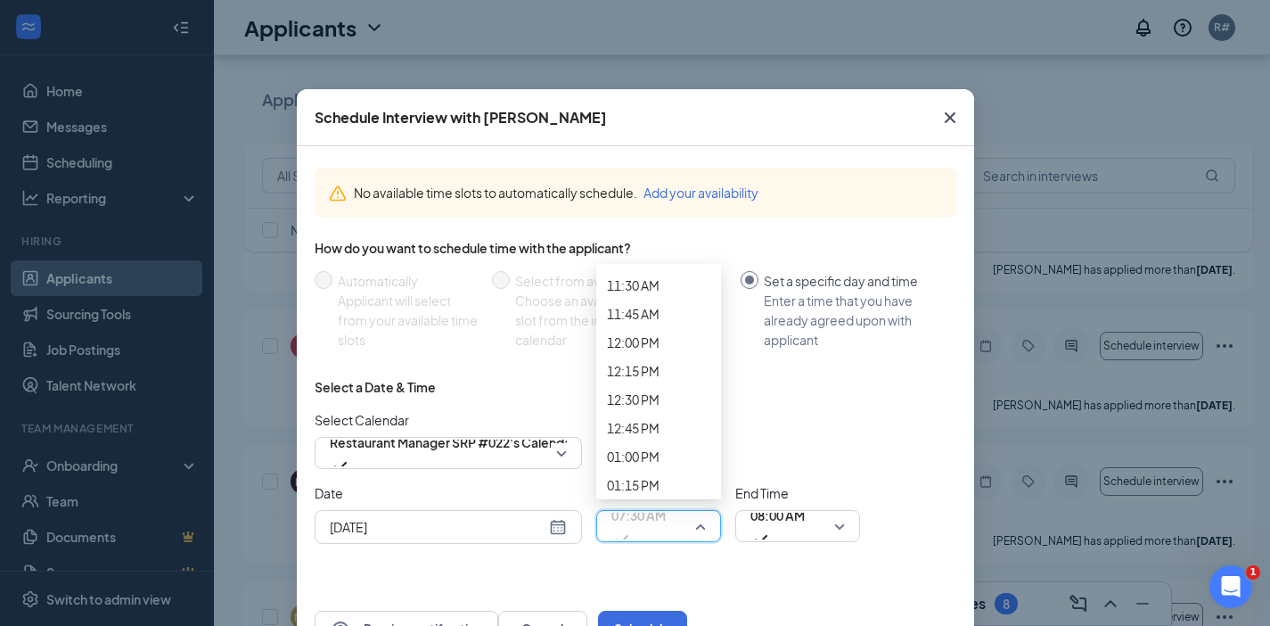
scroll to position [1366, 0]
click at [658, 31] on span "09:30 AM" at bounding box center [658, 22] width 103 height 20
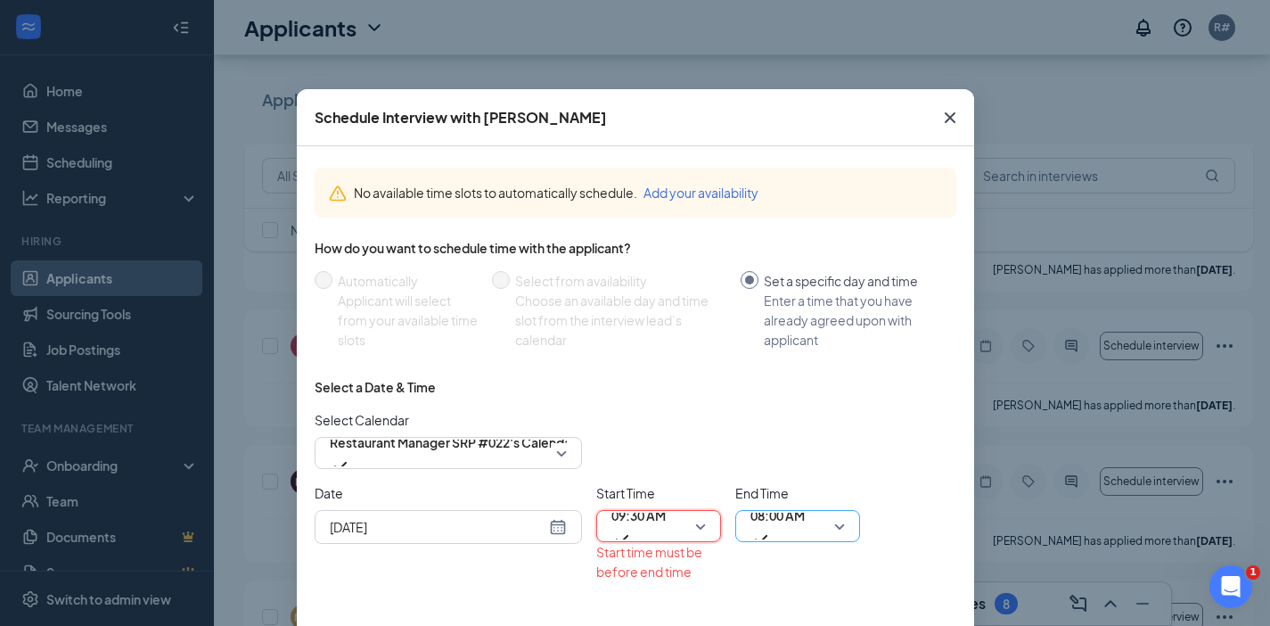
click at [828, 527] on span "08:00 AM" at bounding box center [798, 526] width 95 height 27
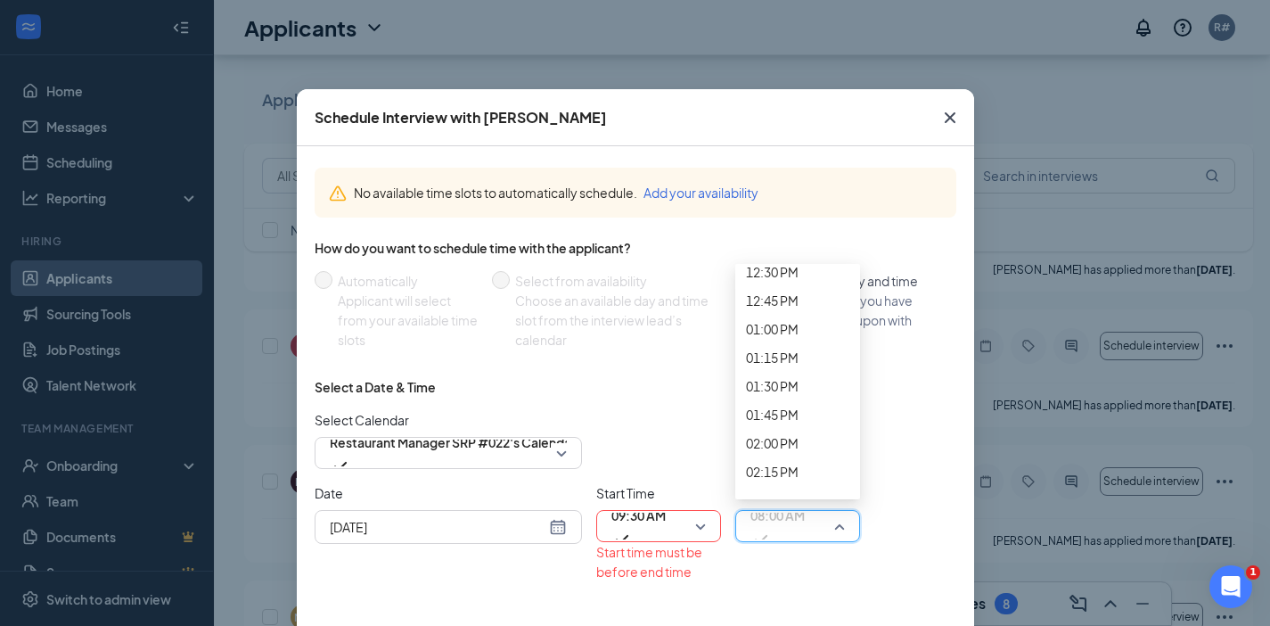
scroll to position [1484, 0]
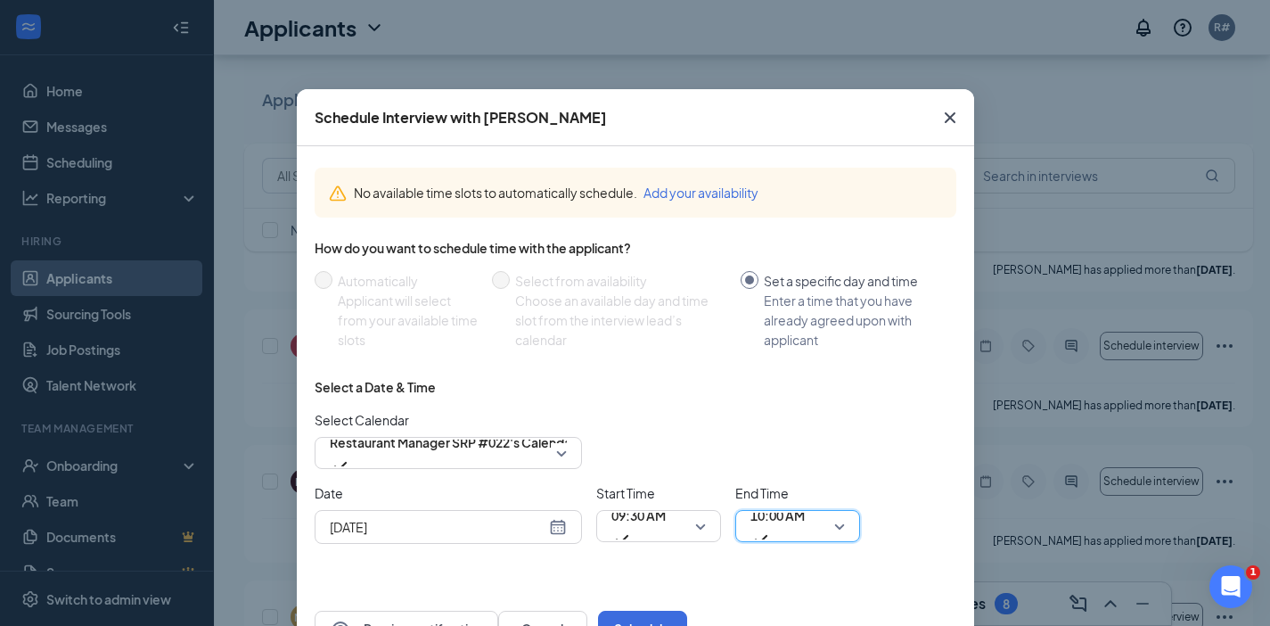
click at [545, 525] on div "[DATE]" at bounding box center [448, 527] width 237 height 20
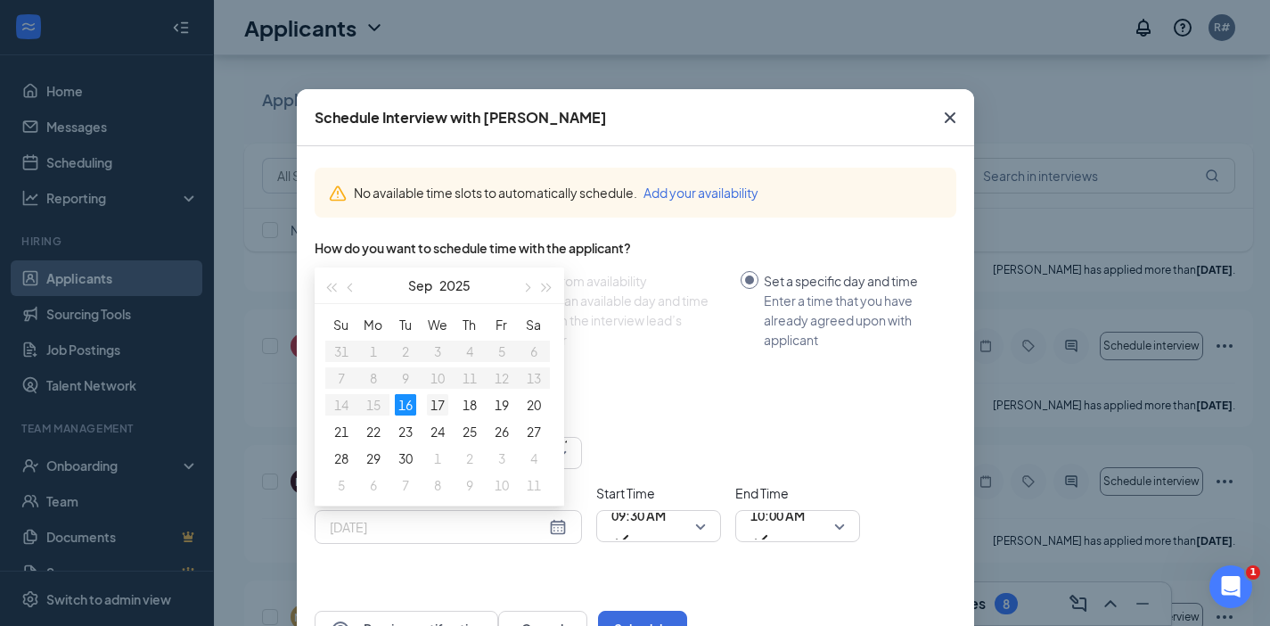
type input "[DATE]"
click at [432, 402] on div "17" at bounding box center [437, 404] width 21 height 21
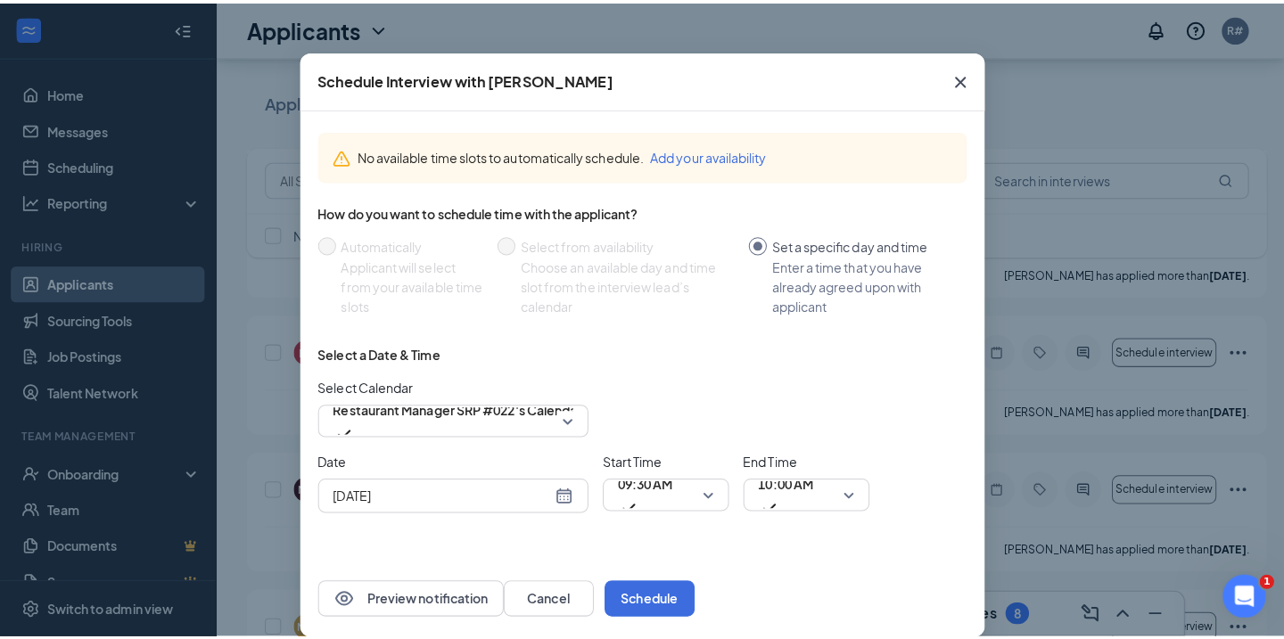
scroll to position [62, 0]
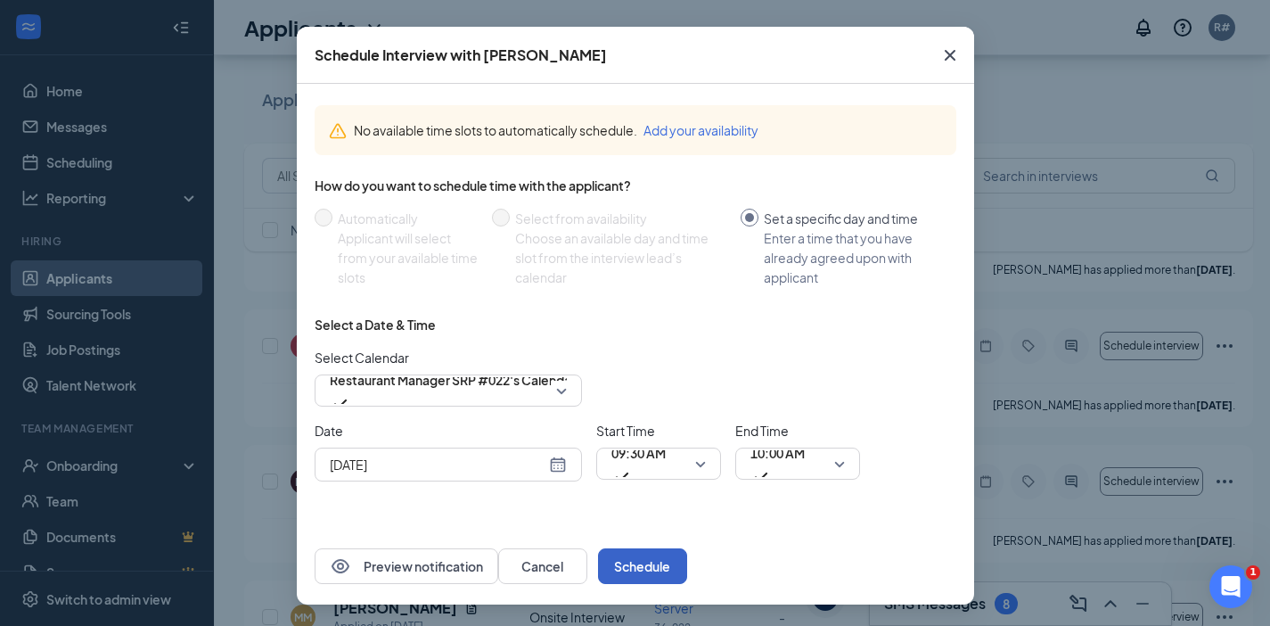
click at [687, 569] on button "Schedule" at bounding box center [642, 566] width 89 height 36
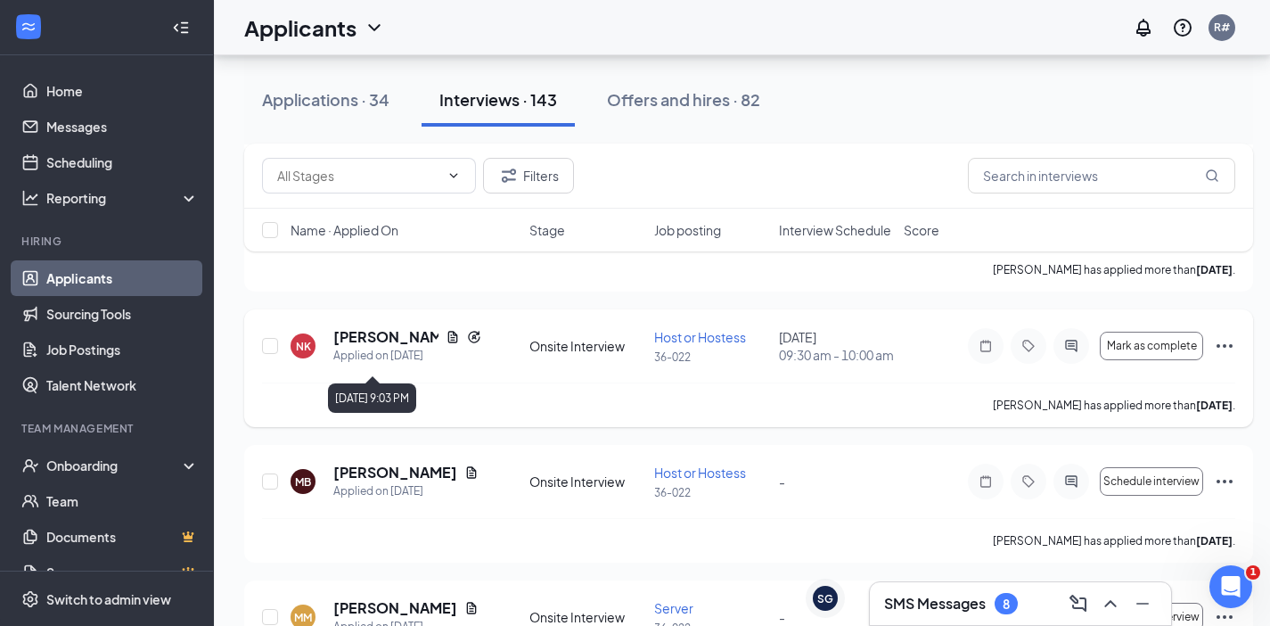
click at [398, 360] on div "Applied on [DATE]" at bounding box center [407, 356] width 148 height 18
click at [345, 365] on div "Applied on [DATE]" at bounding box center [407, 356] width 148 height 18
click at [376, 365] on div "Applied on [DATE]" at bounding box center [407, 356] width 148 height 18
click at [377, 343] on h5 "[PERSON_NAME]" at bounding box center [385, 337] width 105 height 20
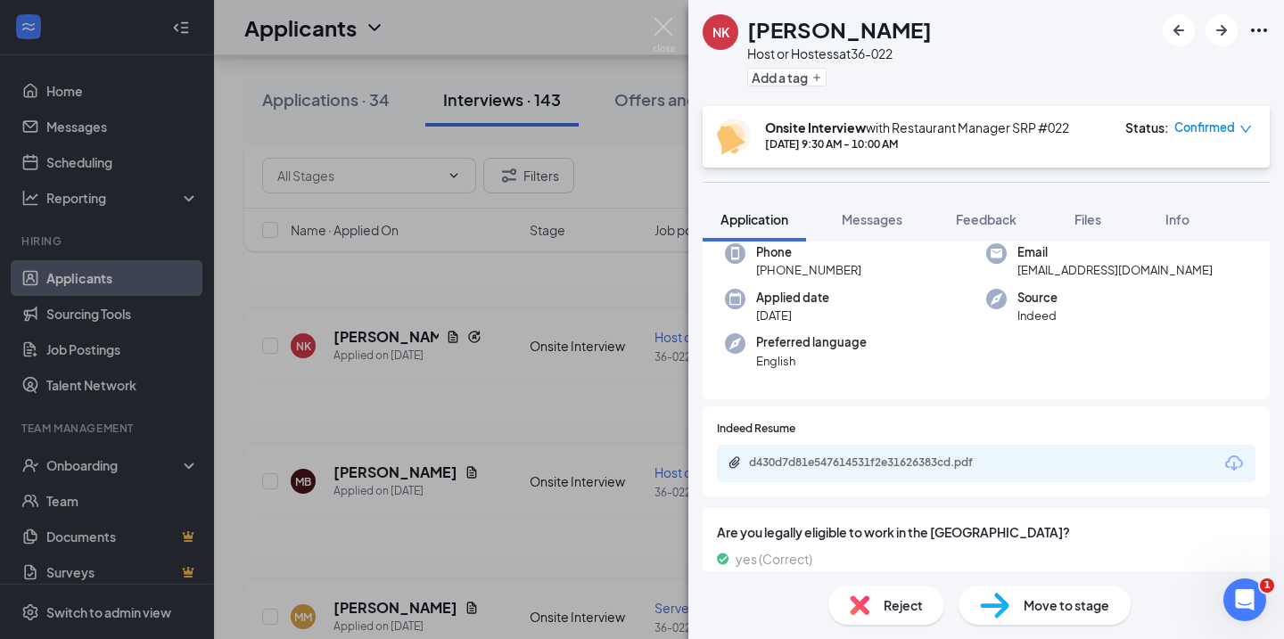
scroll to position [178, 0]
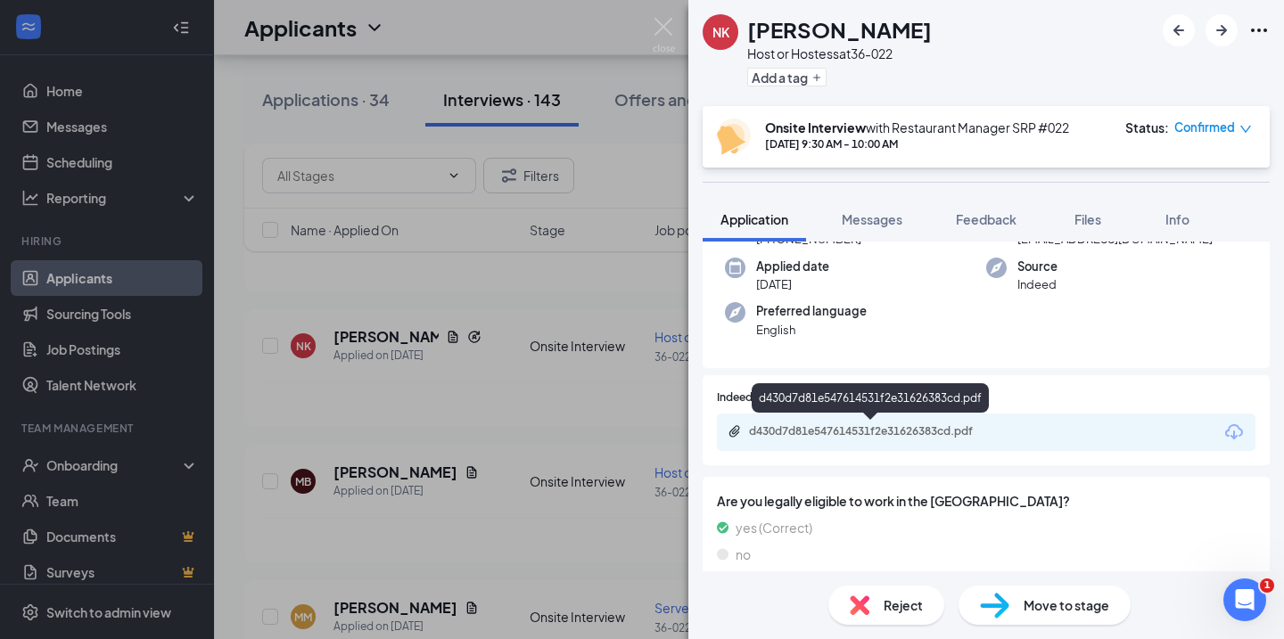
click at [806, 430] on div "d430d7d81e547614531f2e31626383cd.pdf" at bounding box center [874, 431] width 250 height 14
